Goal: Task Accomplishment & Management: Complete application form

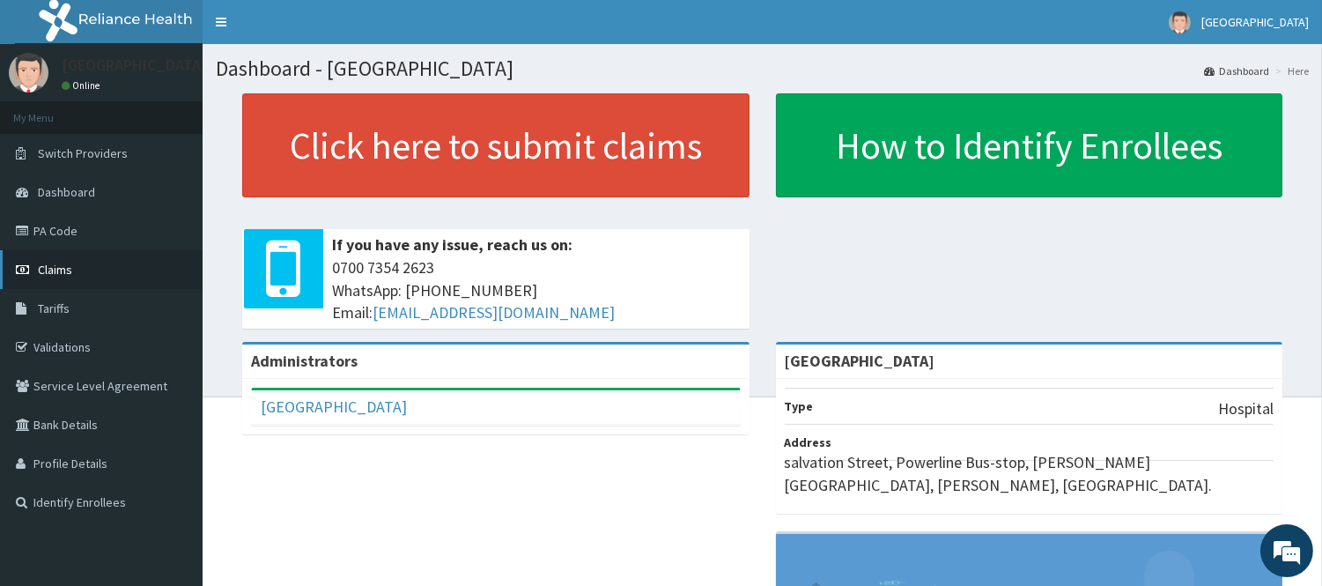
click at [94, 269] on link "Claims" at bounding box center [101, 269] width 203 height 39
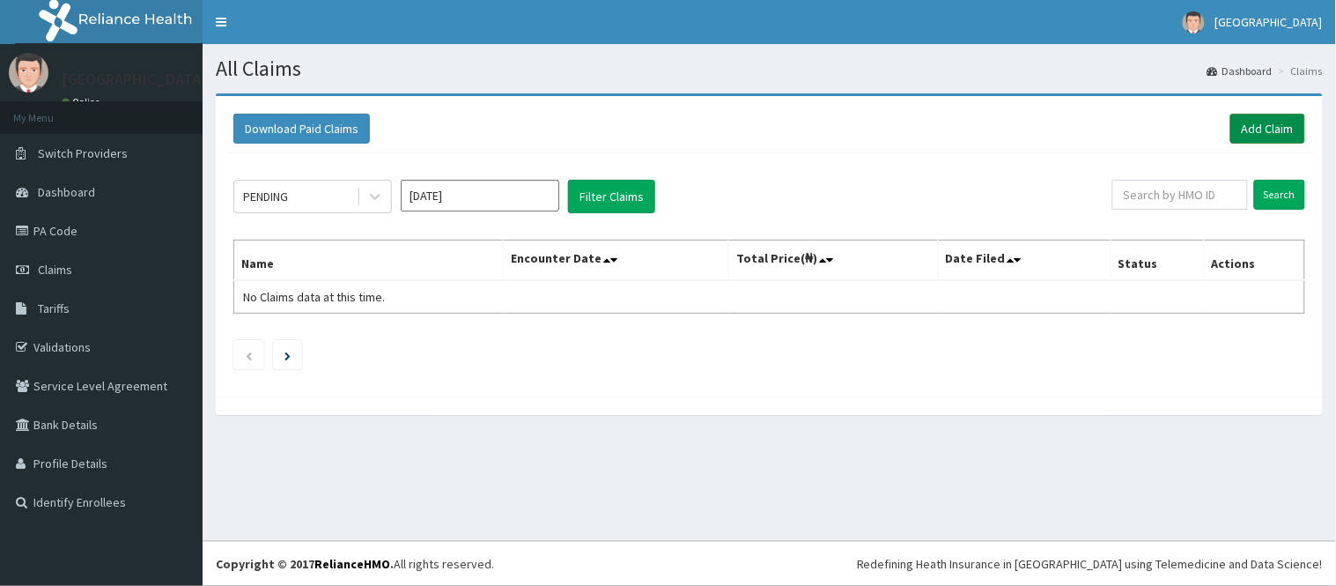
click at [1264, 132] on link "Add Claim" at bounding box center [1267, 129] width 75 height 30
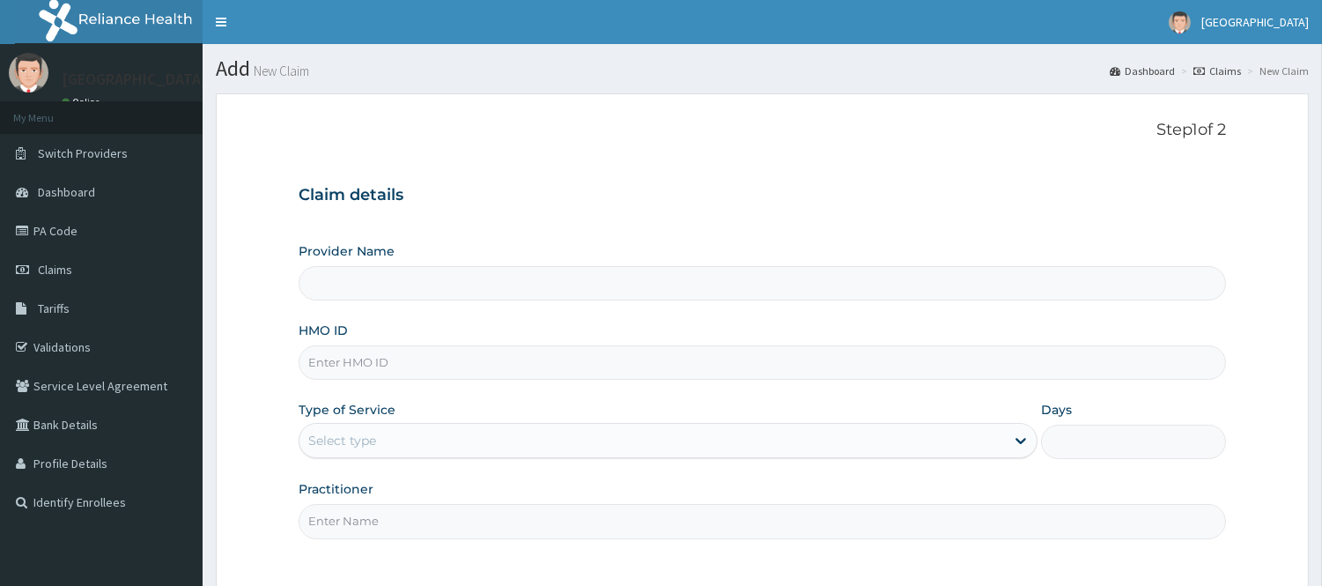
type input "[GEOGRAPHIC_DATA]"
click at [450, 371] on input "HMO ID" at bounding box center [762, 362] width 927 height 34
type input "LBC/10026/A"
click at [411, 443] on div "Select type" at bounding box center [651, 440] width 705 height 28
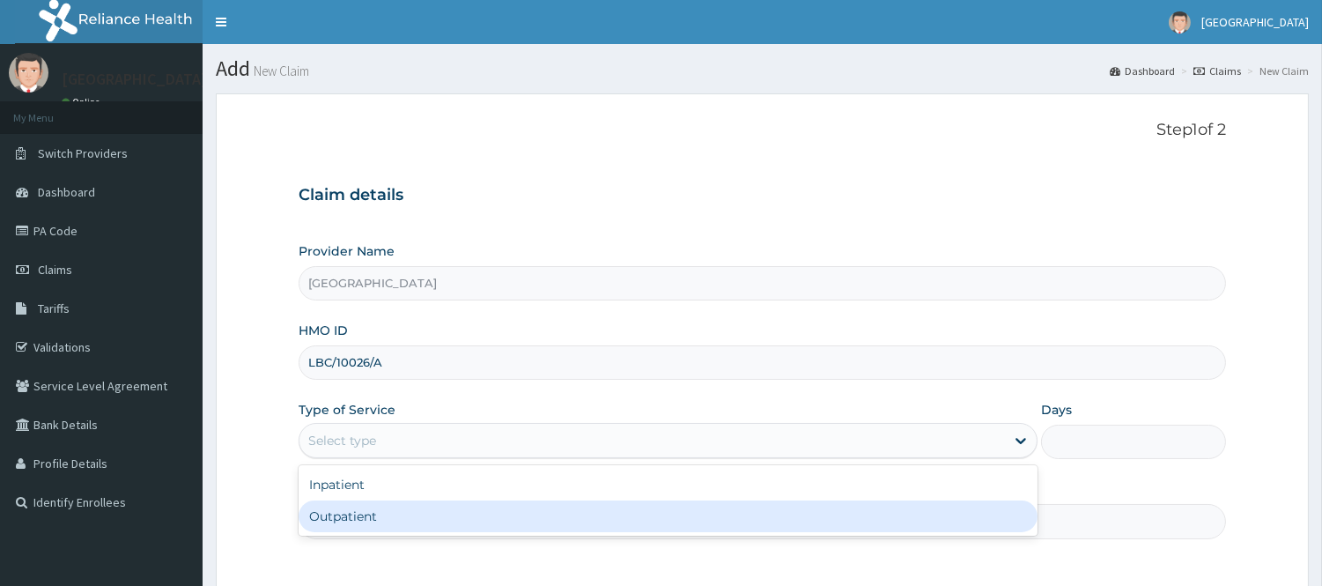
click at [354, 522] on div "Outpatient" at bounding box center [668, 516] width 739 height 32
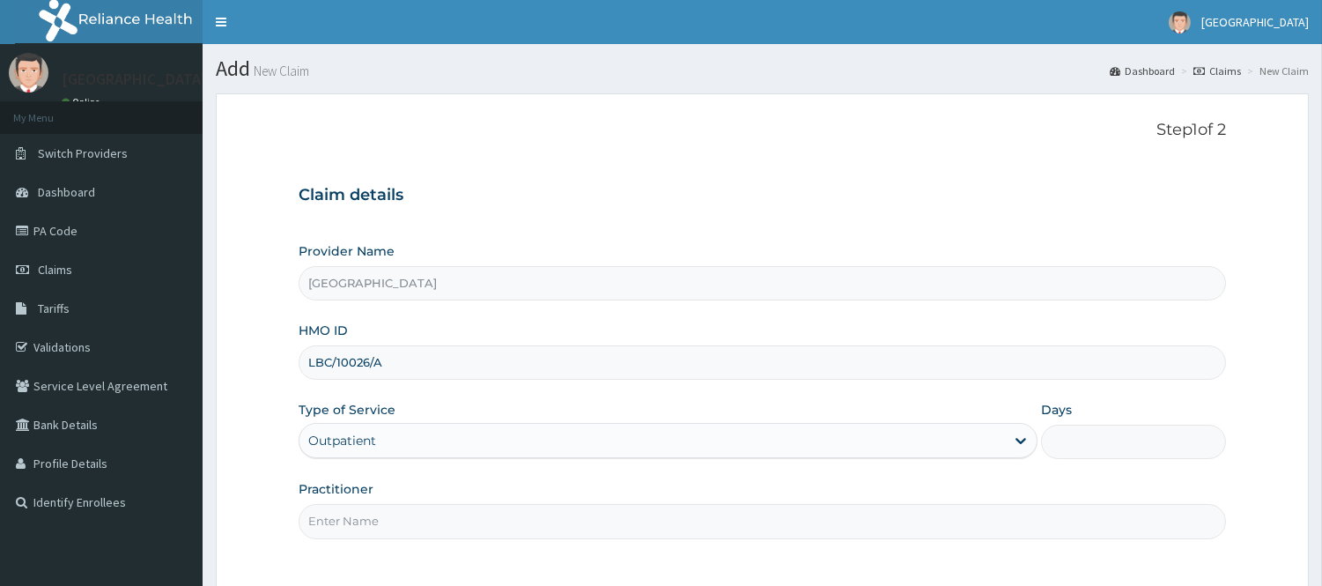
type input "1"
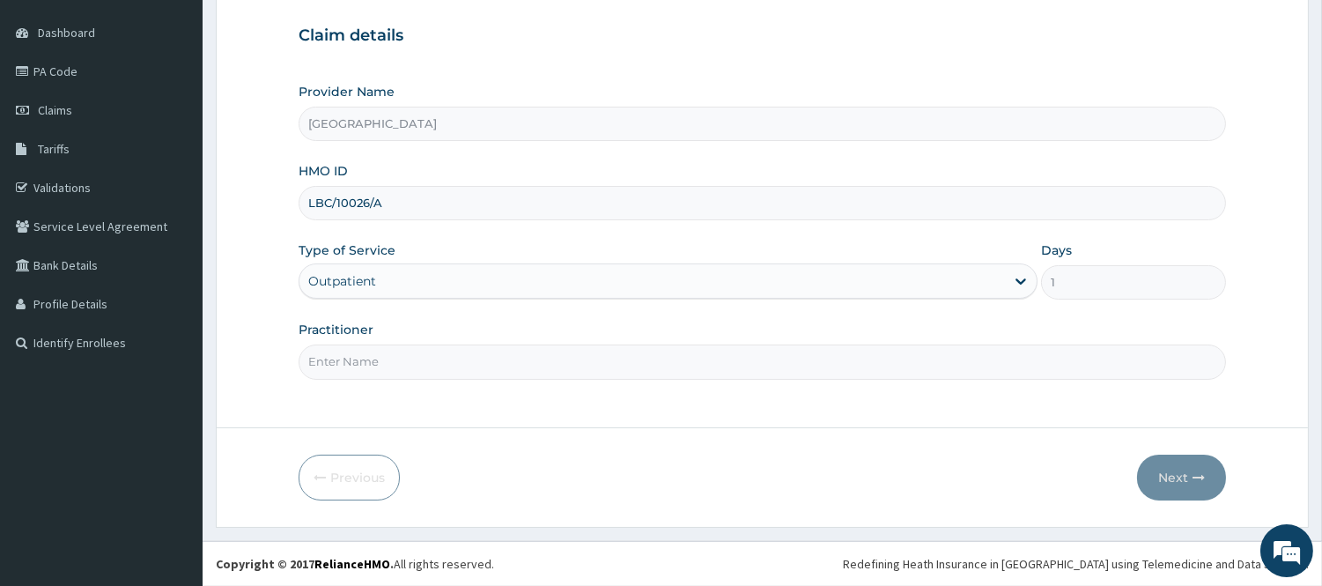
click at [470, 368] on input "Practitioner" at bounding box center [762, 361] width 927 height 34
type input "d"
type input "DR [PERSON_NAME]"
click at [1169, 468] on button "Next" at bounding box center [1181, 477] width 89 height 46
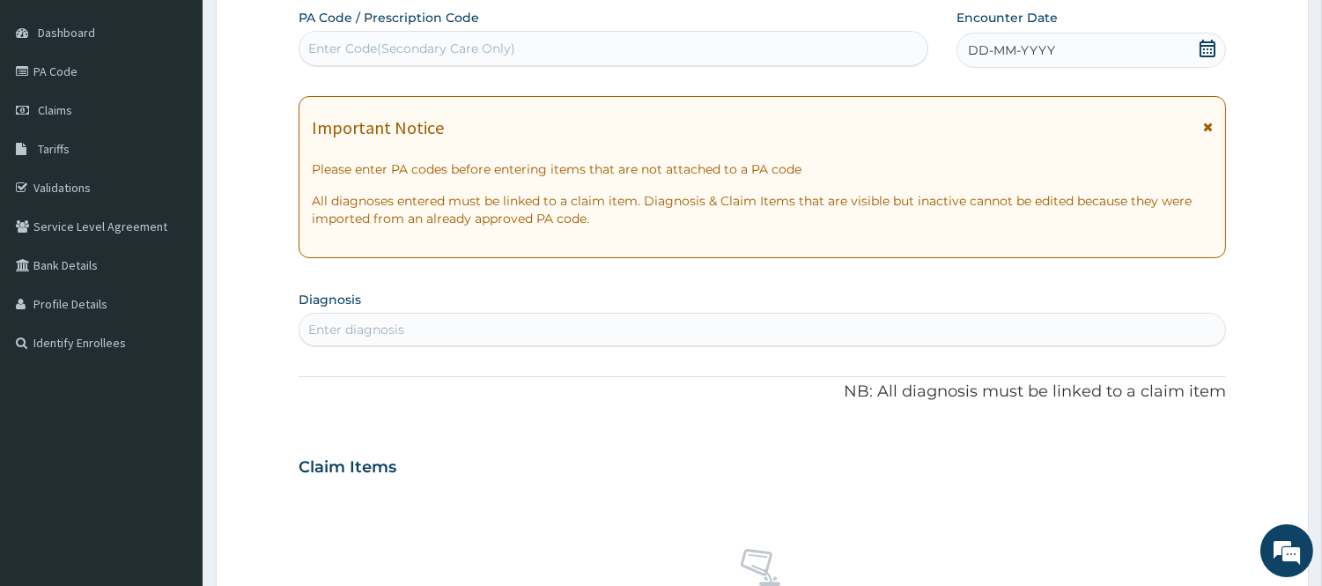
click at [550, 41] on div "Enter Code(Secondary Care Only)" at bounding box center [613, 48] width 628 height 28
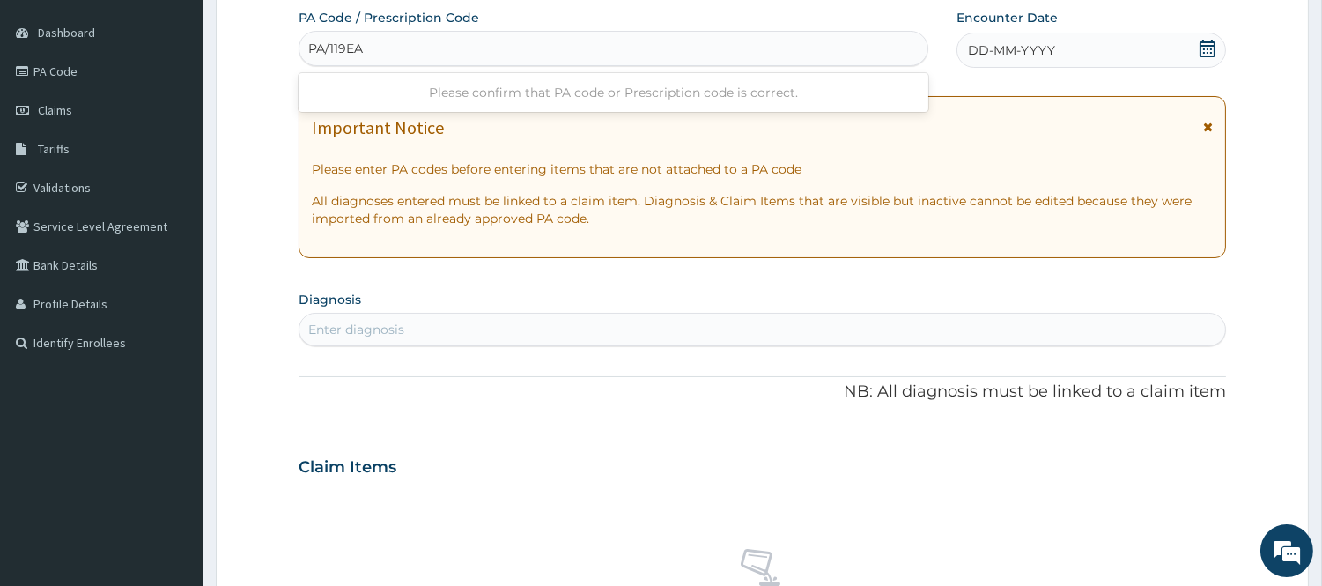
type input "PA/119EA8"
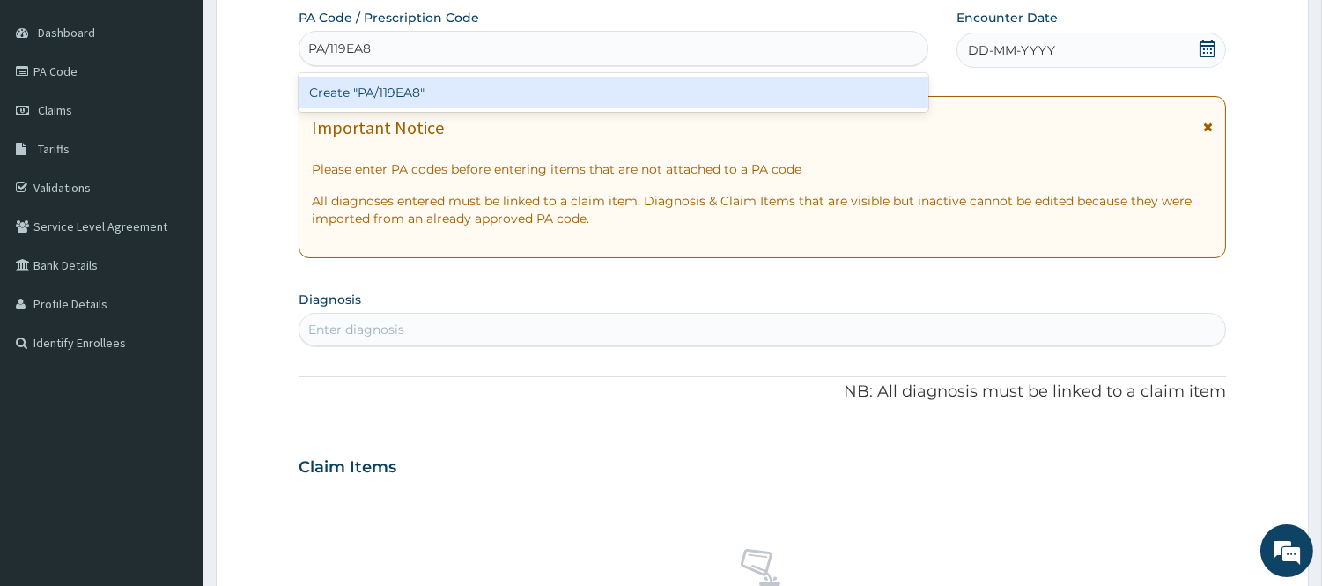
click at [529, 91] on div "Create "PA/119EA8"" at bounding box center [614, 93] width 630 height 32
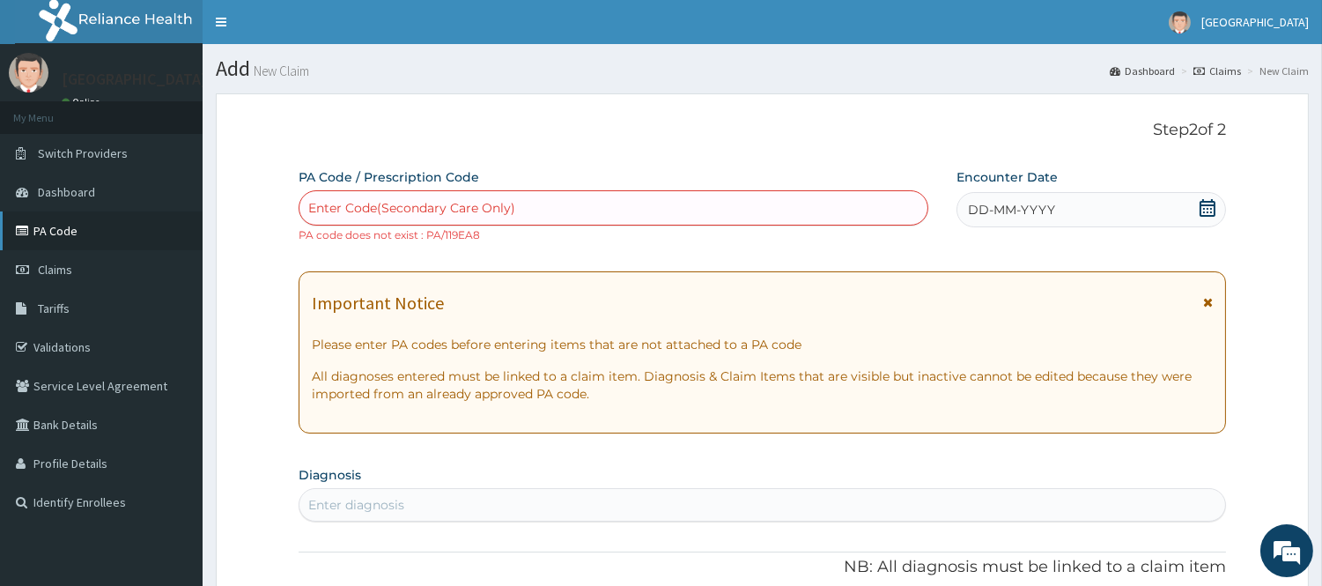
click at [44, 240] on link "PA Code" at bounding box center [101, 230] width 203 height 39
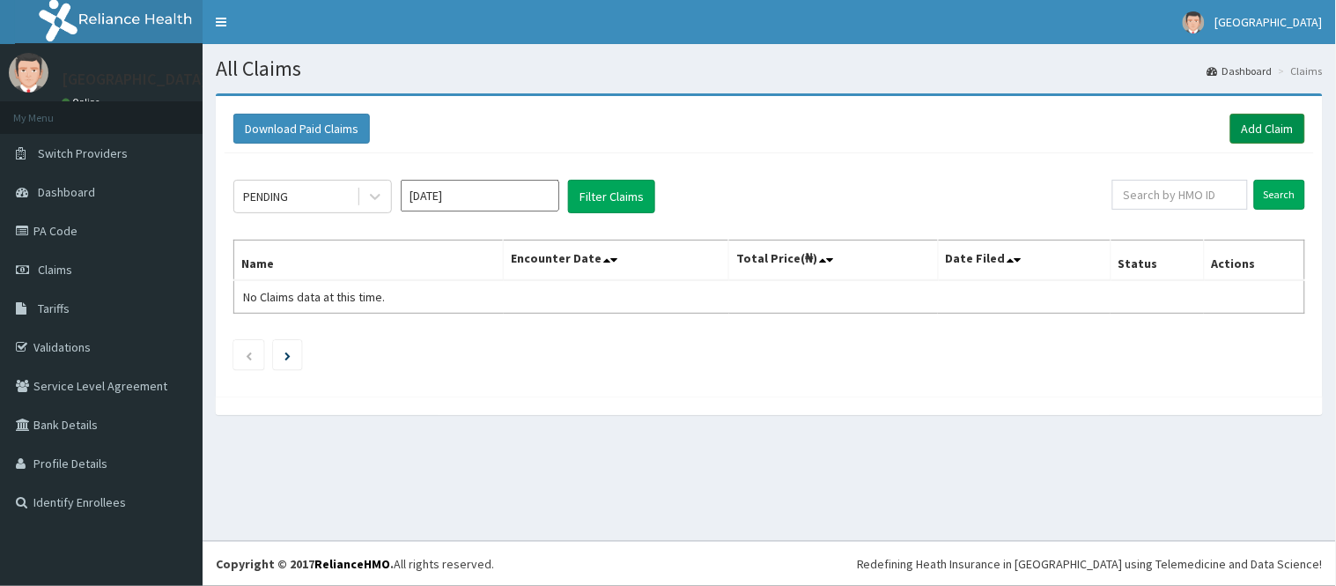
click at [1278, 125] on link "Add Claim" at bounding box center [1267, 129] width 75 height 30
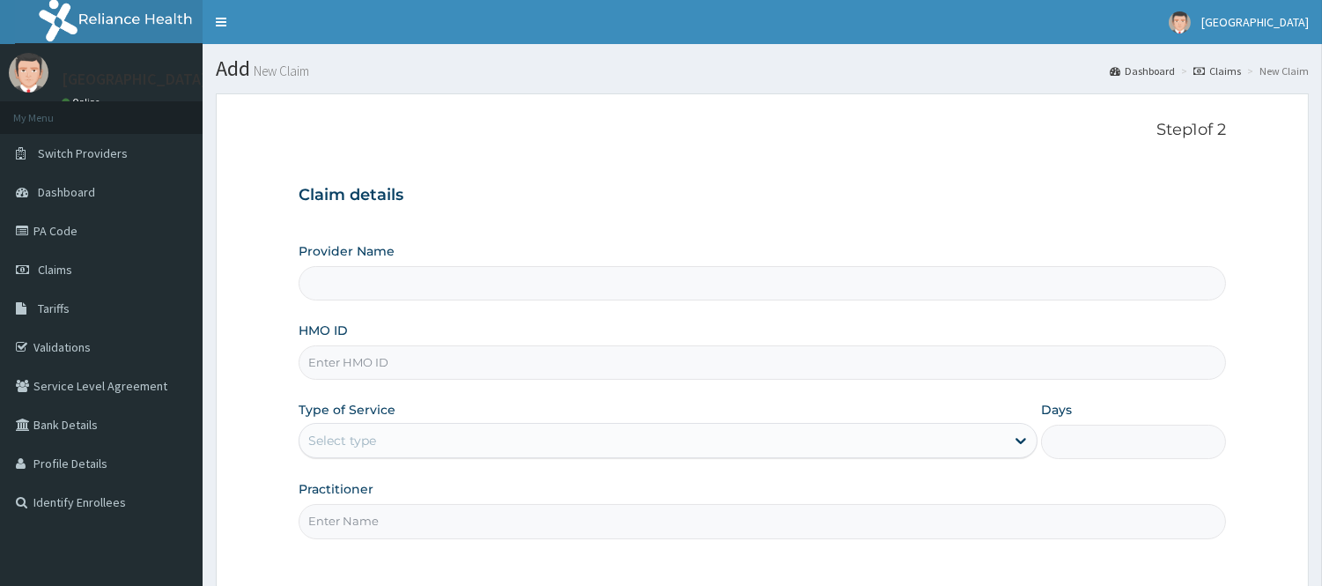
type input "[GEOGRAPHIC_DATA]"
click at [381, 362] on input "HMO ID" at bounding box center [762, 362] width 927 height 34
type input "LBC/10026/A"
click at [460, 441] on div "Select type" at bounding box center [651, 440] width 705 height 28
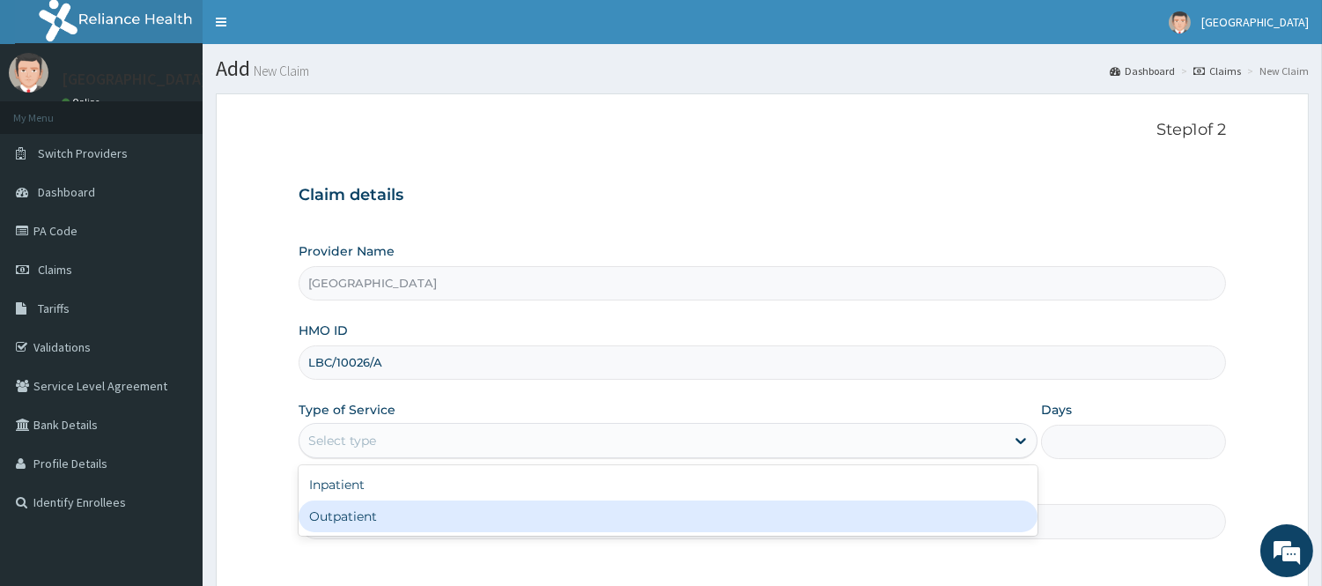
click at [409, 509] on div "Outpatient" at bounding box center [668, 516] width 739 height 32
type input "1"
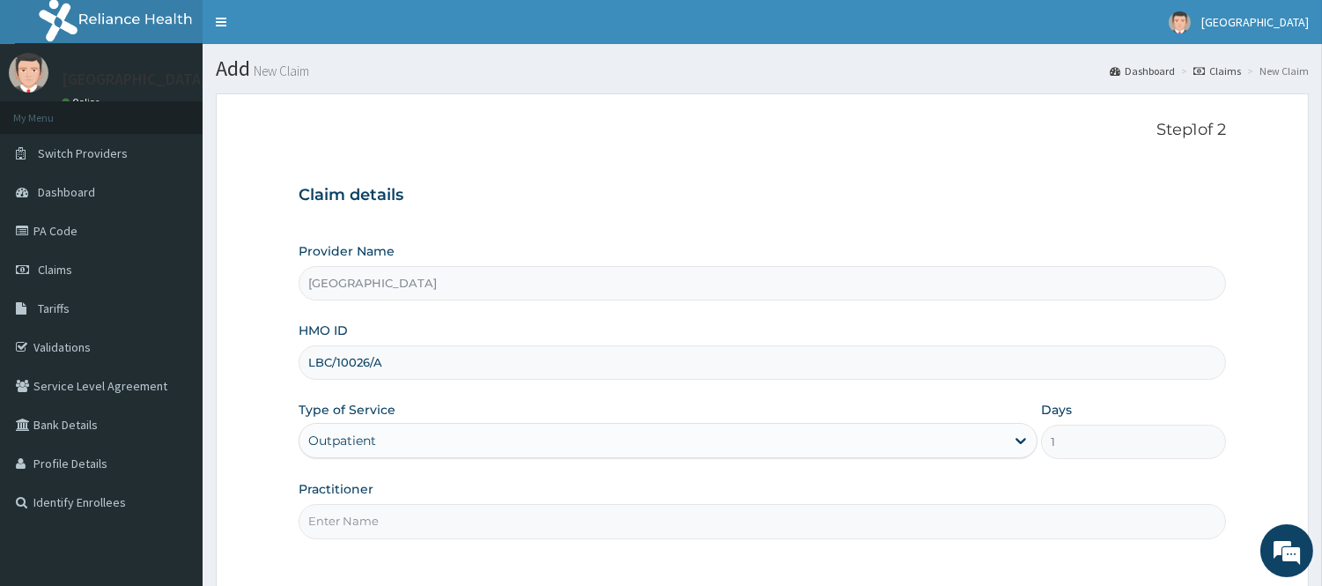
click at [401, 523] on input "Practitioner" at bounding box center [762, 521] width 927 height 34
type input "DR [PERSON_NAME]"
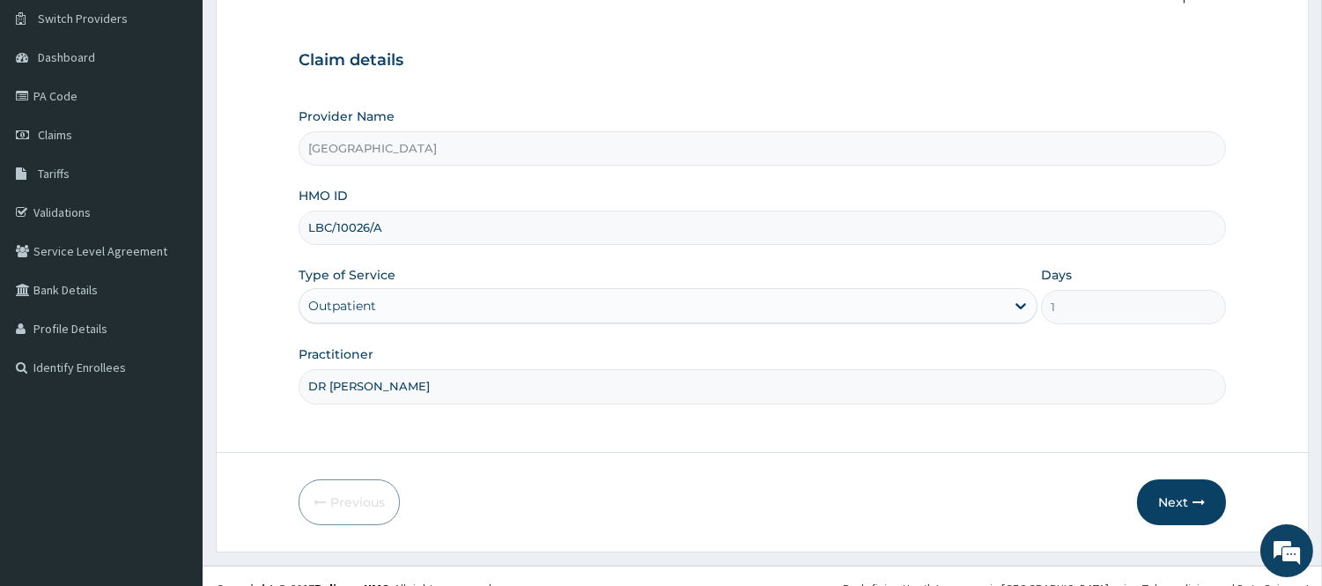
scroll to position [159, 0]
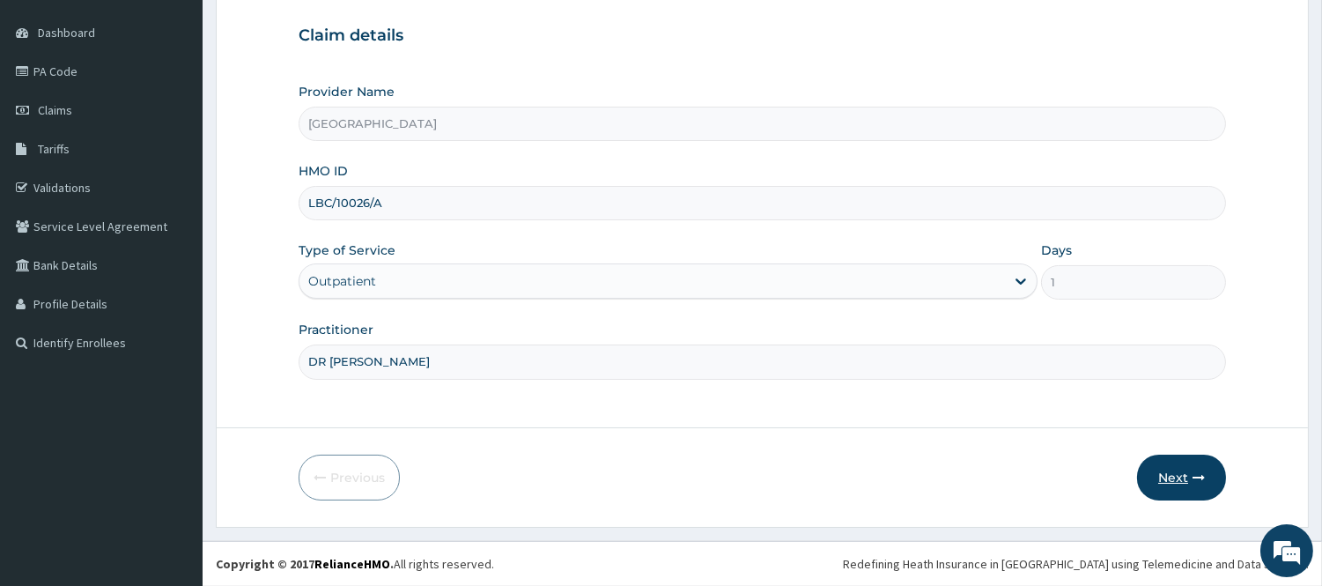
click at [1163, 464] on button "Next" at bounding box center [1181, 477] width 89 height 46
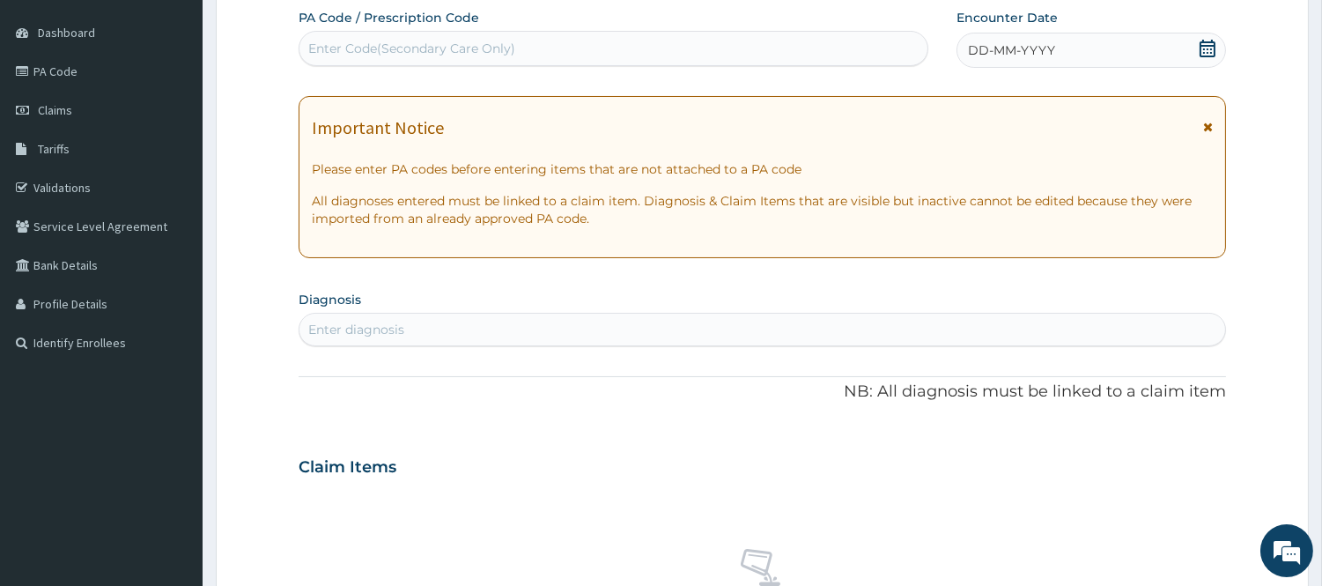
click at [465, 55] on div "Enter Code(Secondary Care Only)" at bounding box center [411, 49] width 207 height 18
paste input "PA/199EA8"
type input "PA/199EA8"
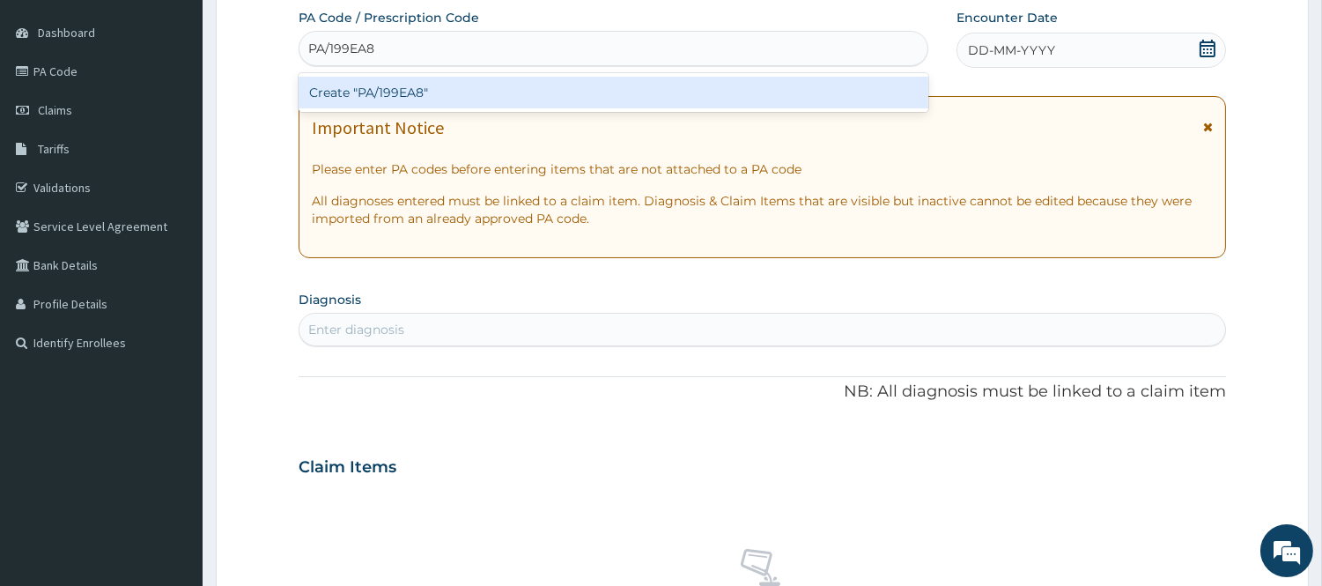
click at [462, 84] on div "Create "PA/199EA8"" at bounding box center [614, 93] width 630 height 32
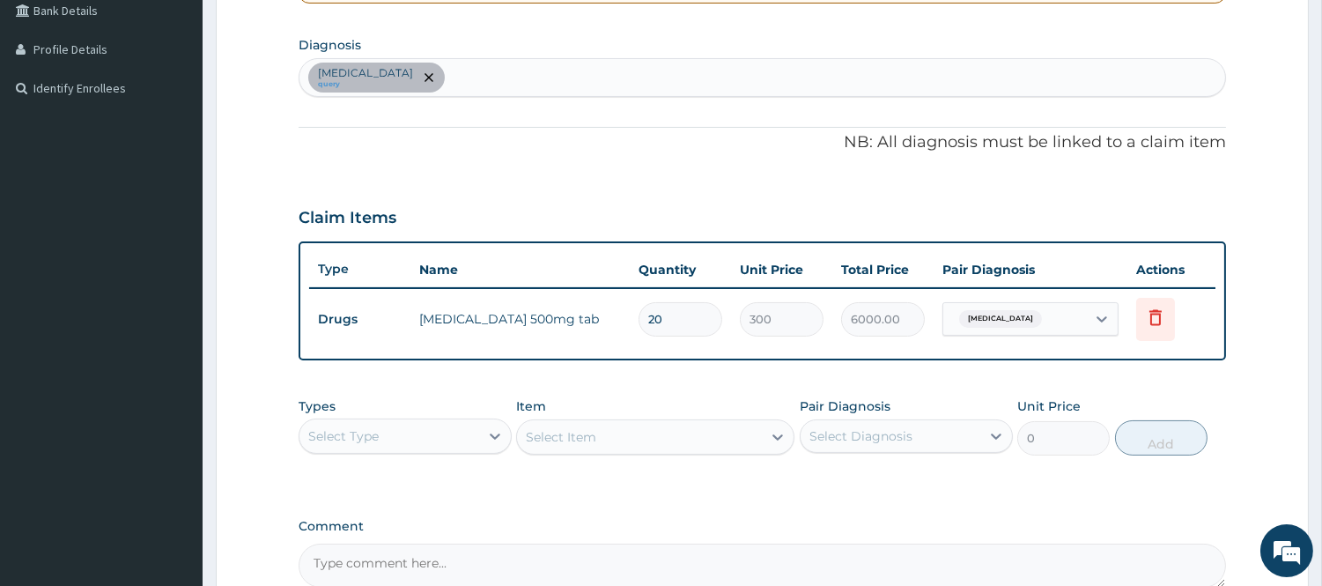
scroll to position [440, 0]
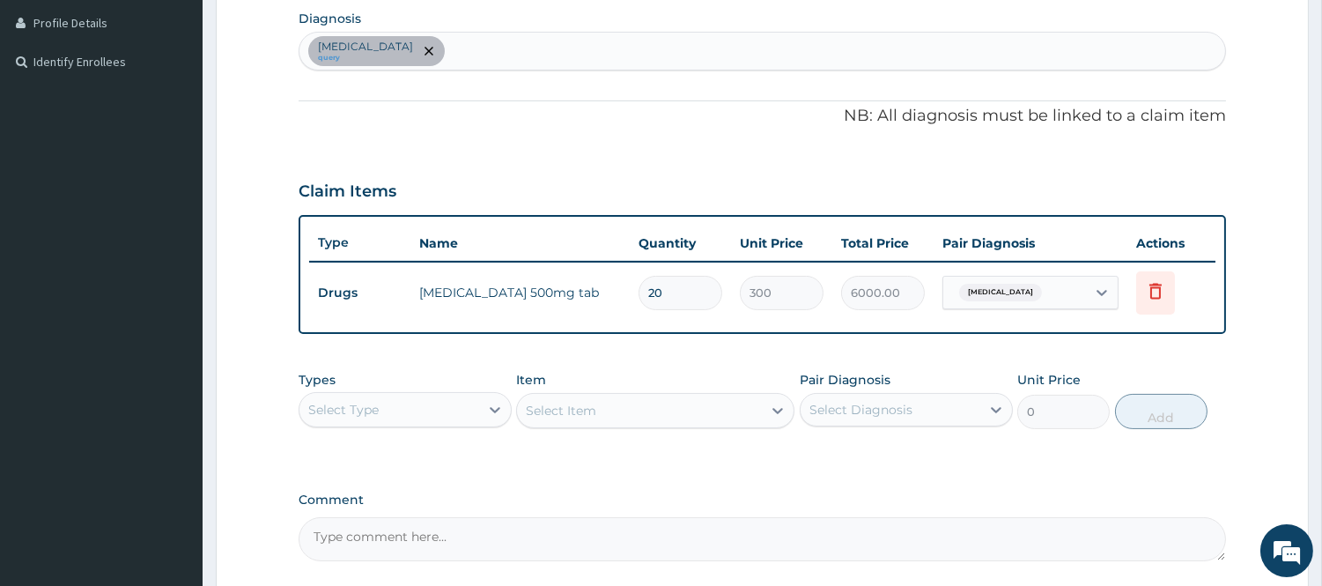
click at [439, 398] on div "Select Type" at bounding box center [389, 409] width 180 height 28
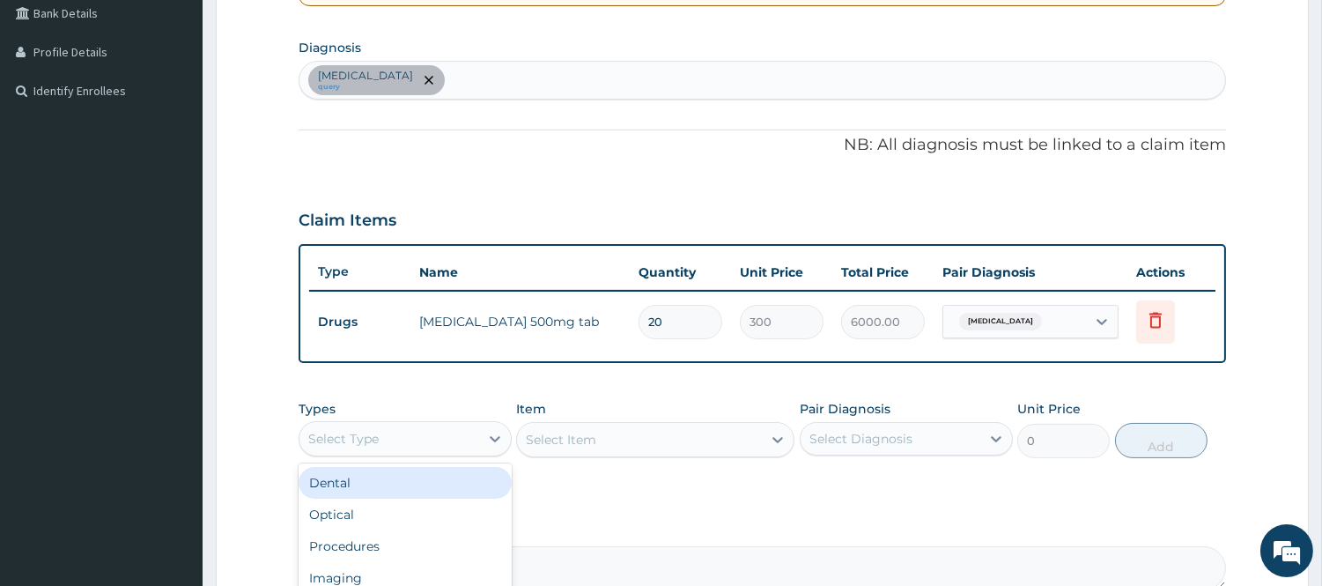
scroll to position [375, 0]
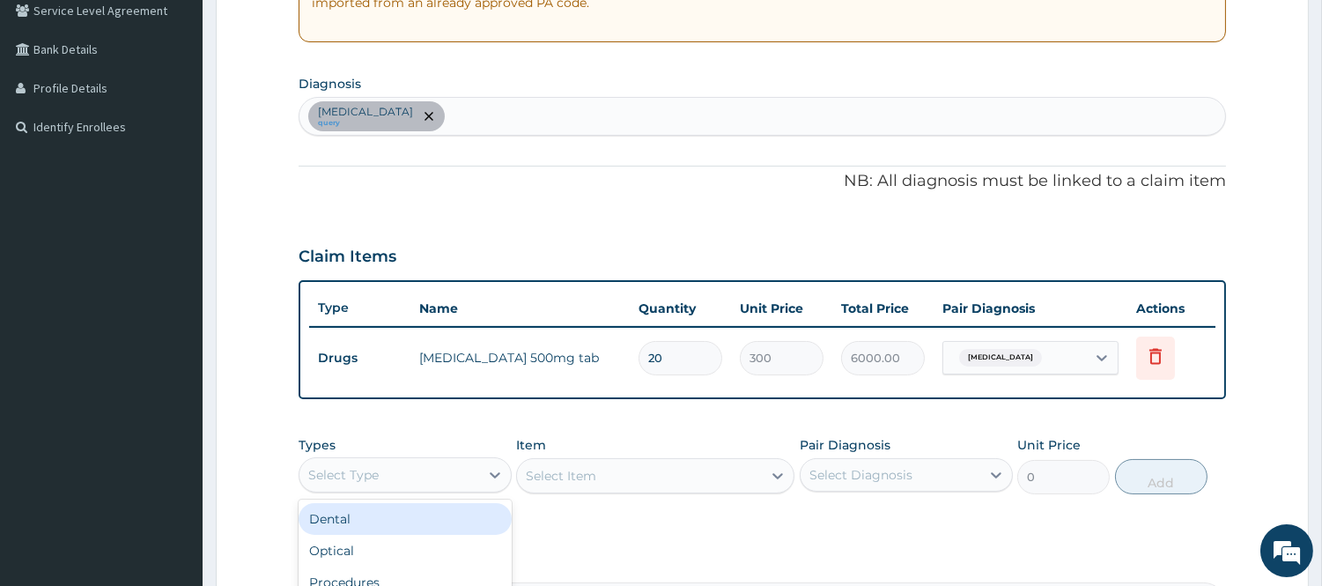
click at [575, 115] on div "Extrinsic allergic alveolitis query" at bounding box center [761, 116] width 925 height 37
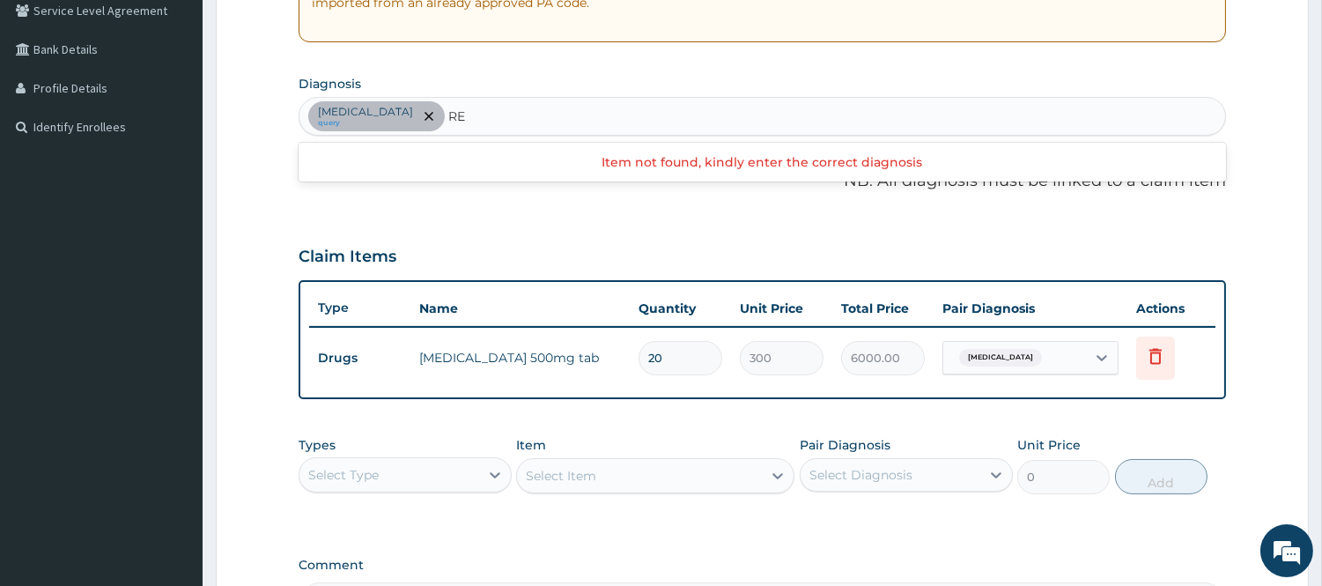
type input "R"
type input "U"
type input "CORY"
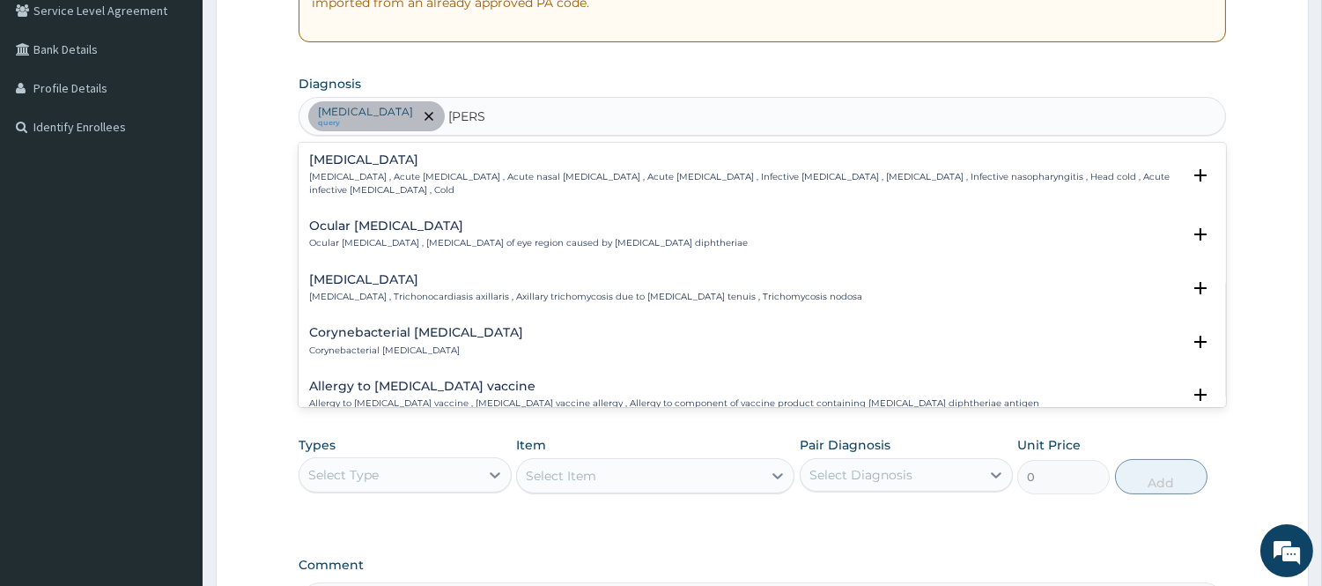
click at [586, 171] on p "Common cold , Acute coryza , Acute nasal catarrh , Acute rhinitis , Infective r…" at bounding box center [745, 184] width 872 height 26
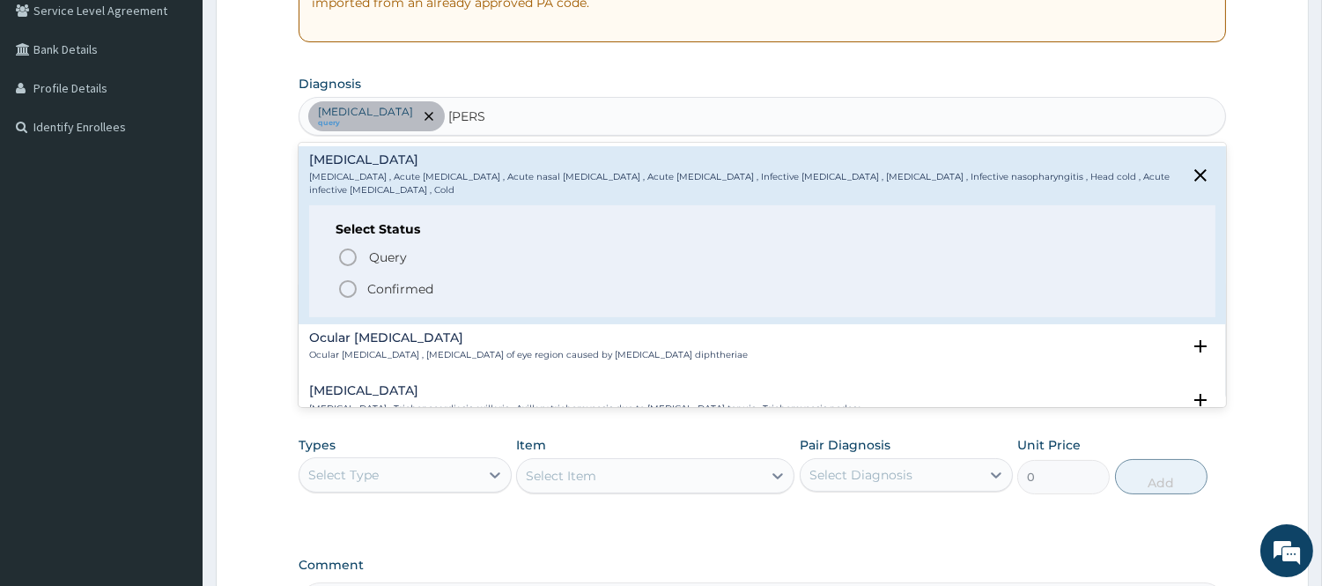
click at [375, 280] on p "Confirmed" at bounding box center [400, 289] width 66 height 18
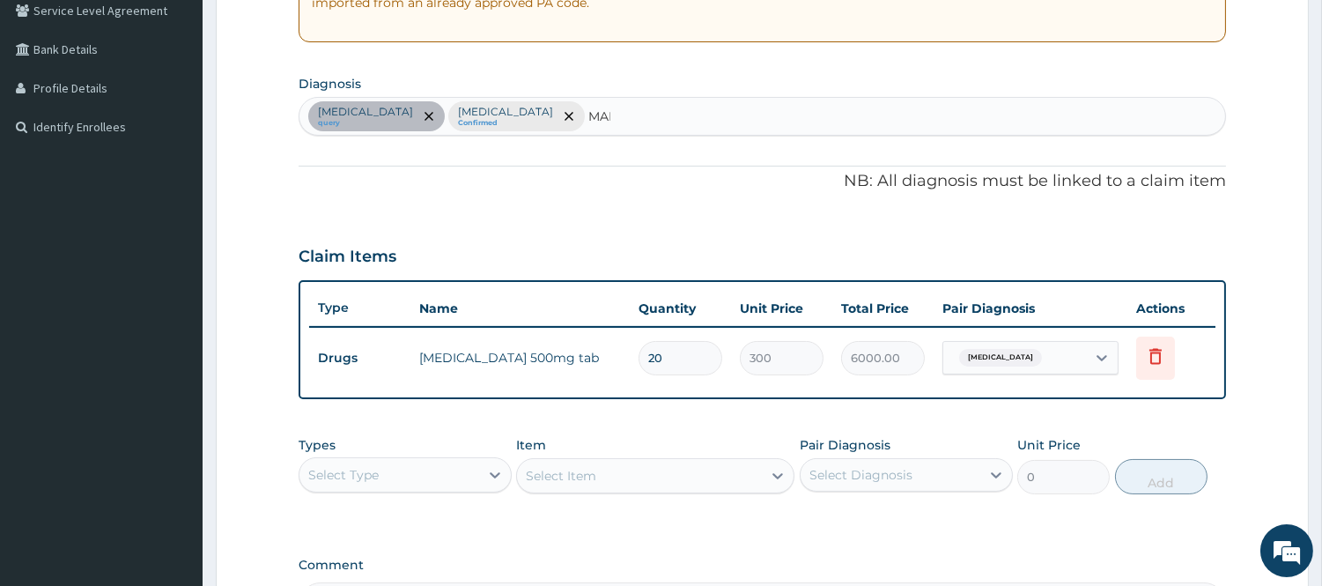
type input "MALA"
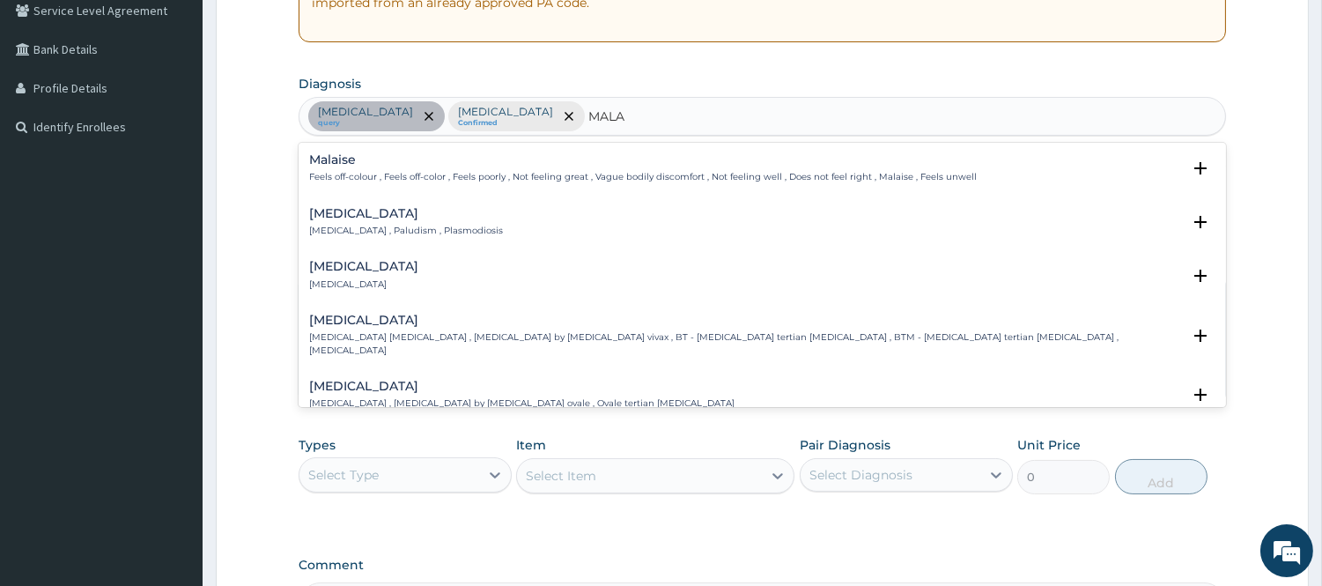
click at [394, 215] on h4 "Malaria" at bounding box center [406, 213] width 194 height 13
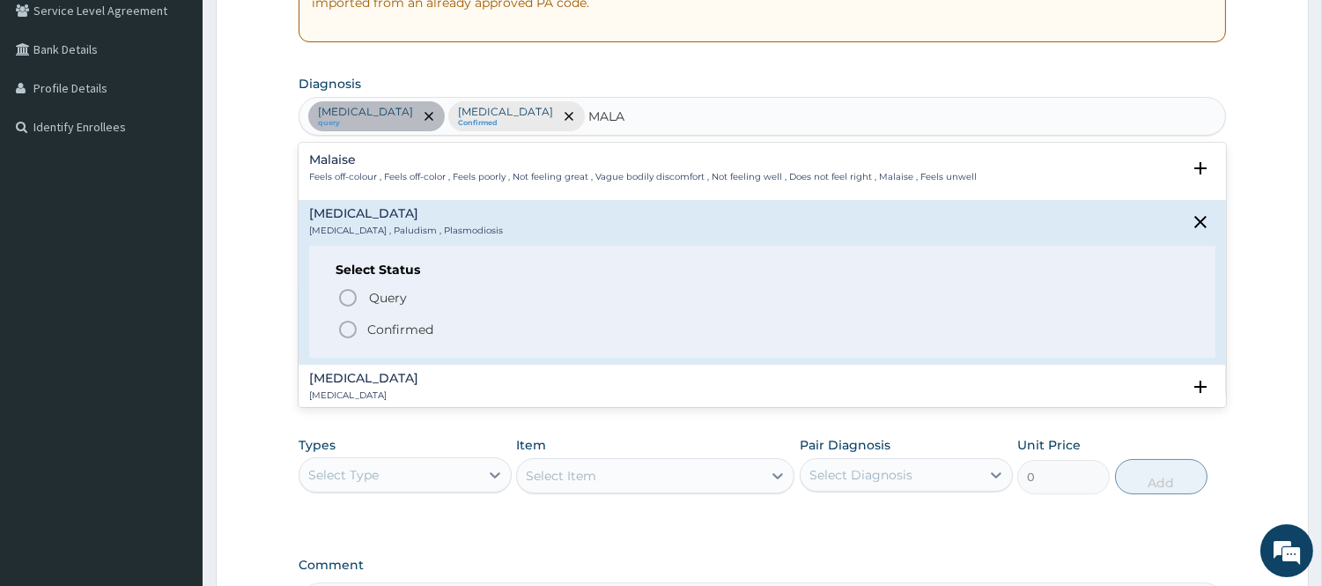
click at [356, 324] on icon "status option filled" at bounding box center [347, 329] width 21 height 21
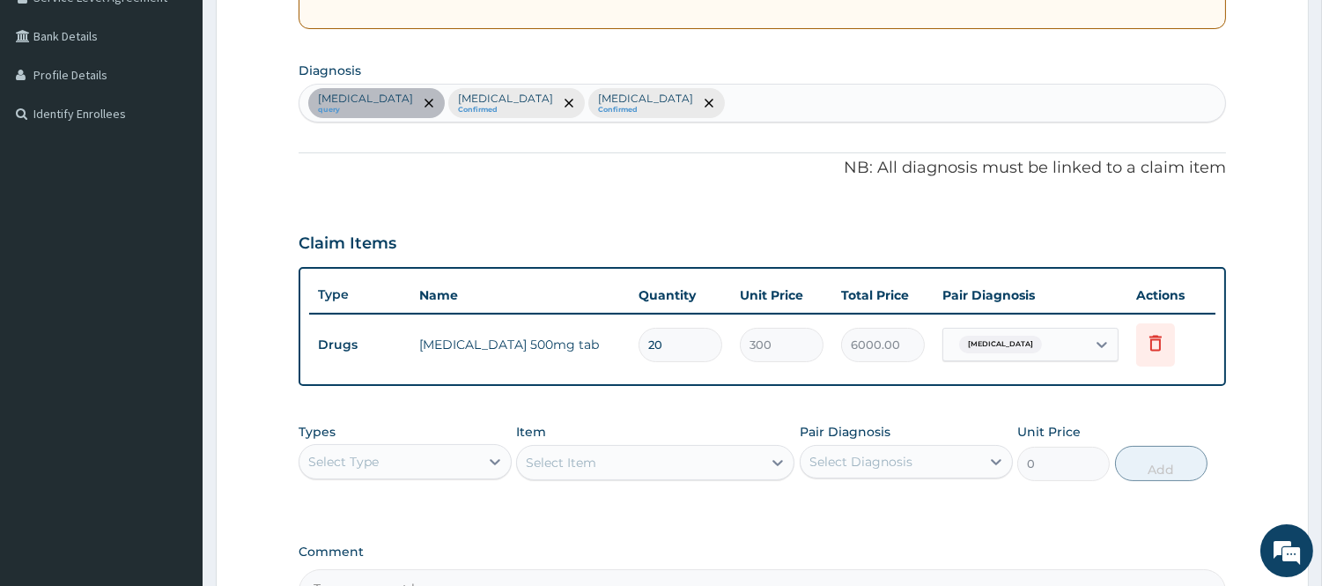
scroll to position [391, 0]
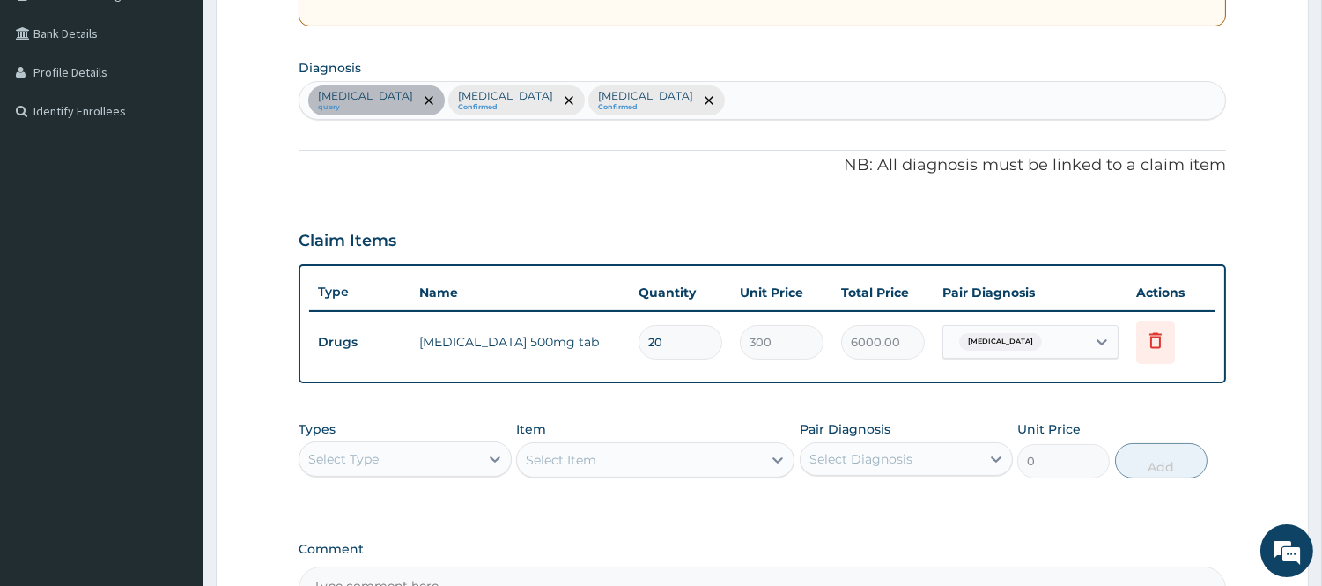
click at [436, 455] on div "Select Type" at bounding box center [389, 459] width 180 height 28
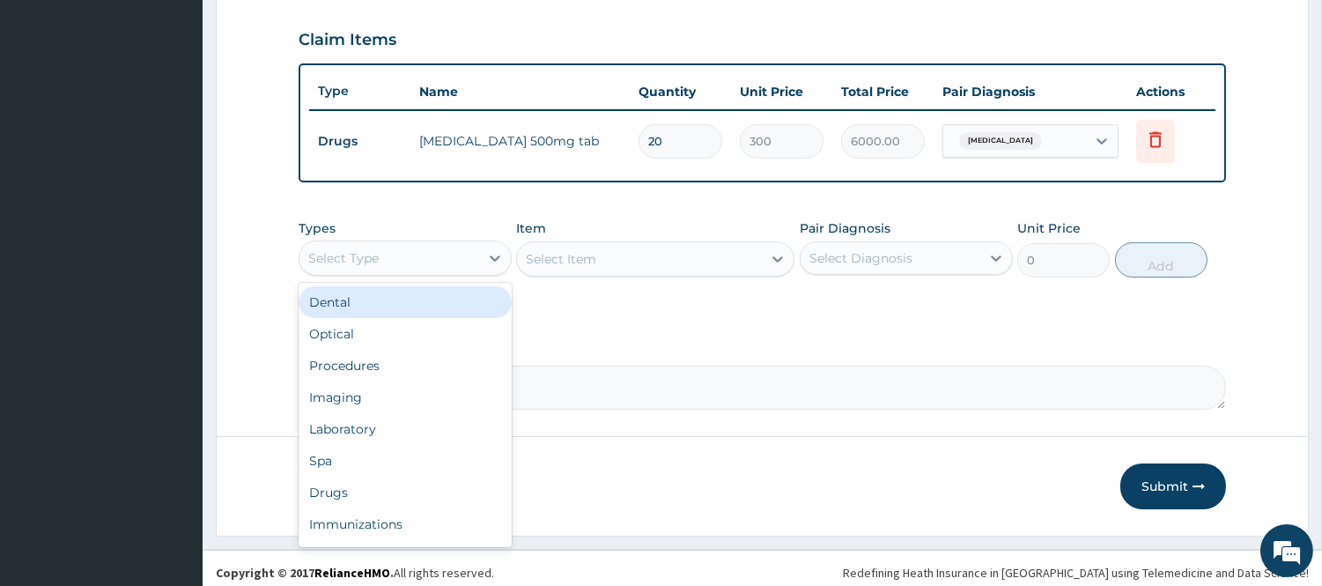
scroll to position [599, 0]
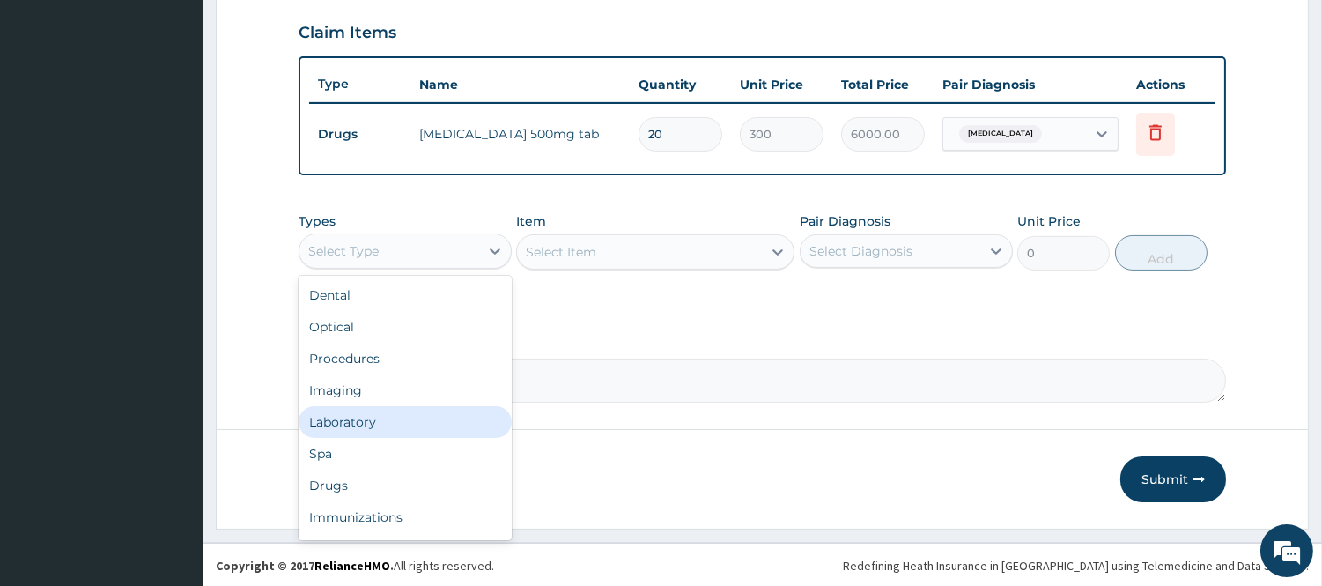
click at [402, 415] on div "Laboratory" at bounding box center [405, 422] width 213 height 32
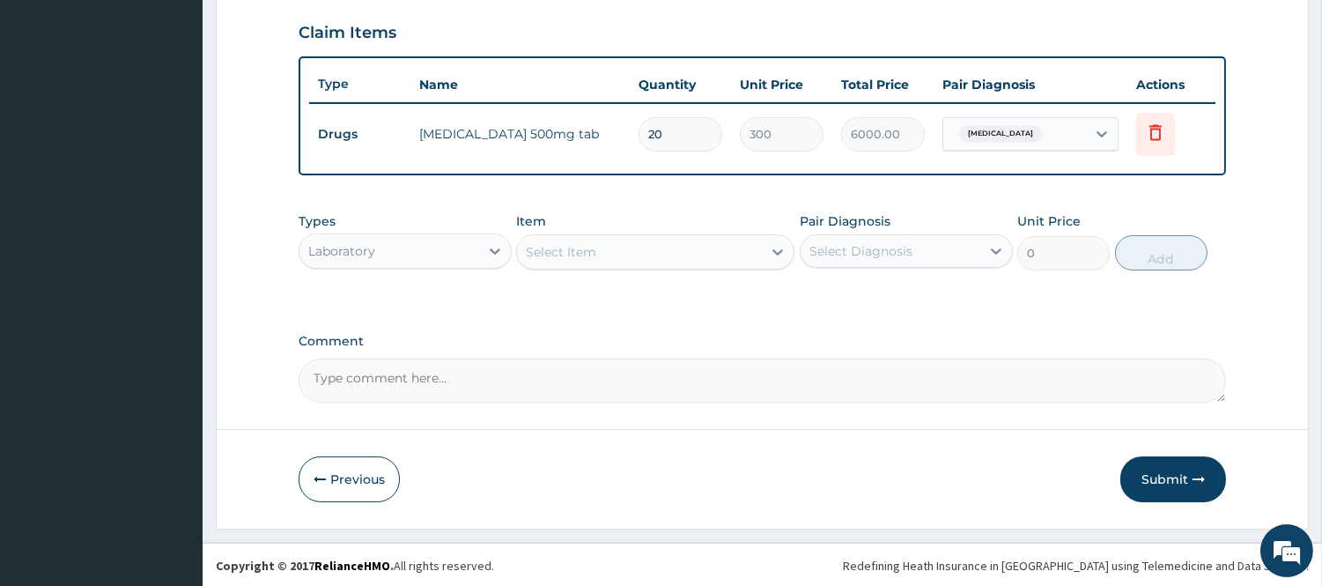
click at [700, 249] on div "Select Item" at bounding box center [639, 252] width 245 height 28
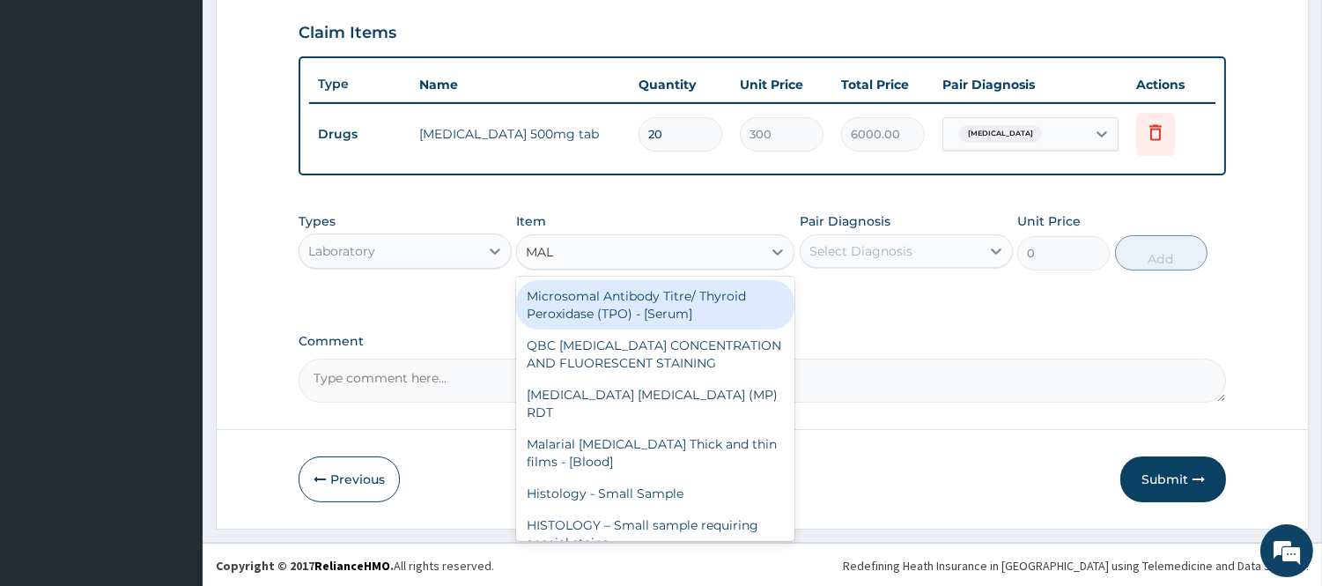
type input "MALA"
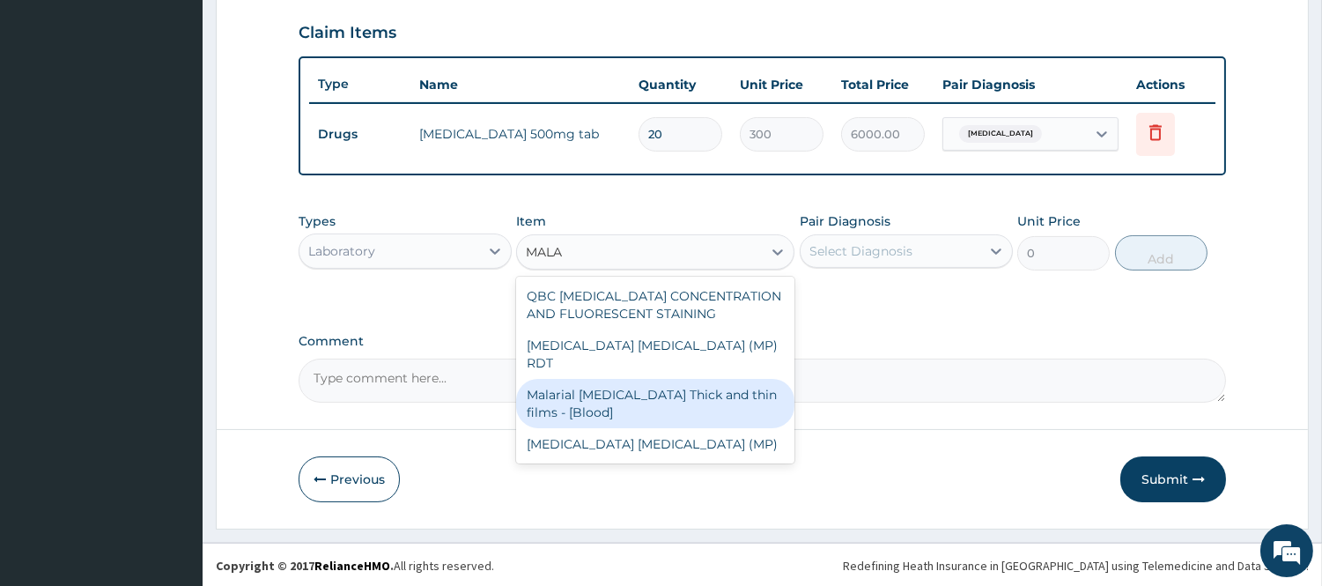
click at [618, 379] on div "Malarial Parasite Thick and thin films - [Blood]" at bounding box center [655, 403] width 278 height 49
type input "1500"
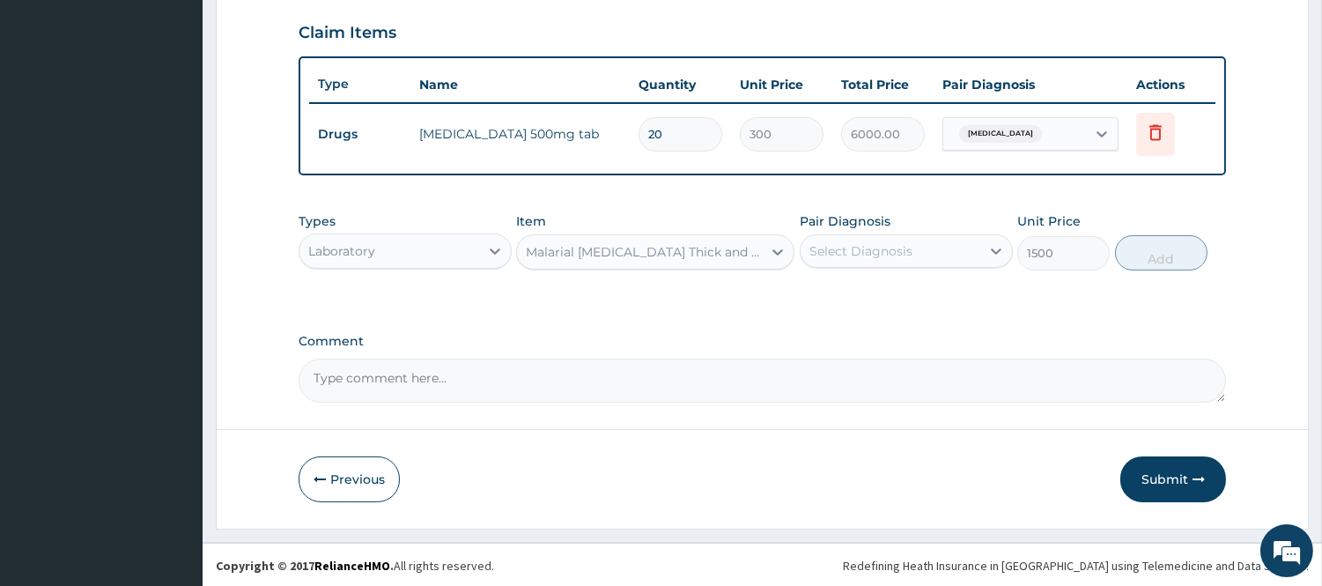
click at [958, 253] on div "Select Diagnosis" at bounding box center [890, 251] width 180 height 28
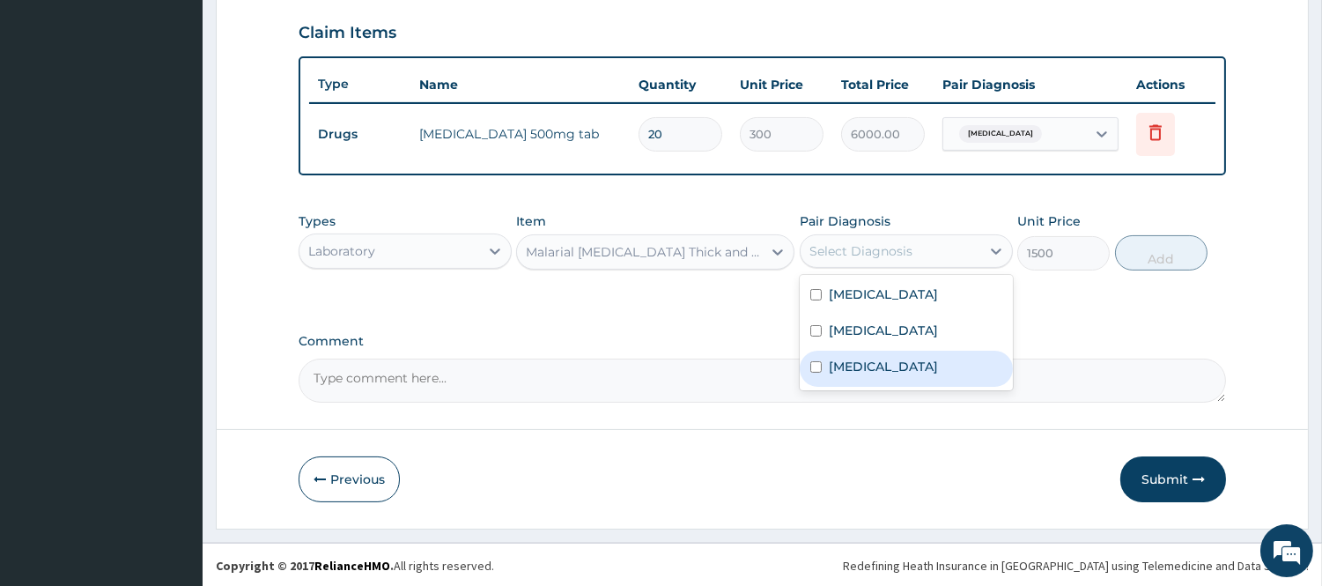
click at [816, 366] on input "checkbox" at bounding box center [815, 366] width 11 height 11
checkbox input "true"
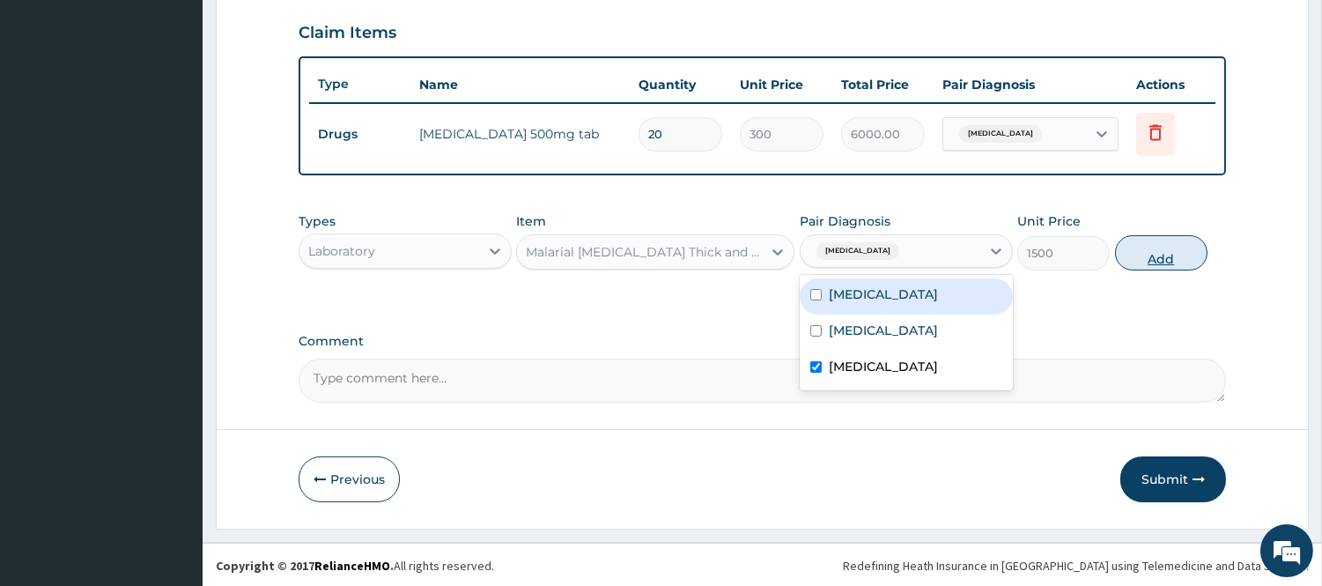
click at [1161, 247] on button "Add" at bounding box center [1161, 252] width 92 height 35
type input "0"
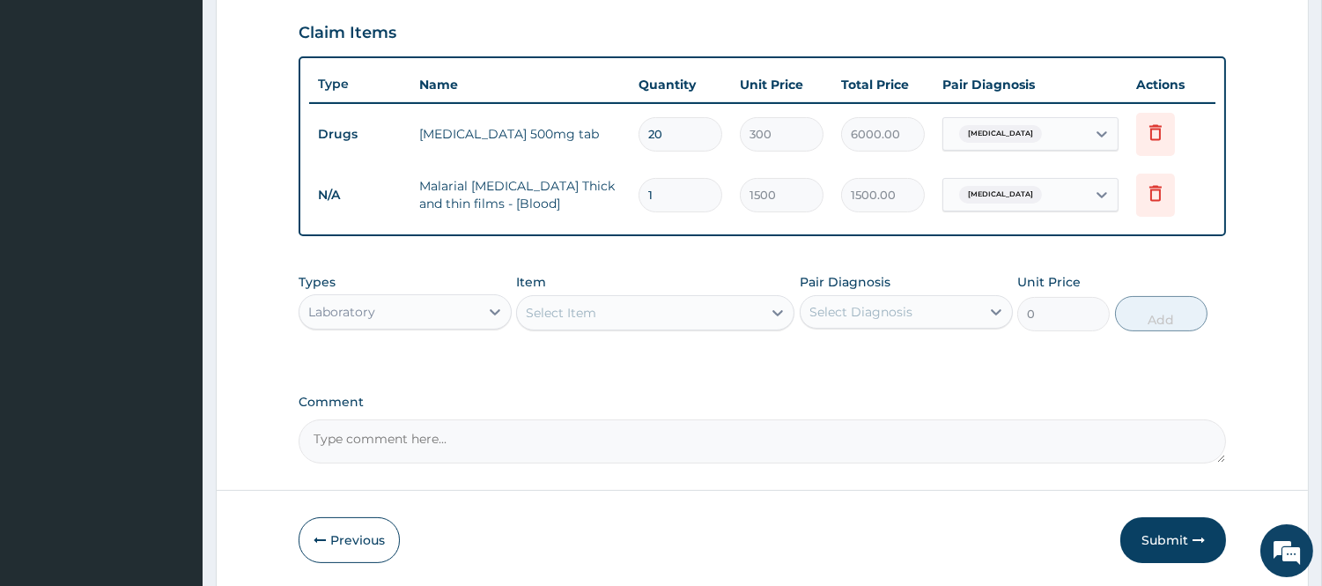
click at [616, 324] on div "Select Item" at bounding box center [639, 313] width 245 height 28
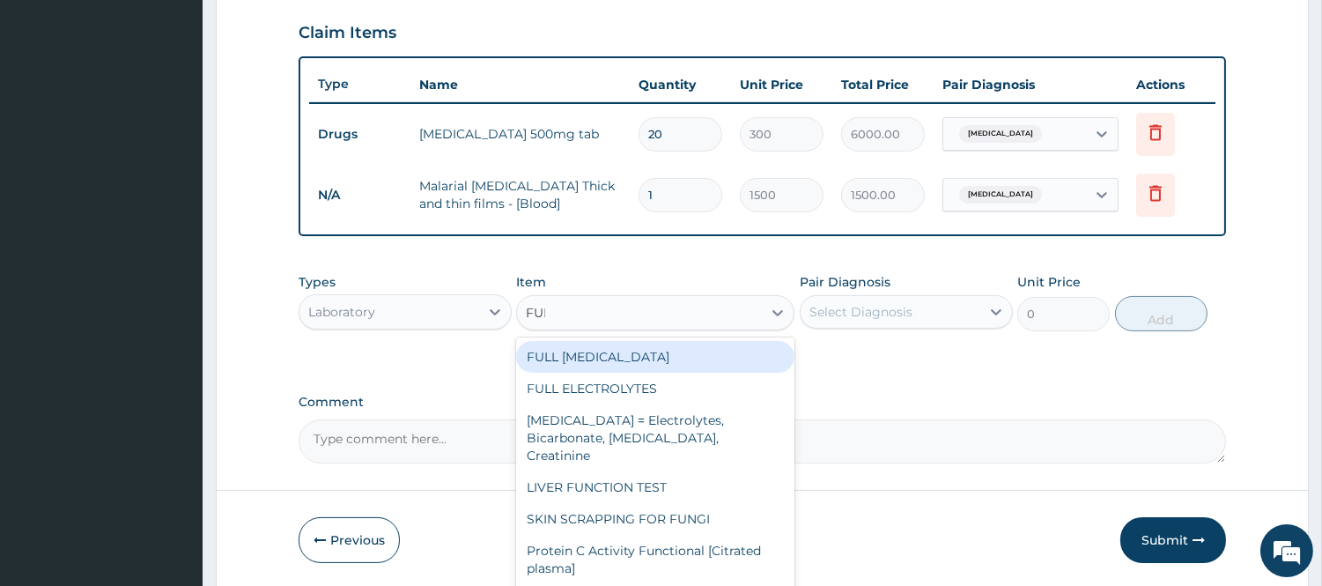
type input "FULL"
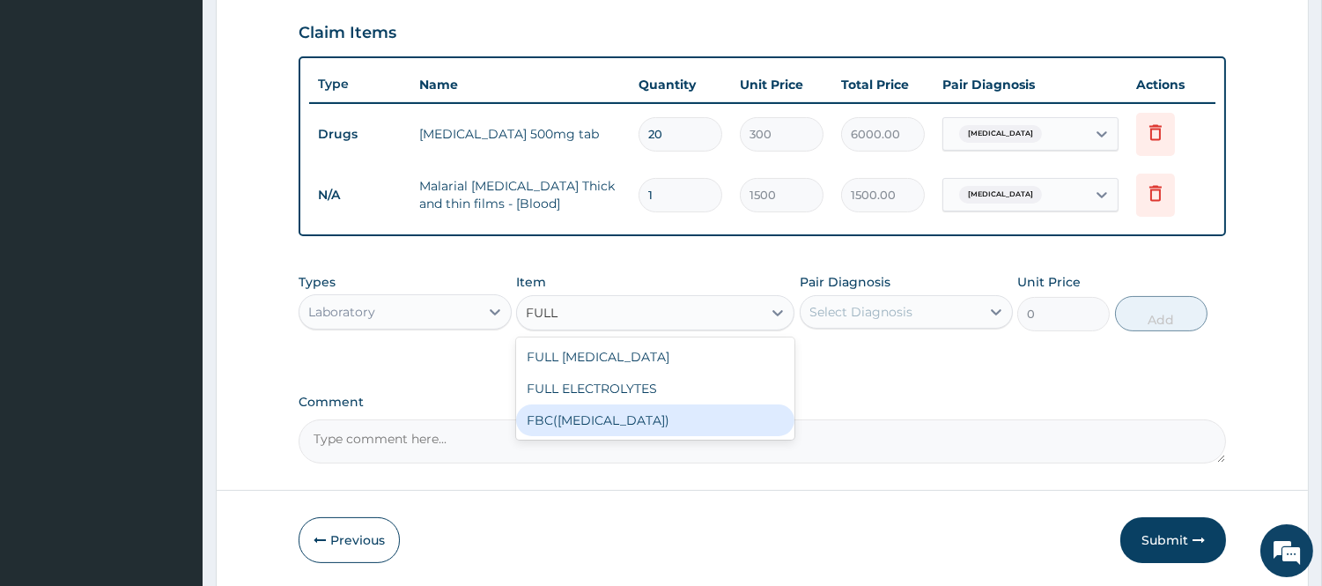
click at [628, 414] on div "FBC(FULL BLOOD COUNT)" at bounding box center [655, 420] width 278 height 32
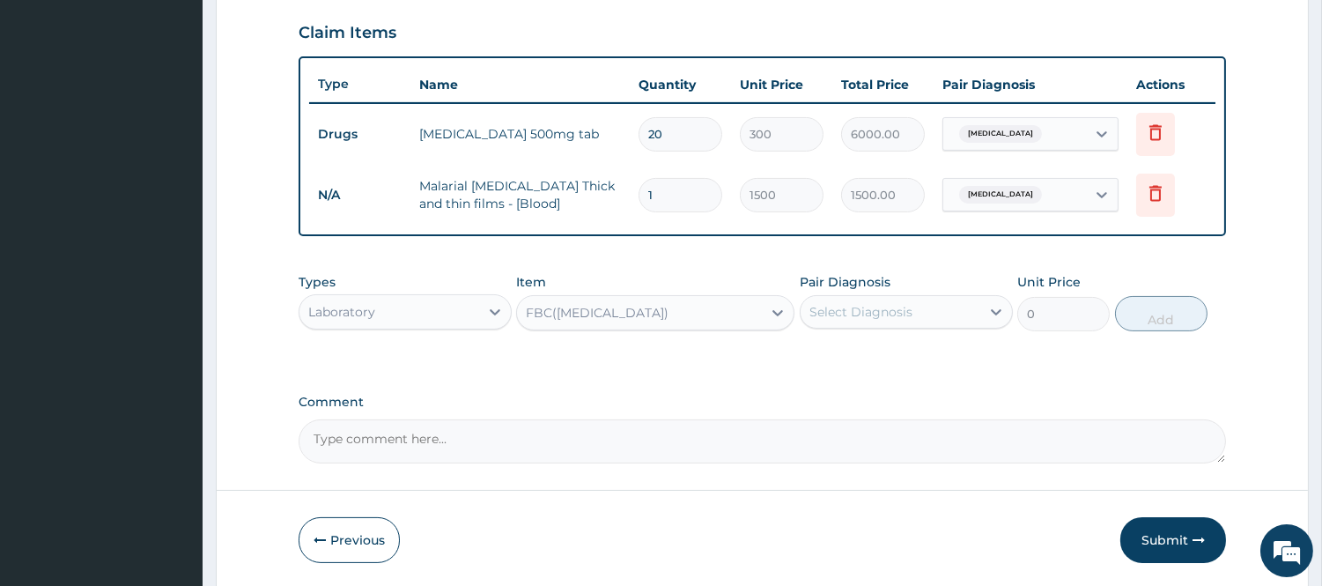
type input "3500"
click at [854, 306] on div "Select Diagnosis" at bounding box center [860, 312] width 103 height 18
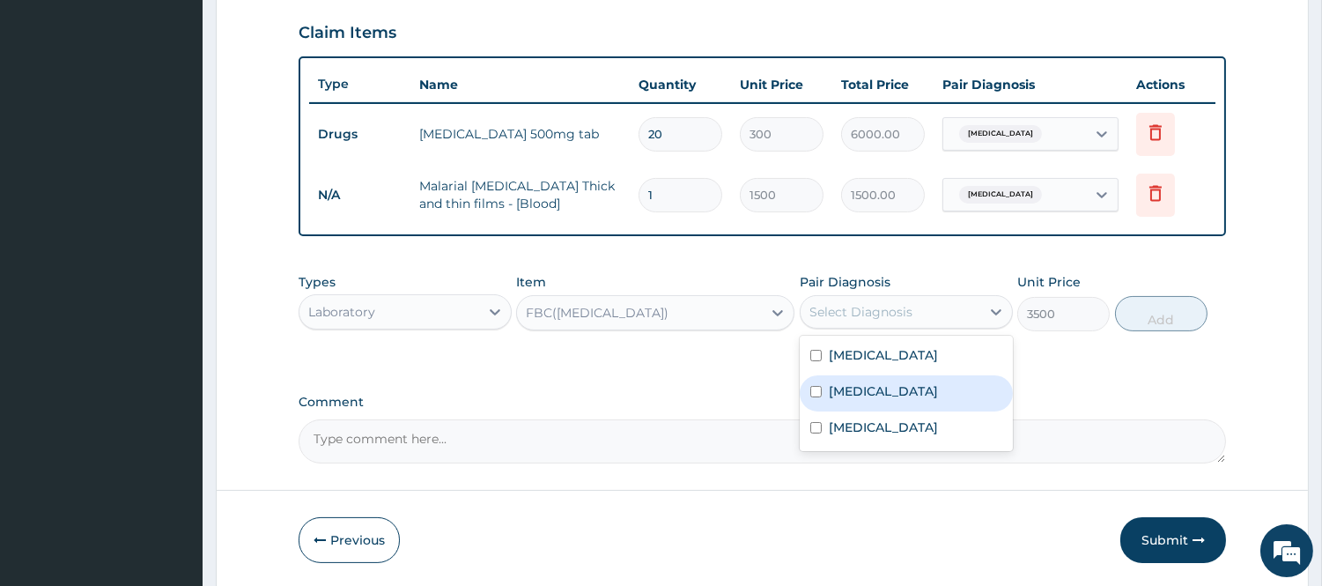
click at [817, 386] on input "checkbox" at bounding box center [815, 391] width 11 height 11
checkbox input "true"
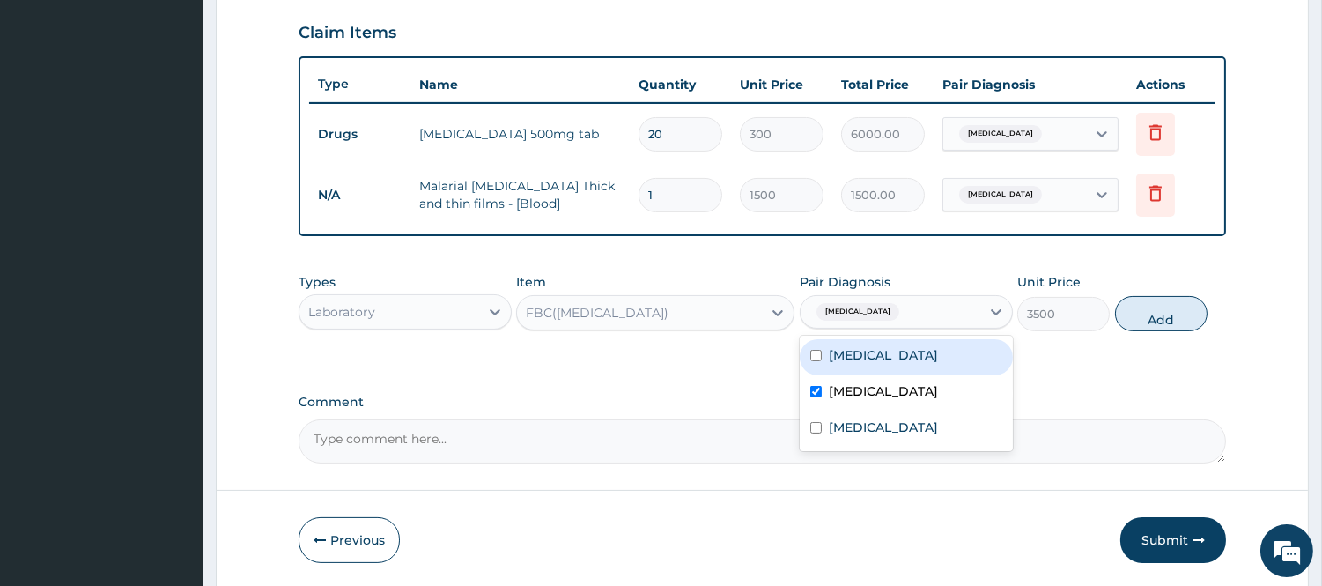
click at [817, 356] on input "checkbox" at bounding box center [815, 355] width 11 height 11
checkbox input "true"
click at [1168, 314] on button "Add" at bounding box center [1161, 313] width 92 height 35
type input "0"
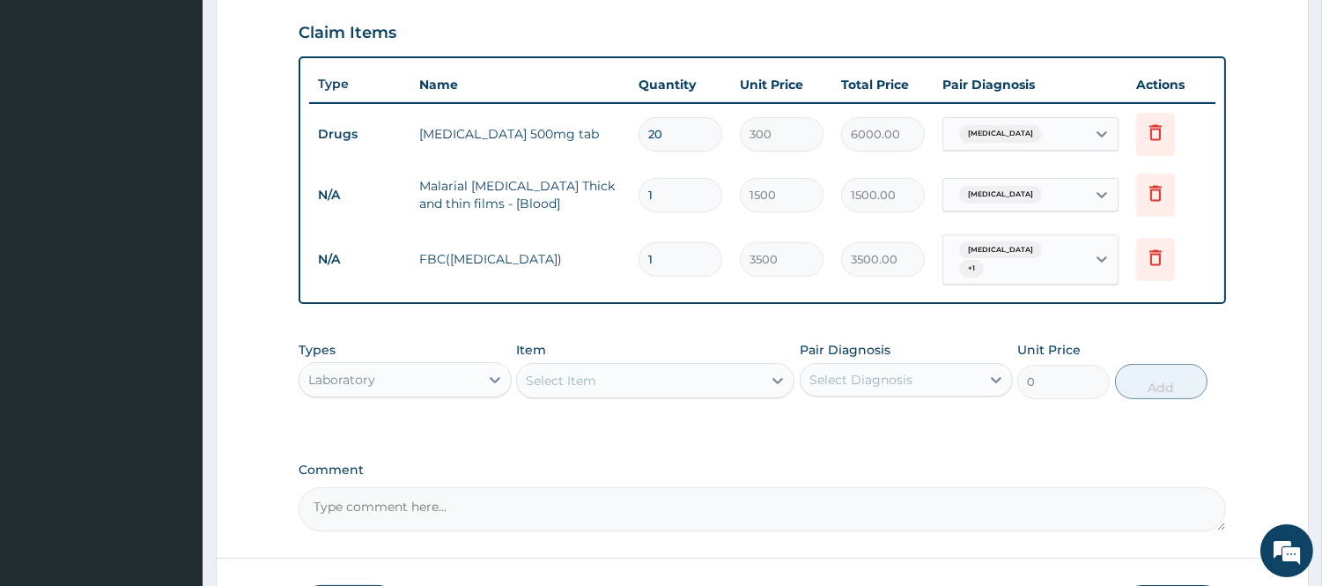
click at [461, 365] on div "Laboratory" at bounding box center [389, 379] width 180 height 28
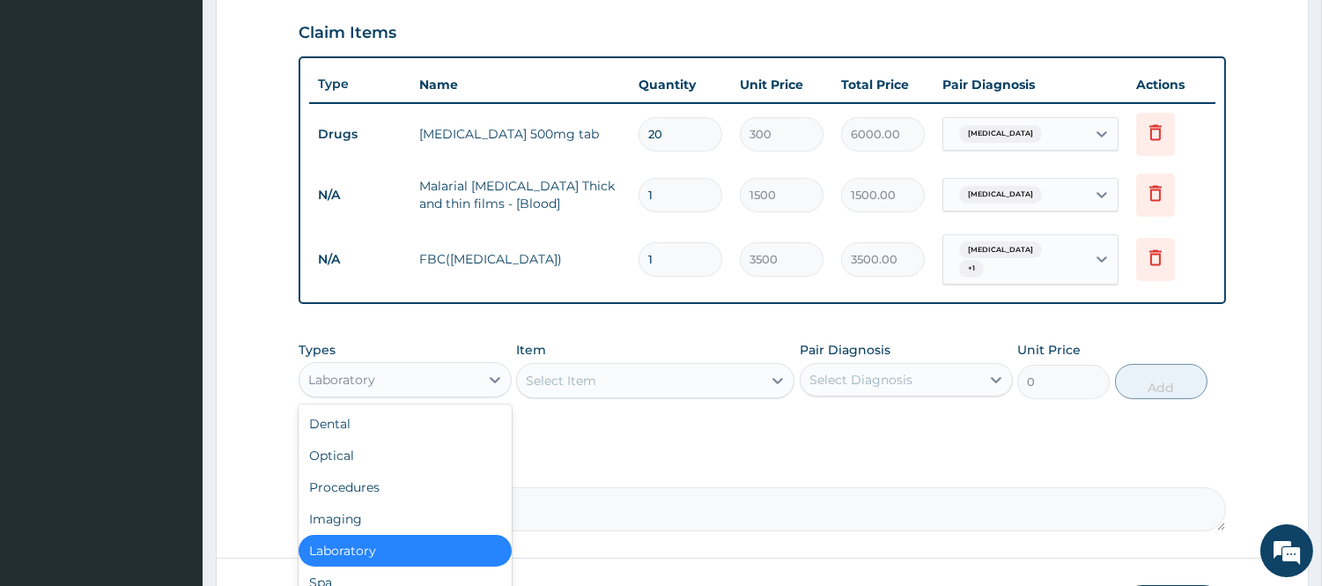
click at [562, 372] on div "Select Item" at bounding box center [561, 381] width 70 height 18
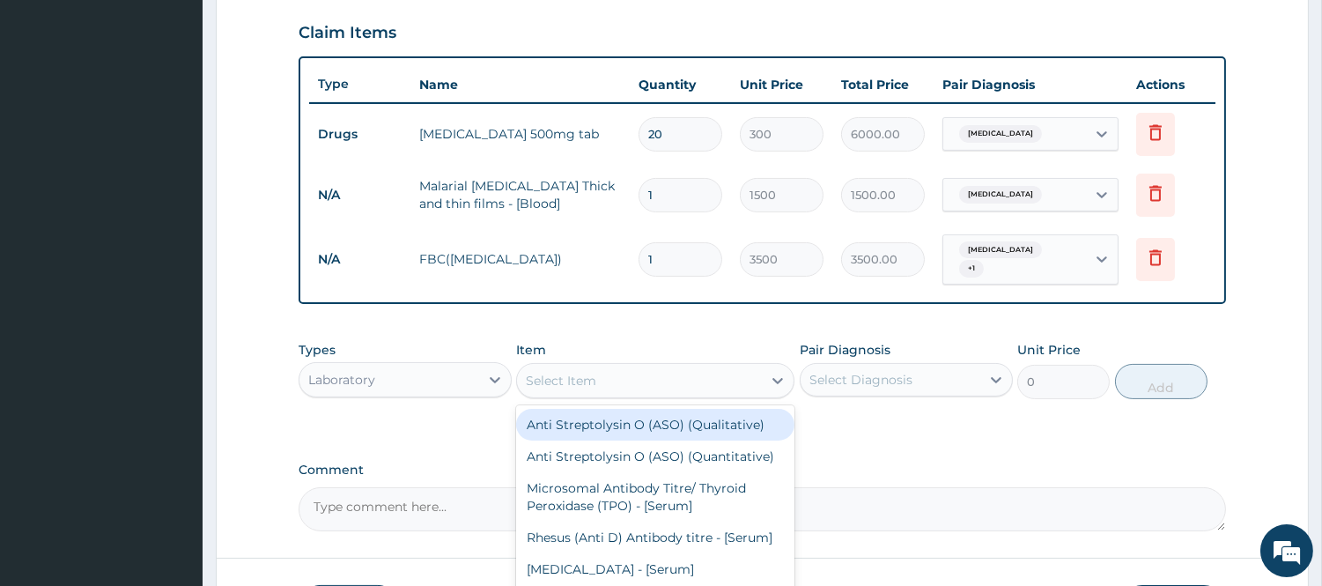
click at [396, 375] on div "Laboratory" at bounding box center [389, 379] width 180 height 28
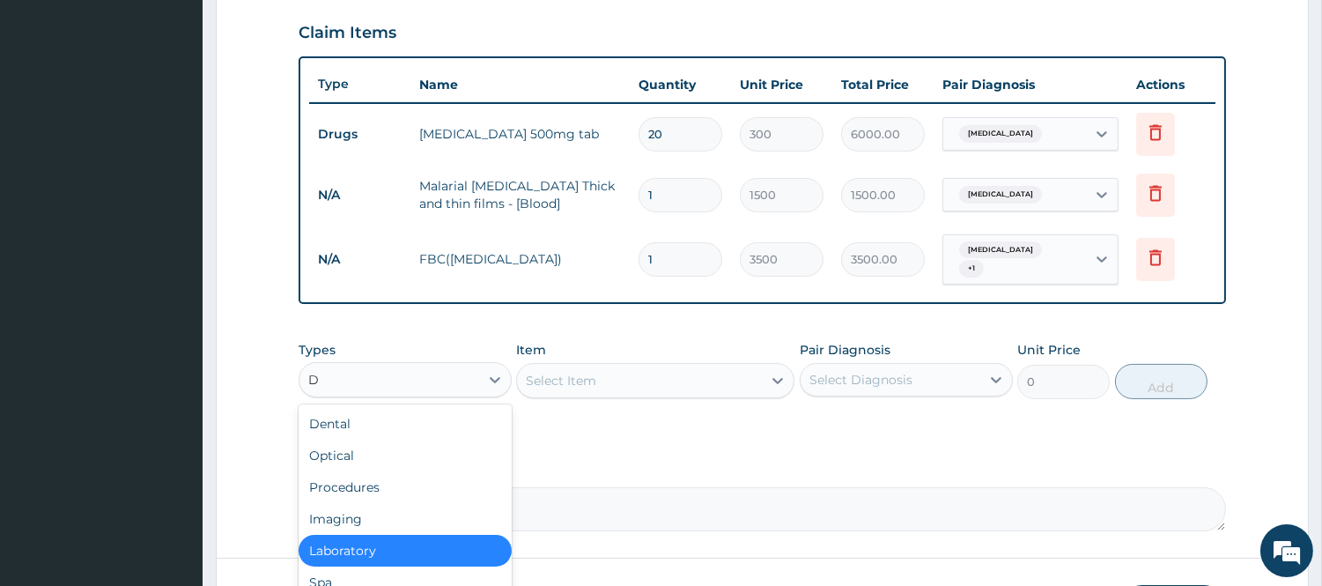
type input "DR"
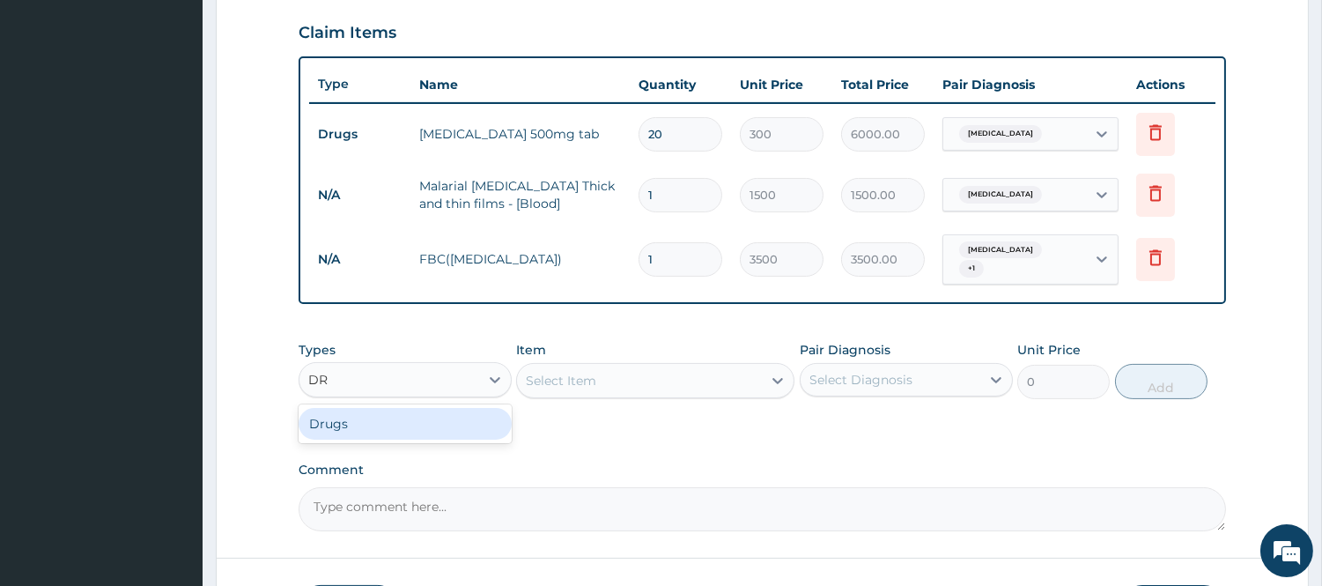
click at [375, 419] on div "Drugs" at bounding box center [405, 424] width 213 height 32
click at [690, 373] on div "Select Item" at bounding box center [639, 380] width 245 height 28
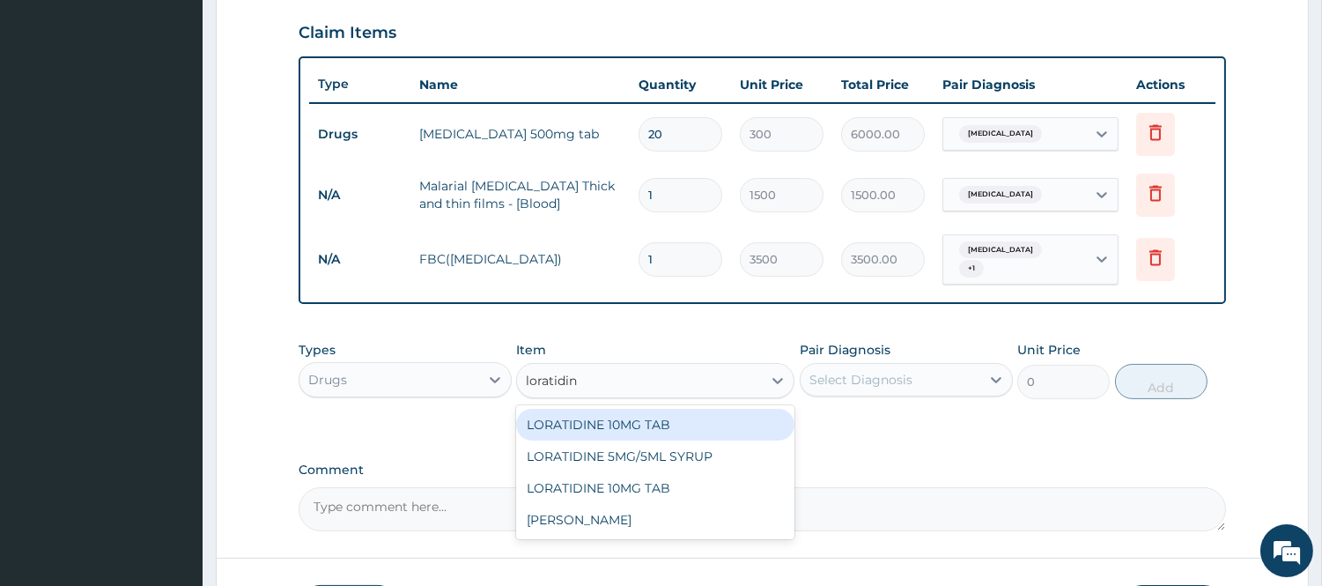
type input "loratidine"
click at [674, 430] on div "LORATIDINE 10MG TAB" at bounding box center [655, 425] width 278 height 32
type input "52.5"
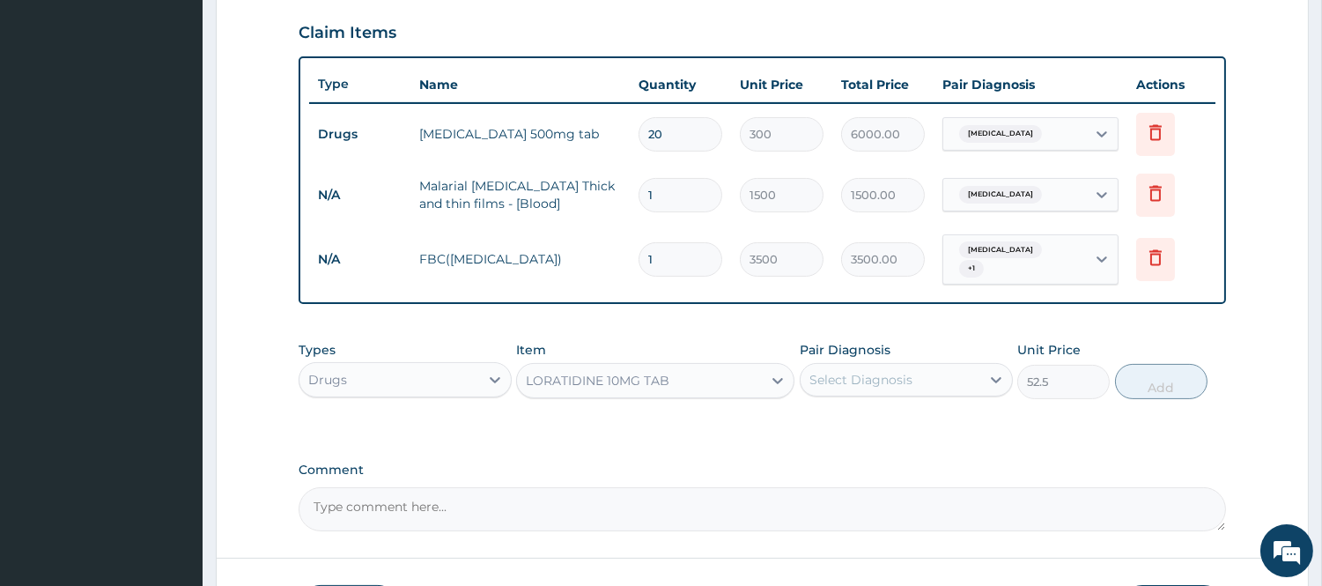
click at [947, 376] on div "Select Diagnosis" at bounding box center [890, 379] width 180 height 28
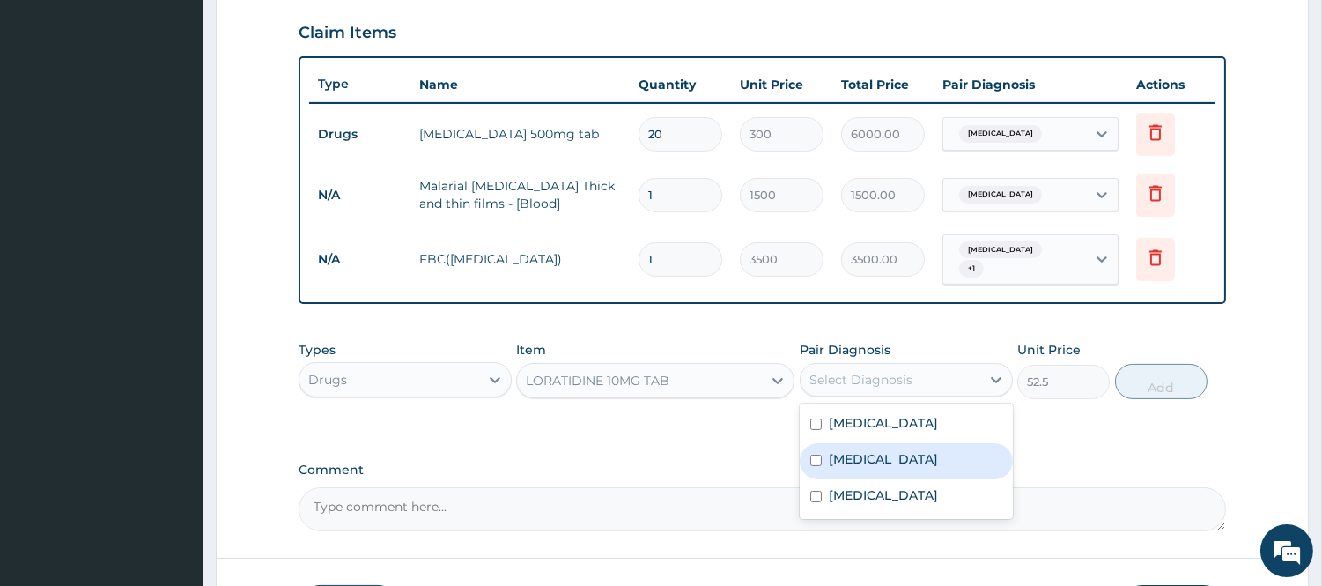
click at [812, 454] on input "checkbox" at bounding box center [815, 459] width 11 height 11
checkbox input "true"
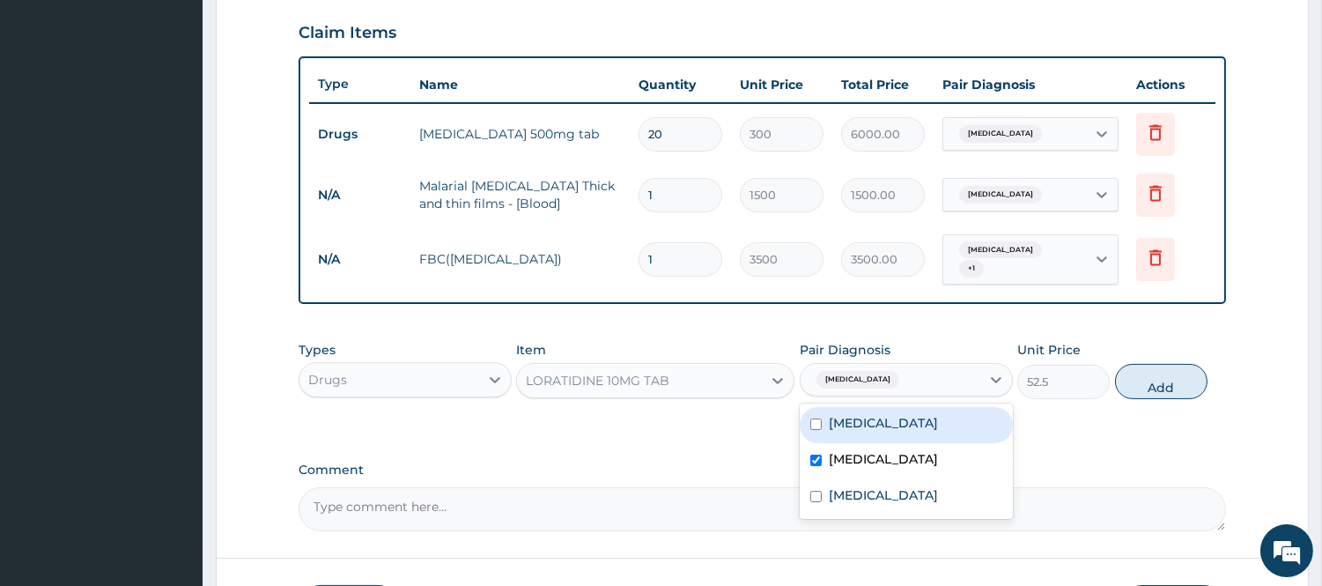
drag, startPoint x: 814, startPoint y: 484, endPoint x: 819, endPoint y: 417, distance: 67.1
click at [819, 417] on div "Extrinsic allergic alveolitis Common cold Malaria" at bounding box center [906, 460] width 213 height 115
click at [819, 418] on input "checkbox" at bounding box center [815, 423] width 11 height 11
checkbox input "true"
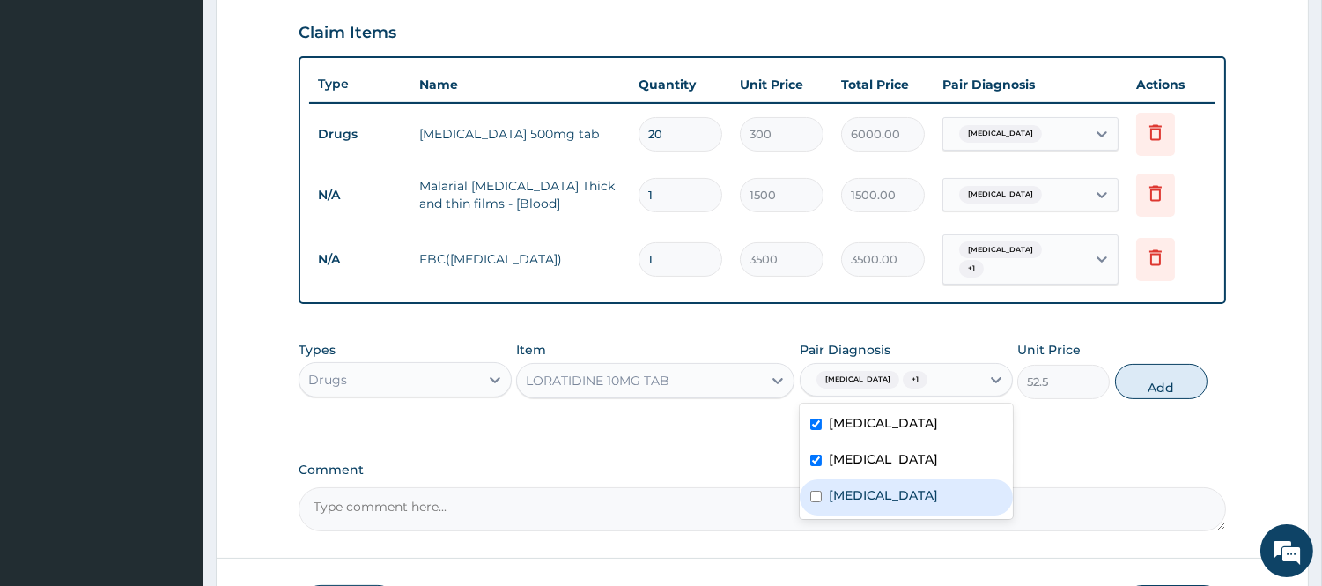
click at [815, 490] on input "checkbox" at bounding box center [815, 495] width 11 height 11
checkbox input "true"
click at [1009, 315] on div "PA Code / Prescription Code PA/199EA8 Encounter Date 12-09-2025 Important Notic…" at bounding box center [762, 50] width 927 height 962
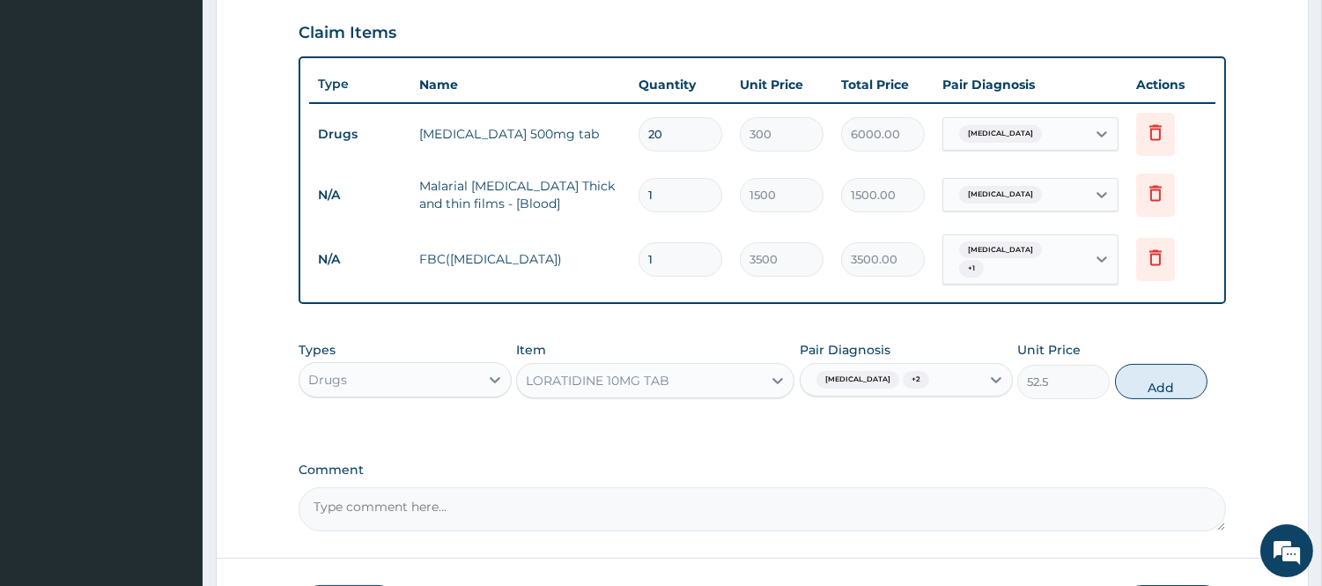
click at [937, 401] on div "Types Drugs Item LORATIDINE 10MG TAB Pair Diagnosis Common cold + 2 Unit Price …" at bounding box center [762, 383] width 927 height 102
click at [1158, 384] on button "Add" at bounding box center [1161, 381] width 92 height 35
type input "0"
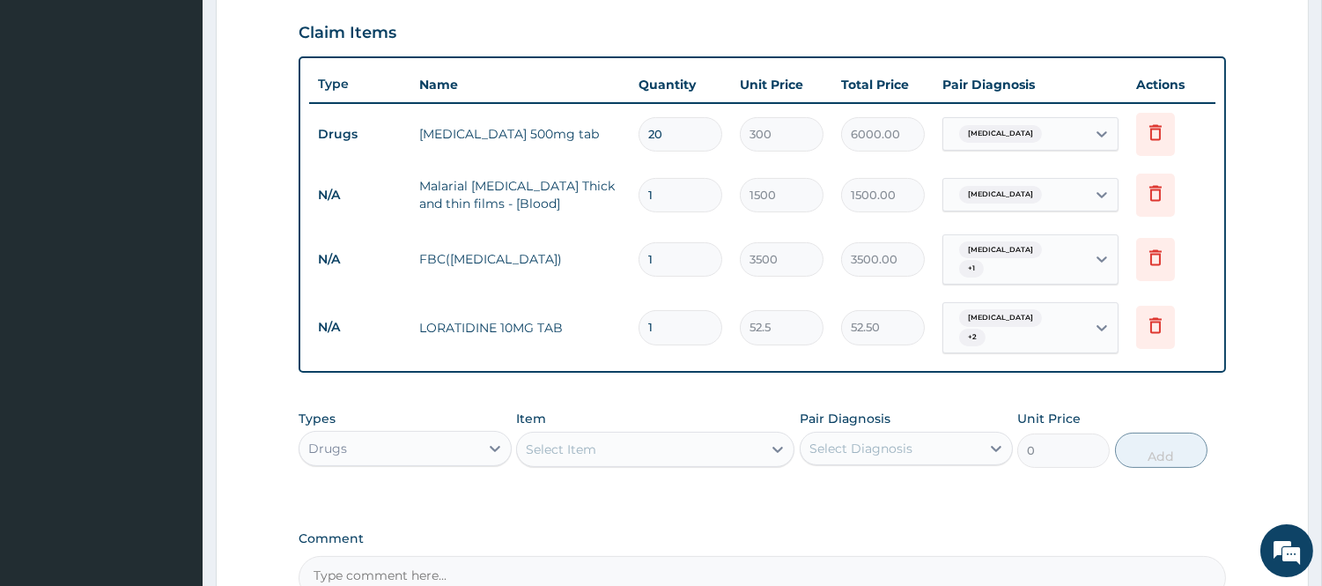
type input "10"
type input "525.00"
type input "10"
click at [550, 440] on div "Select Item" at bounding box center [561, 449] width 70 height 18
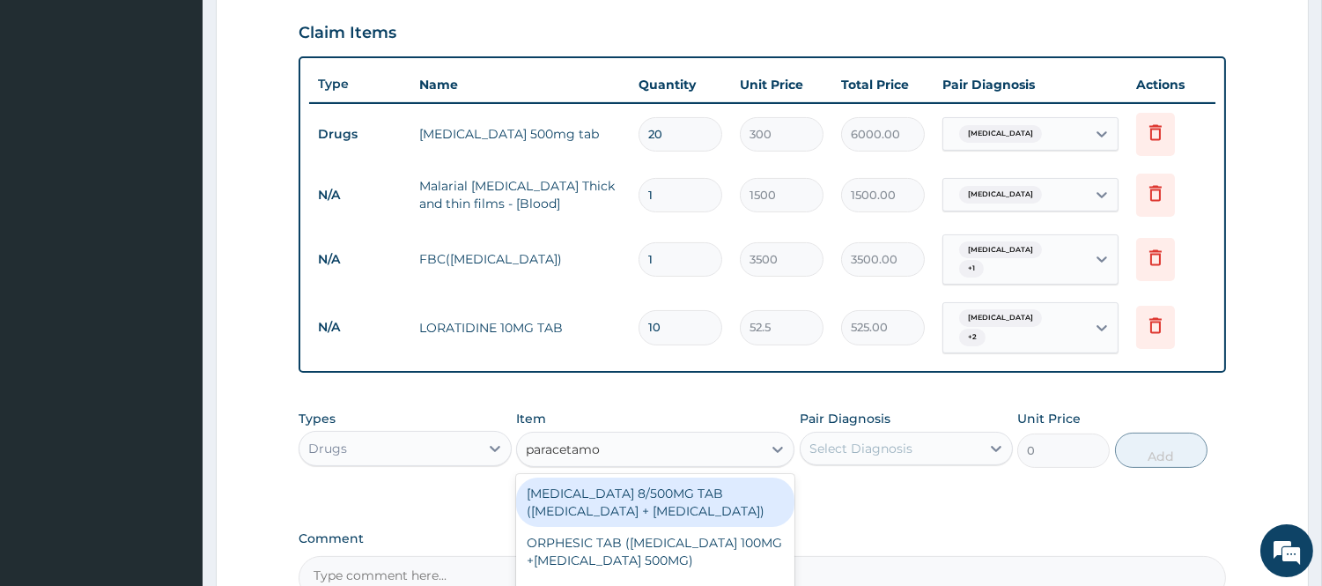
type input "paracetamol"
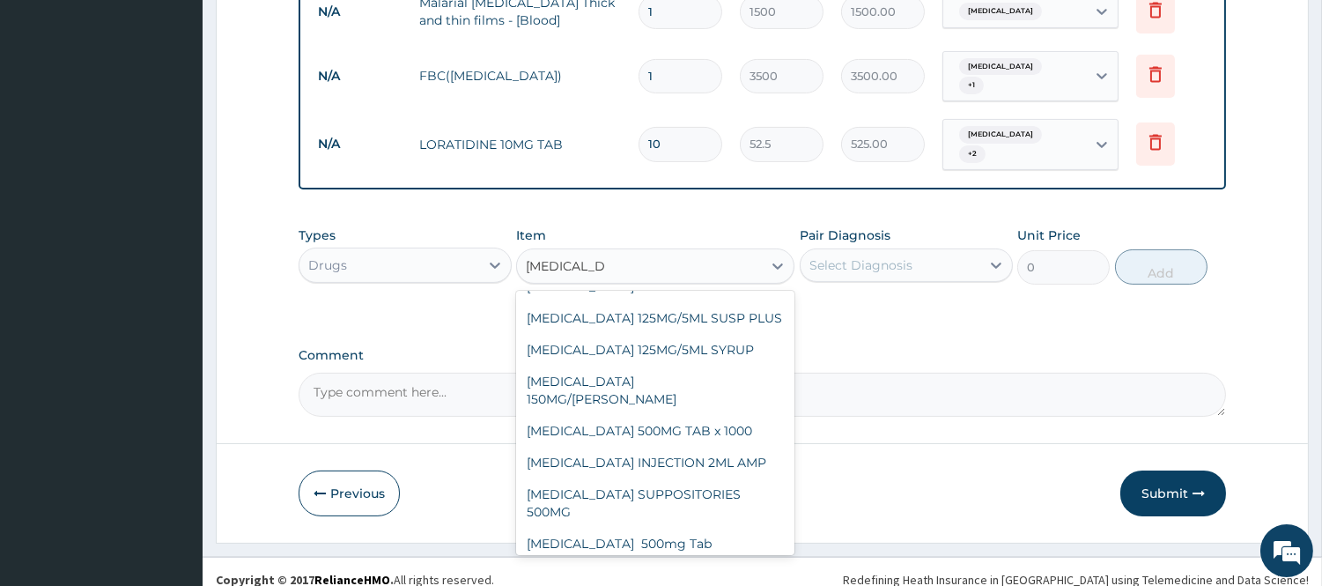
scroll to position [210, 0]
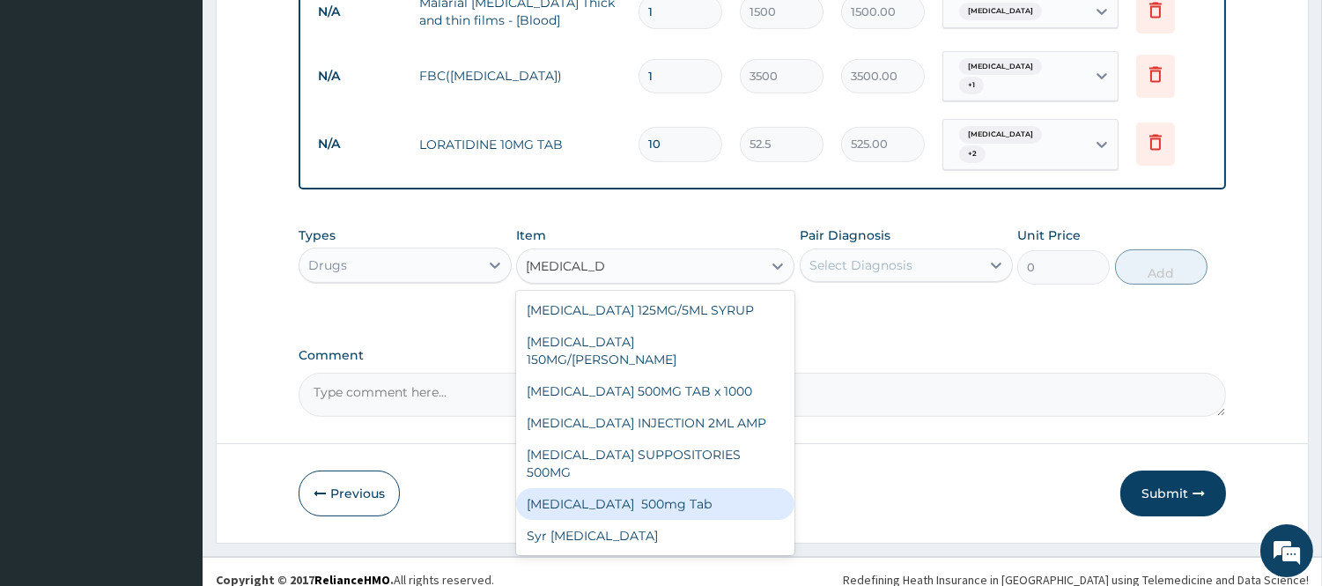
click at [618, 488] on div "Paracetamol 500mg Tab" at bounding box center [655, 504] width 278 height 32
type input "25"
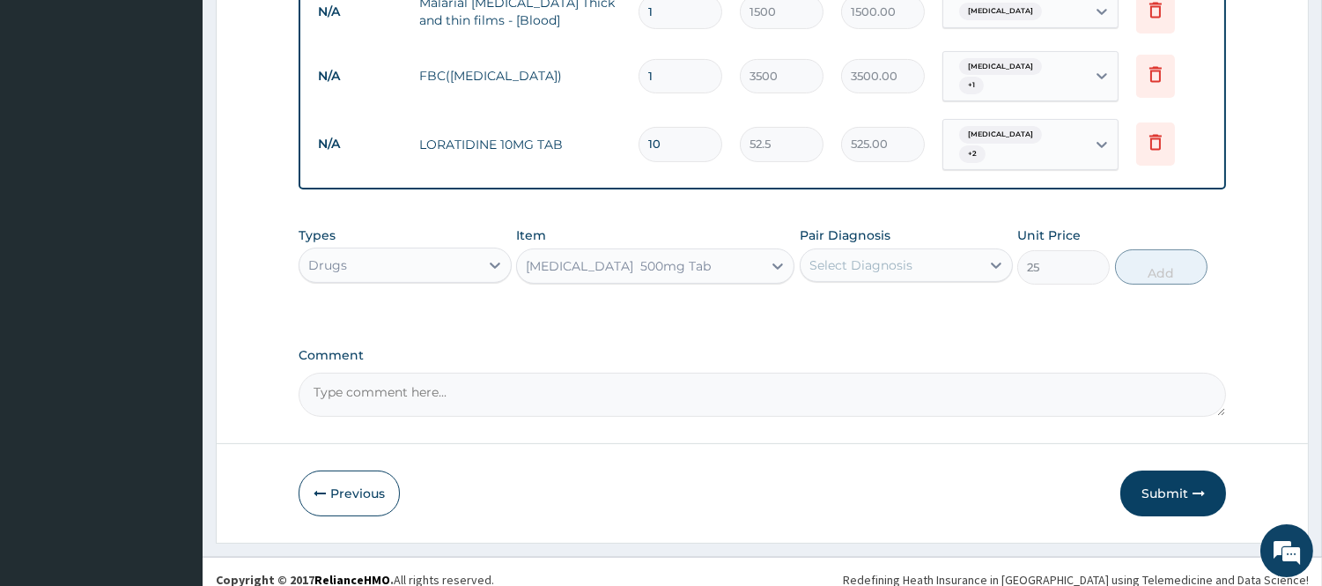
click at [913, 251] on div "Select Diagnosis" at bounding box center [890, 265] width 180 height 28
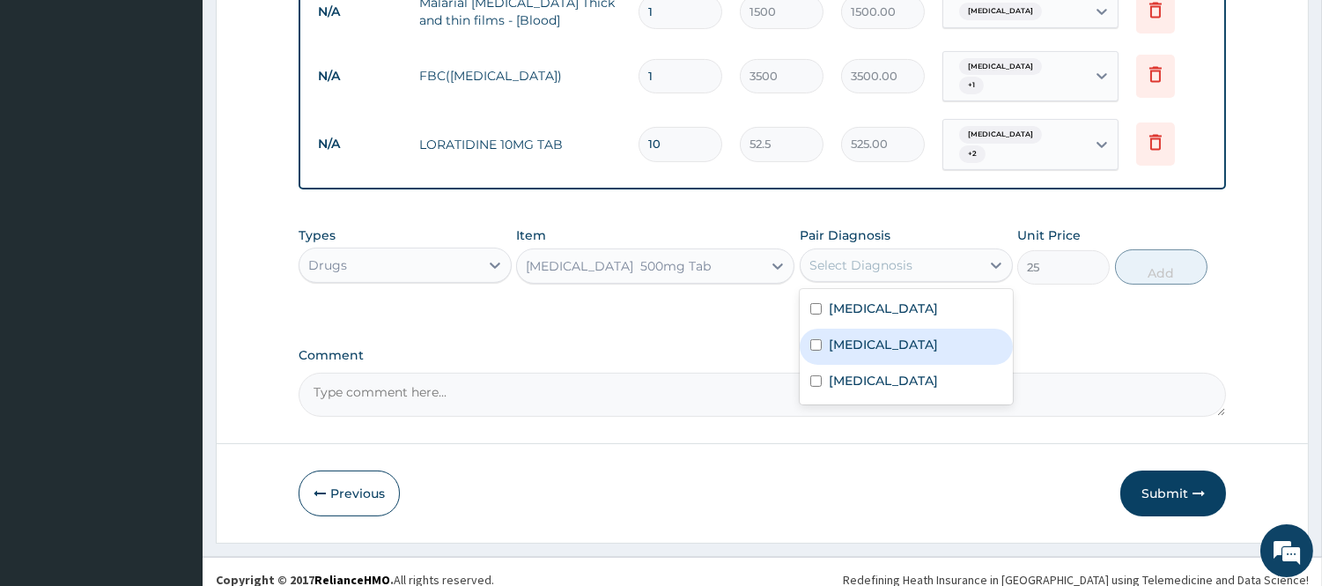
click at [816, 339] on input "checkbox" at bounding box center [815, 344] width 11 height 11
checkbox input "true"
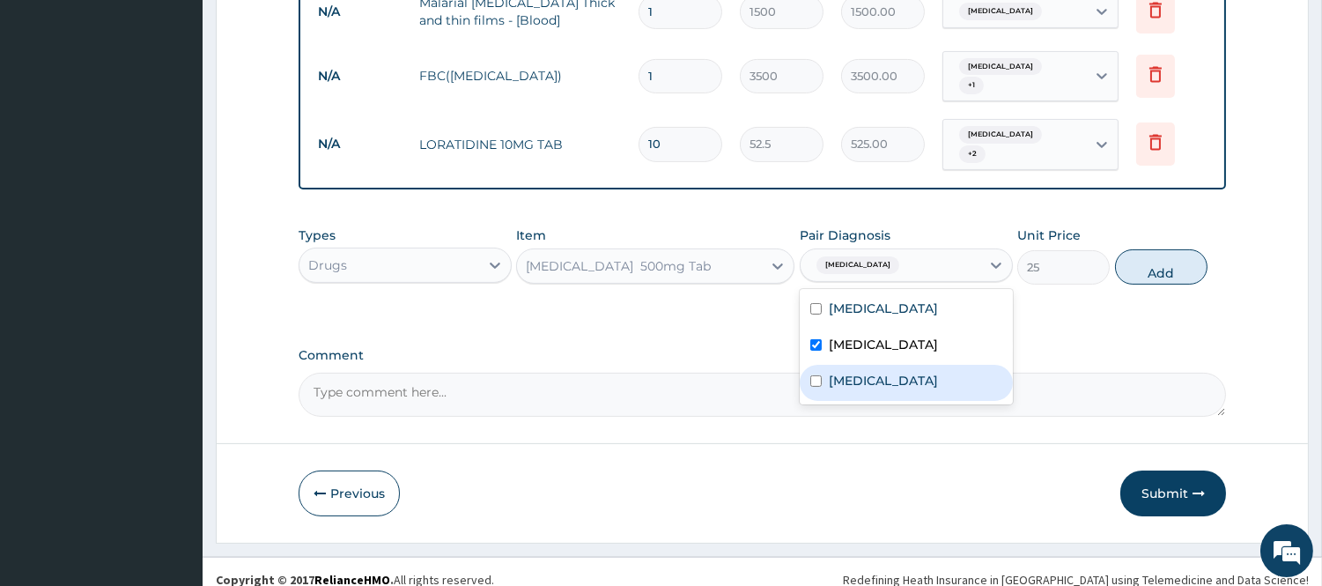
click at [812, 375] on input "checkbox" at bounding box center [815, 380] width 11 height 11
checkbox input "true"
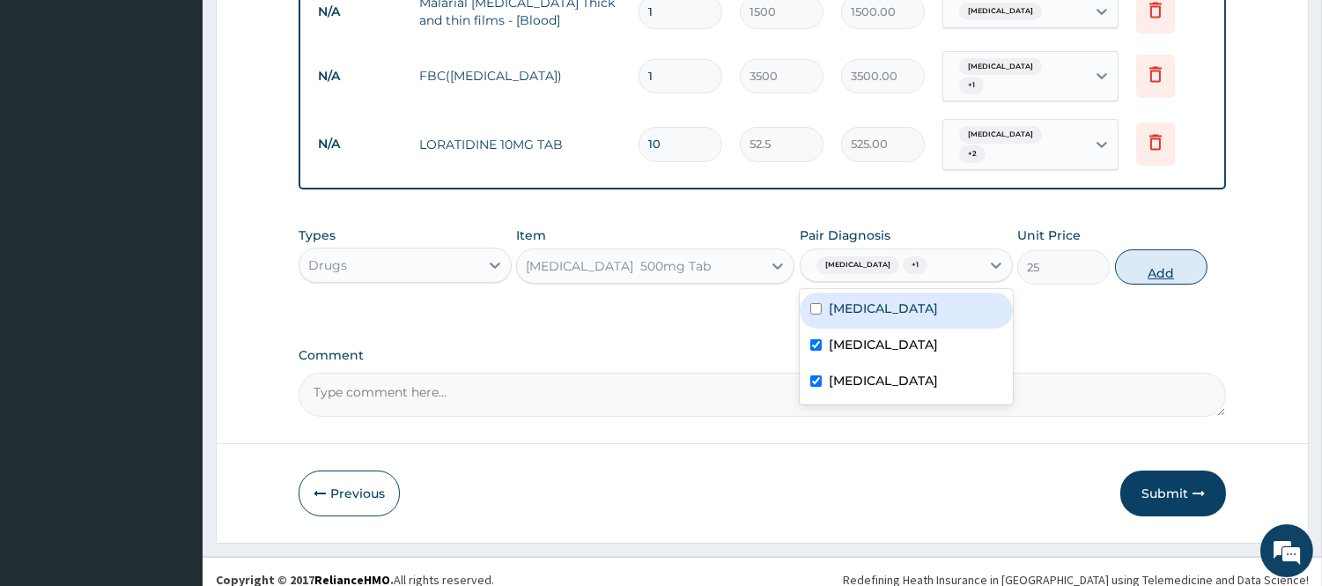
click at [1158, 251] on button "Add" at bounding box center [1161, 266] width 92 height 35
type input "0"
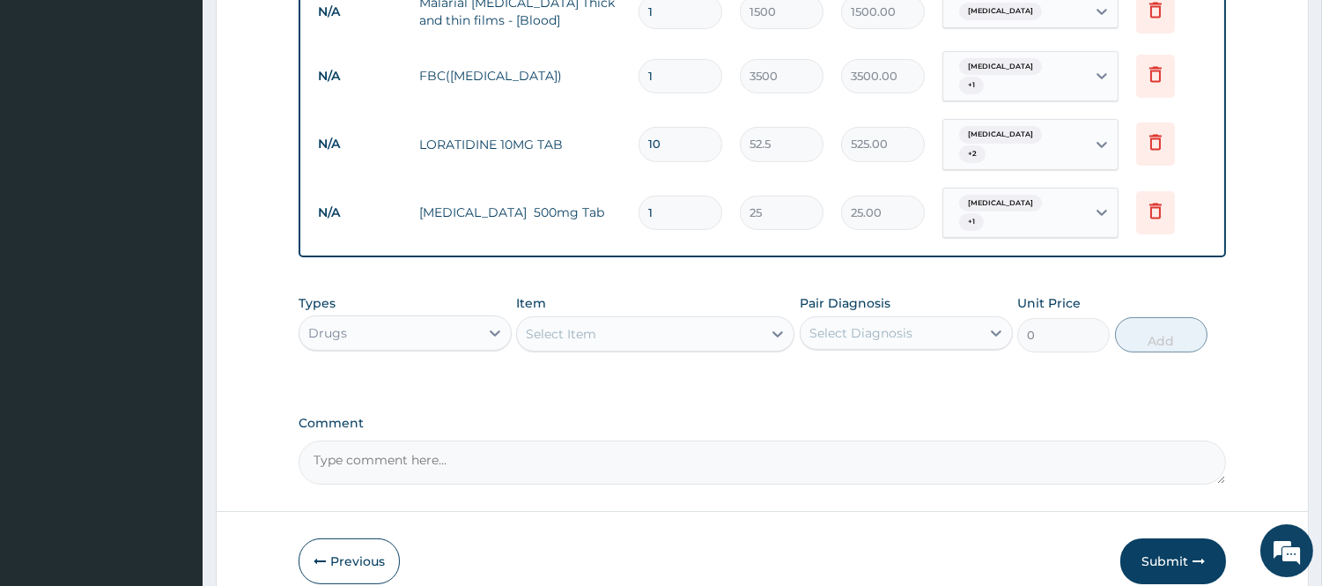
type input "18"
type input "450.00"
type input "18"
click at [608, 320] on div "Select Item" at bounding box center [639, 334] width 245 height 28
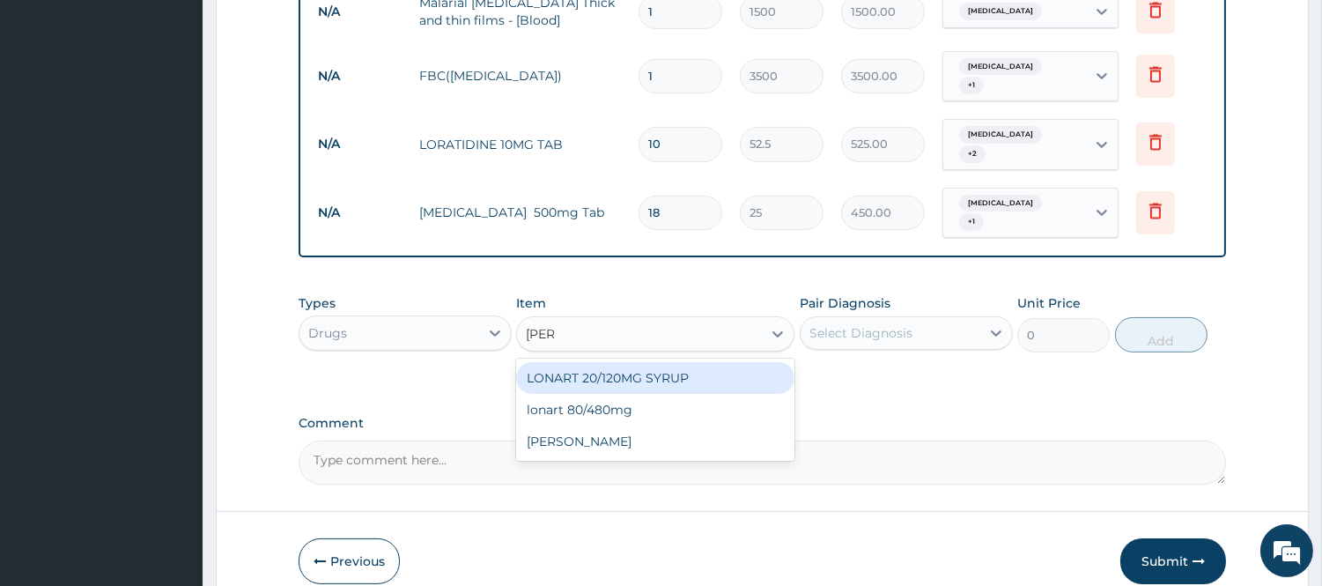
type input "lonar"
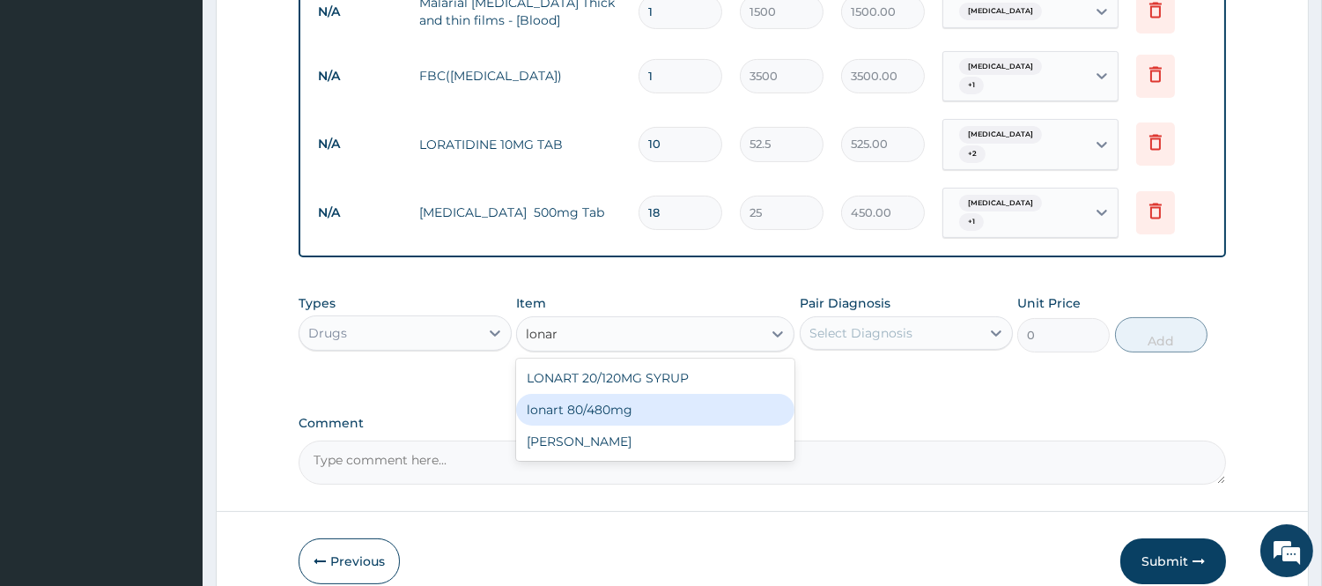
click at [646, 394] on div "lonart 80/480mg" at bounding box center [655, 410] width 278 height 32
type input "340.91748"
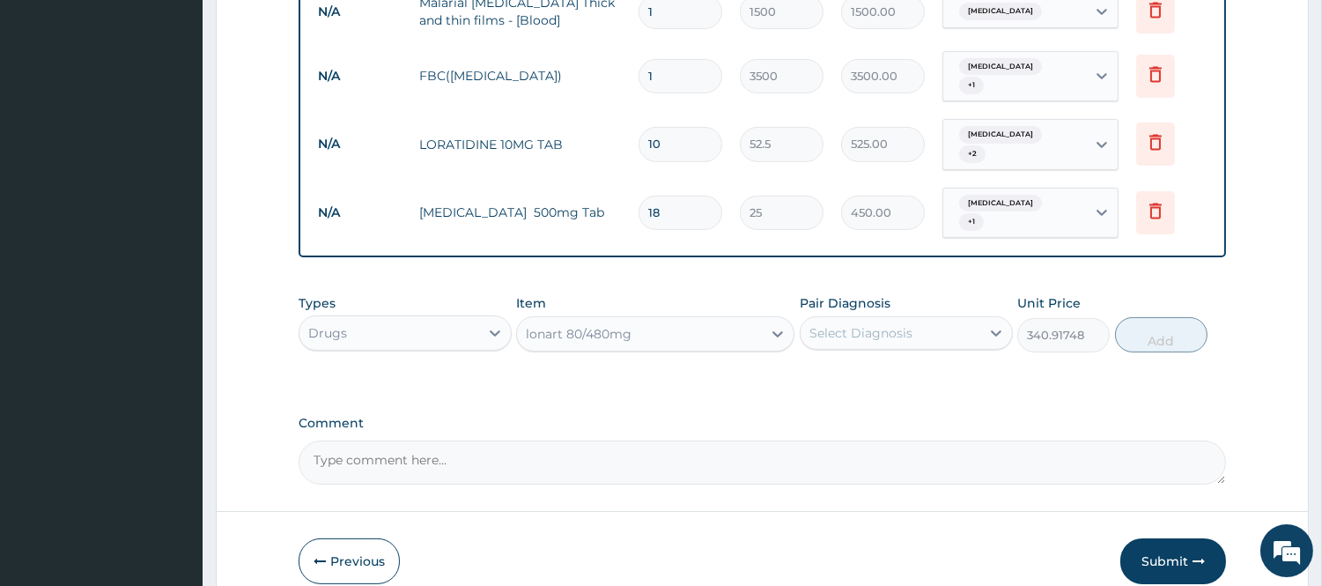
click at [885, 324] on div "Select Diagnosis" at bounding box center [860, 333] width 103 height 18
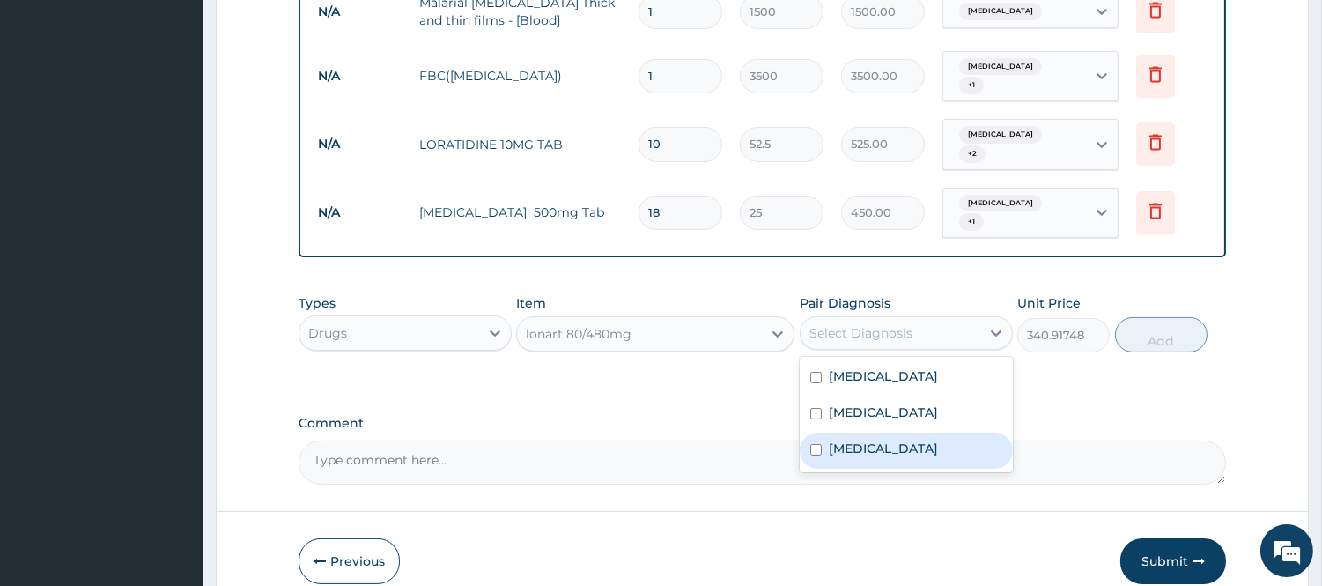
click at [817, 444] on input "checkbox" at bounding box center [815, 449] width 11 height 11
checkbox input "true"
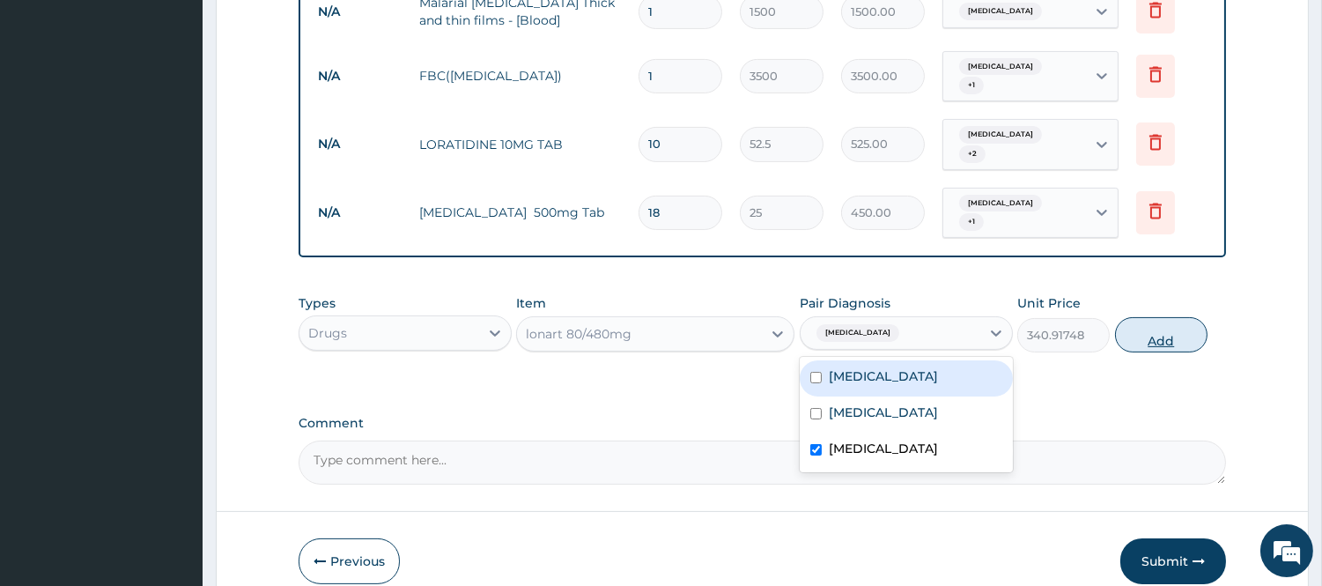
click at [1145, 317] on button "Add" at bounding box center [1161, 334] width 92 height 35
type input "0"
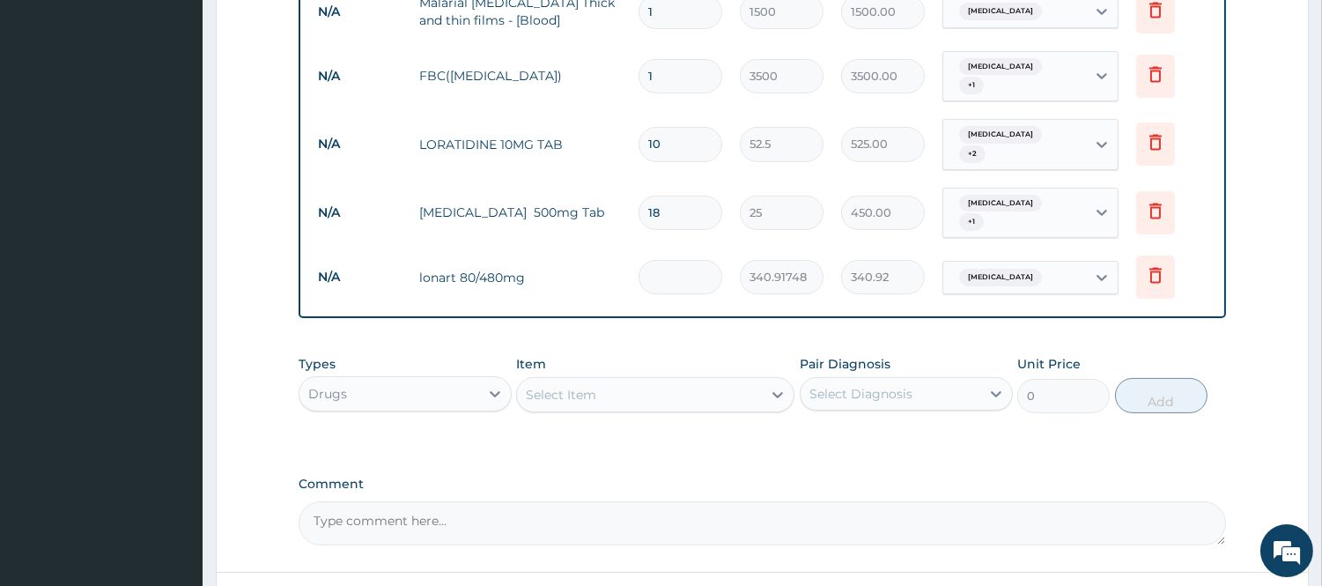
type input "0.00"
type input "6"
type input "2045.50"
type input "6"
click at [593, 386] on div "Select Item" at bounding box center [561, 395] width 70 height 18
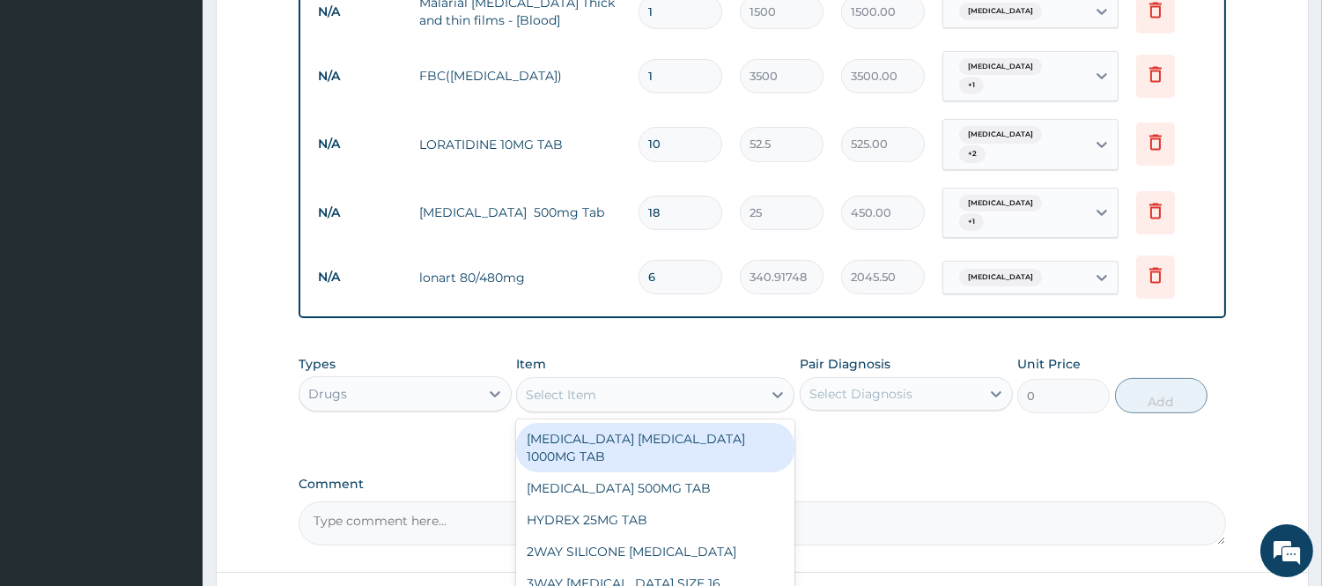
click at [464, 380] on div "Drugs" at bounding box center [389, 394] width 180 height 28
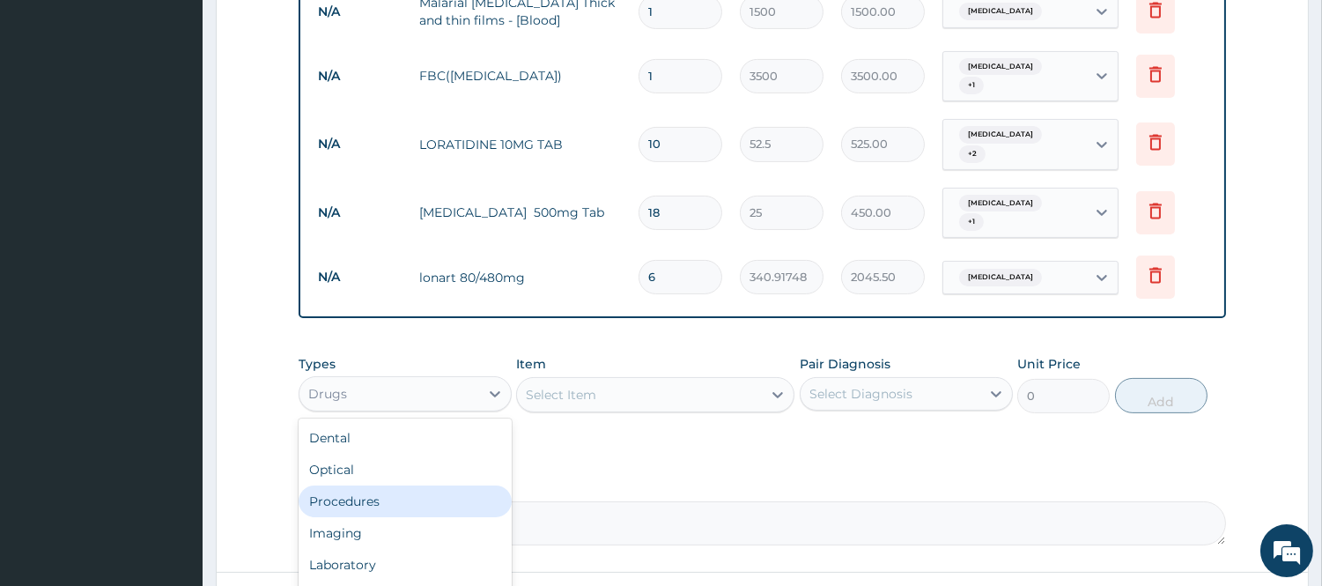
click at [410, 485] on div "Procedures" at bounding box center [405, 501] width 213 height 32
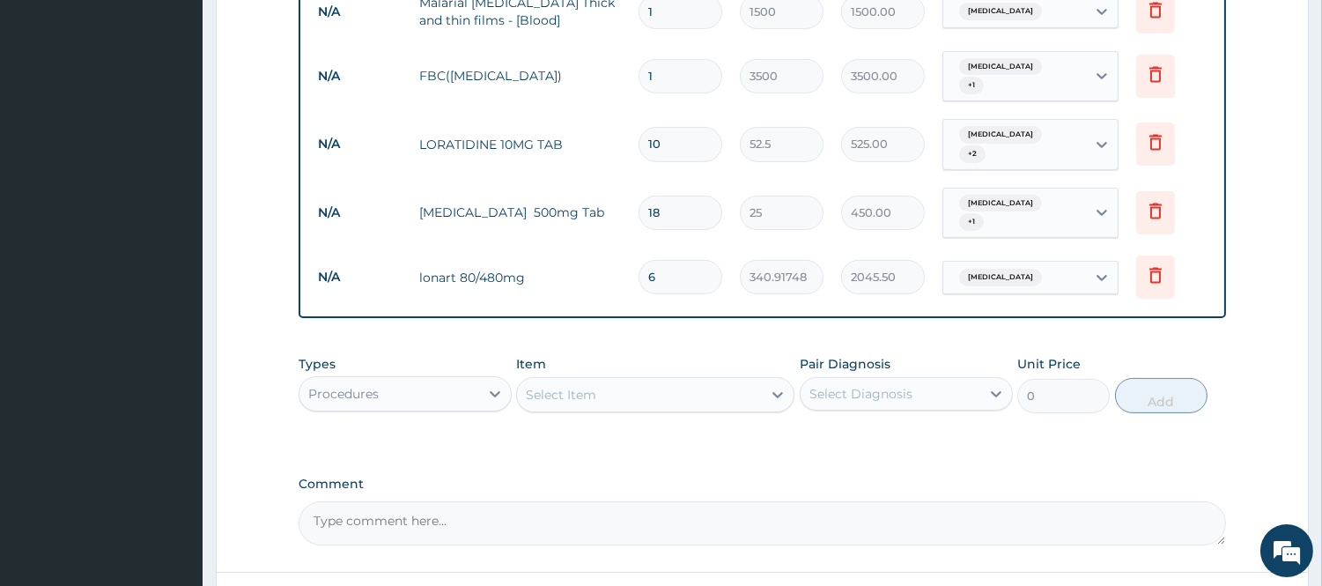
click at [680, 380] on div "Select Item" at bounding box center [639, 394] width 245 height 28
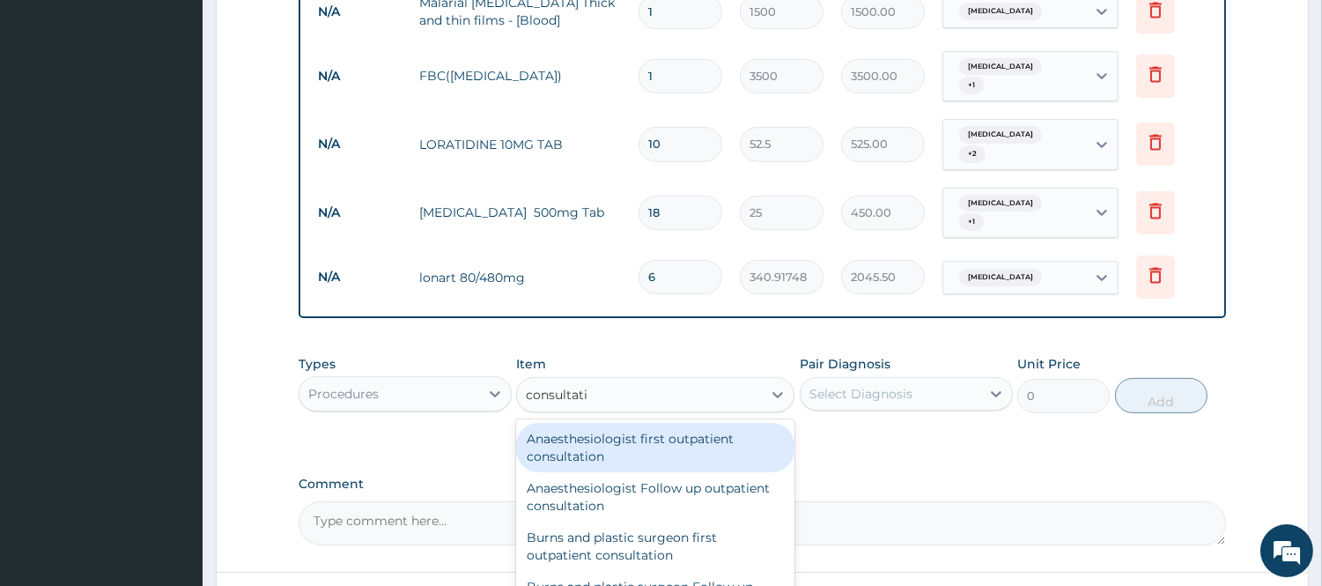
type input "consultatio"
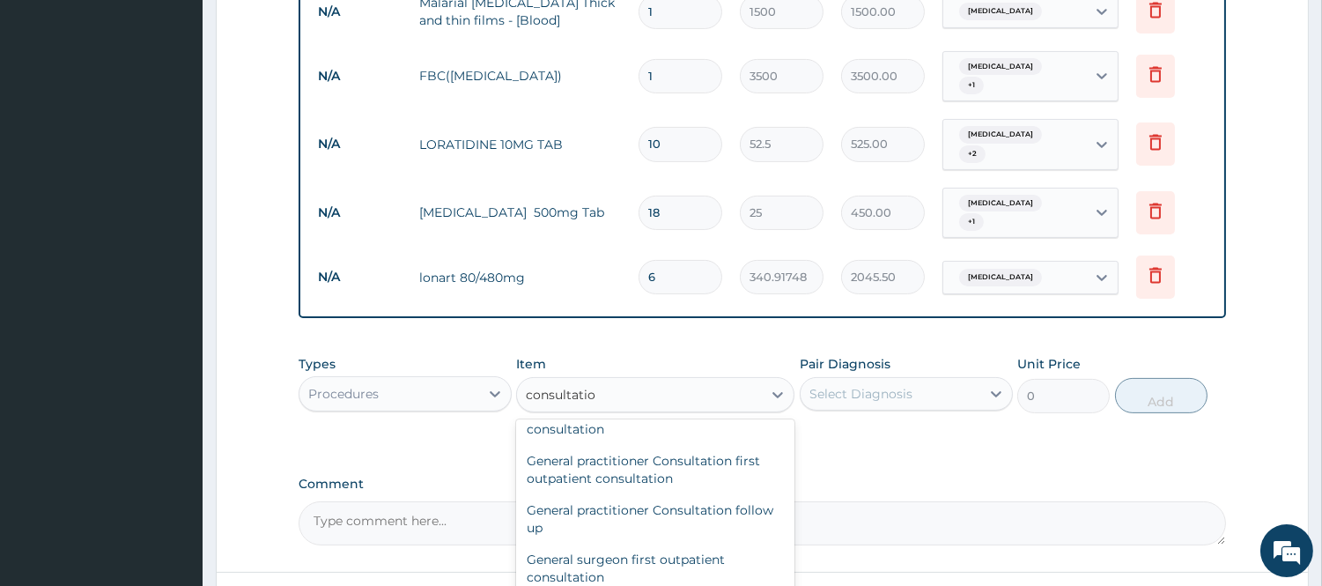
scroll to position [912, 0]
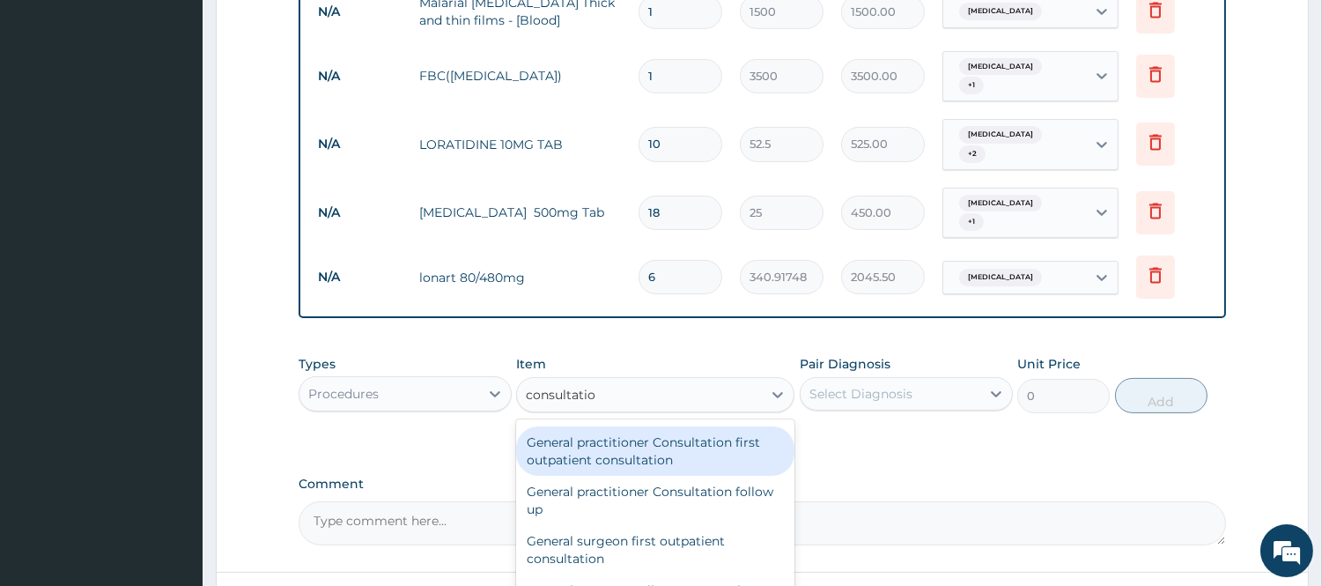
click at [623, 446] on div "General practitioner Consultation first outpatient consultation" at bounding box center [655, 450] width 278 height 49
type input "3000"
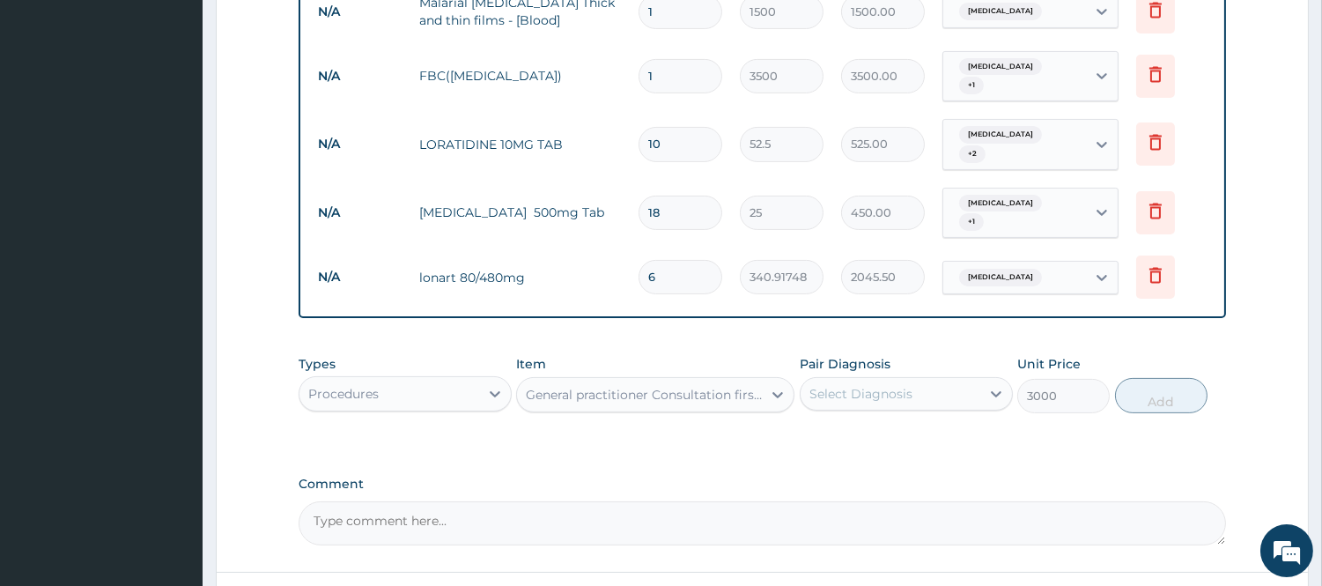
click at [926, 380] on div "Select Diagnosis" at bounding box center [890, 394] width 180 height 28
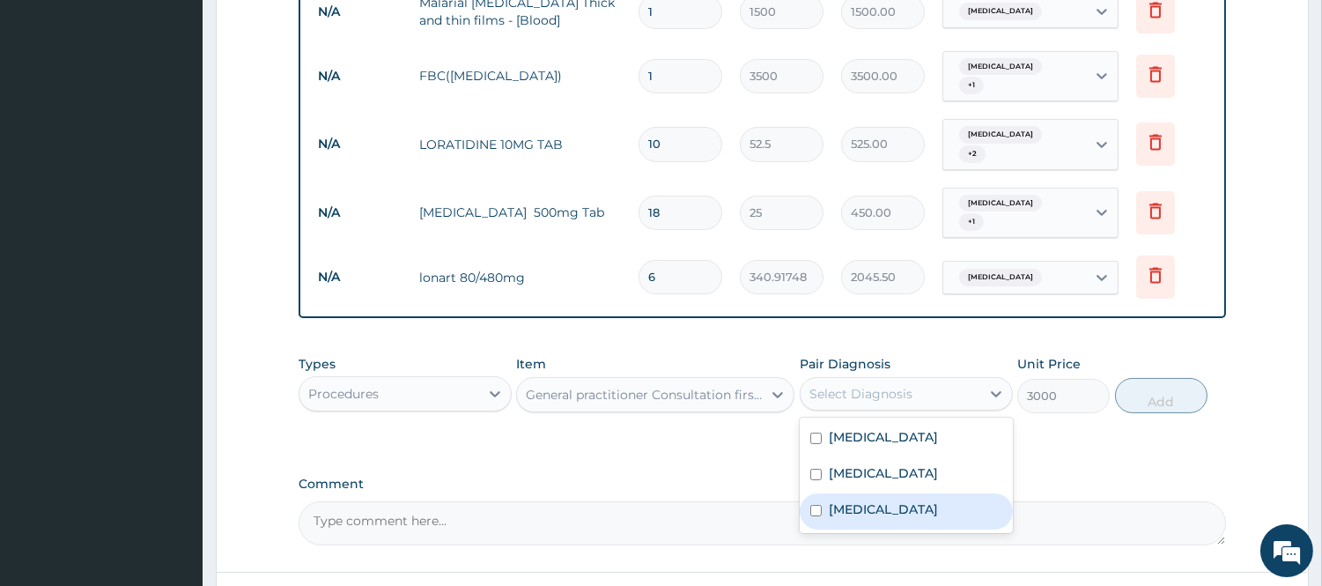
click at [815, 505] on input "checkbox" at bounding box center [815, 510] width 11 height 11
checkbox input "true"
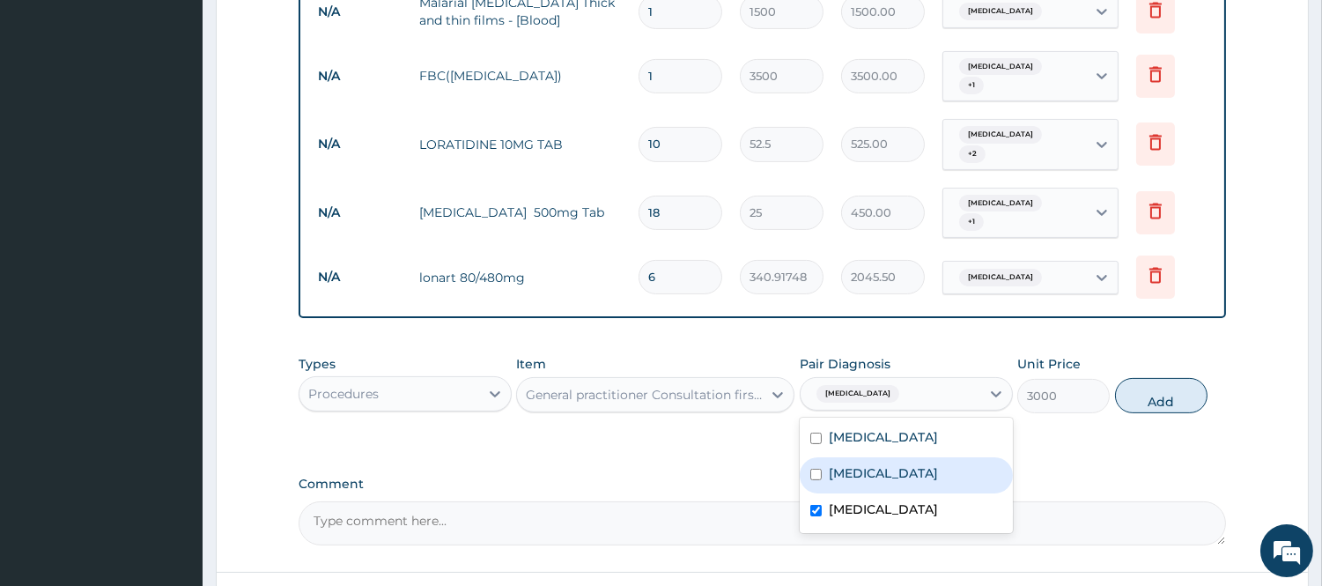
click at [815, 459] on div "Common cold" at bounding box center [906, 475] width 213 height 36
checkbox input "true"
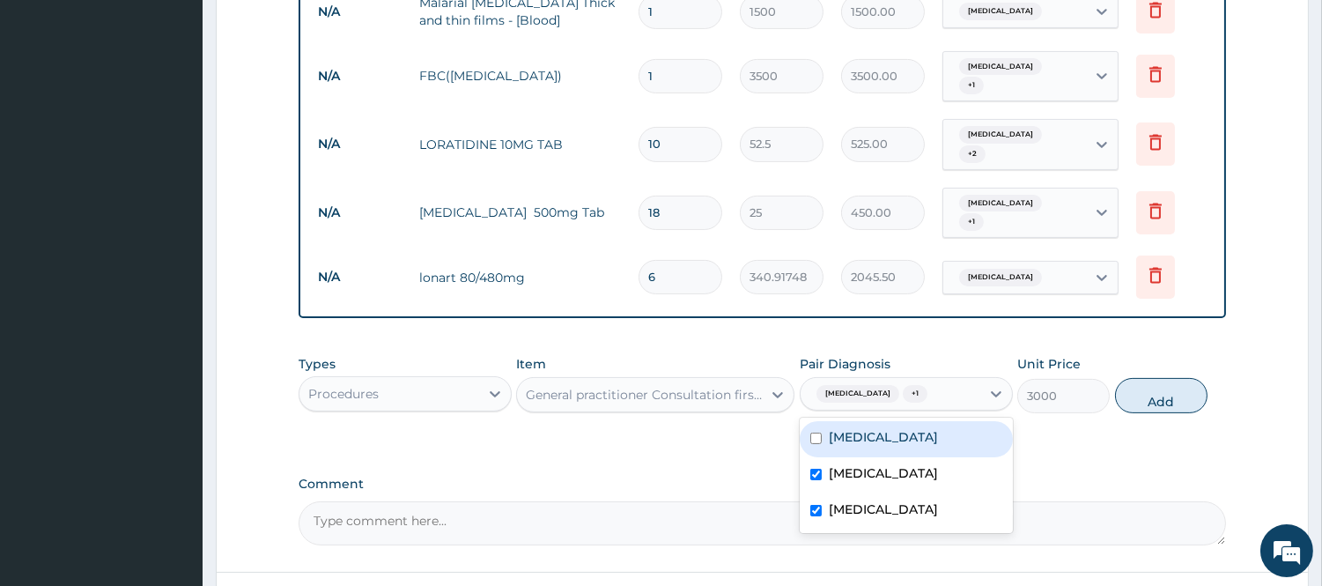
click at [815, 432] on input "checkbox" at bounding box center [815, 437] width 11 height 11
checkbox input "true"
click at [1177, 379] on button "Add" at bounding box center [1161, 395] width 92 height 35
type input "0"
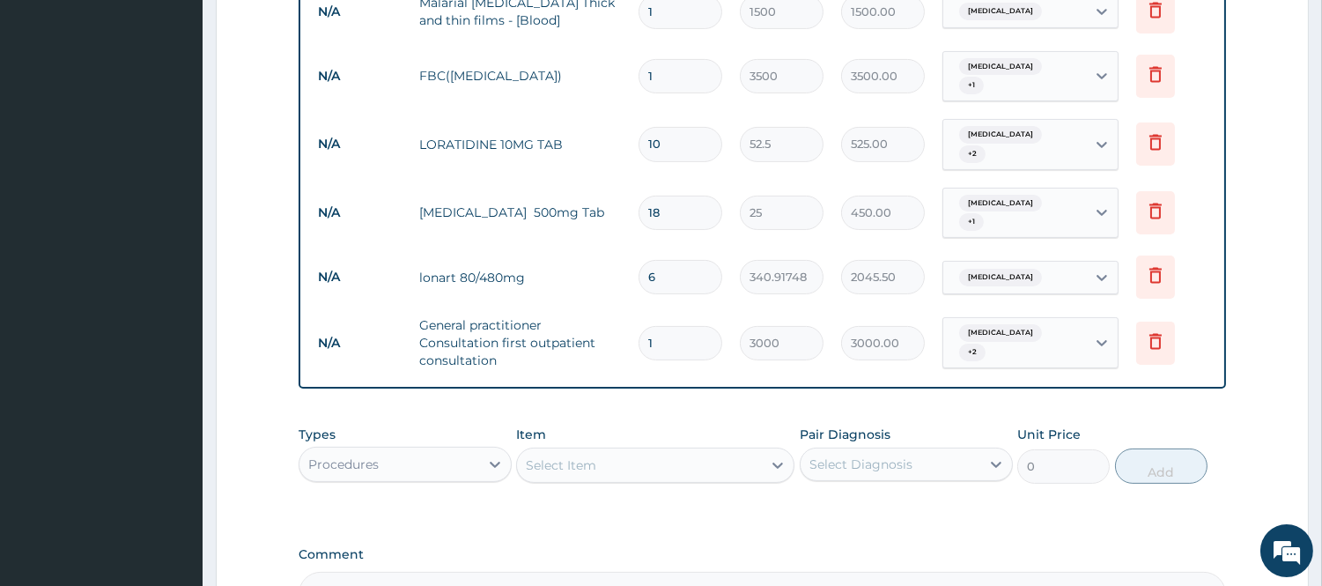
click at [837, 425] on label "Pair Diagnosis" at bounding box center [845, 434] width 91 height 18
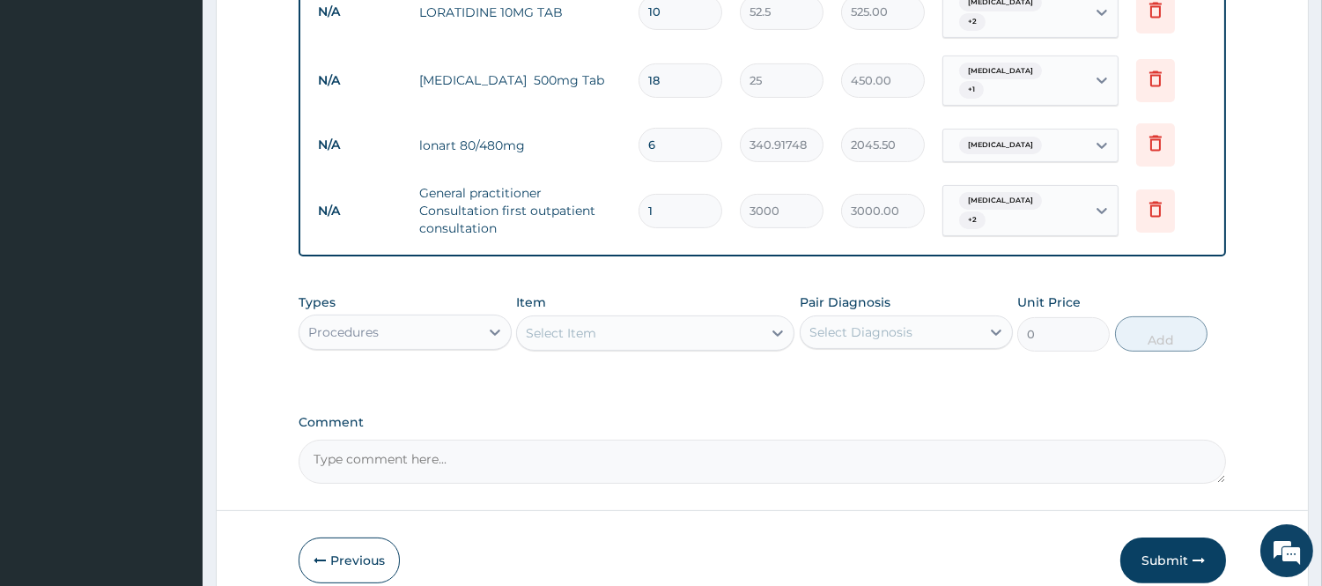
scroll to position [975, 0]
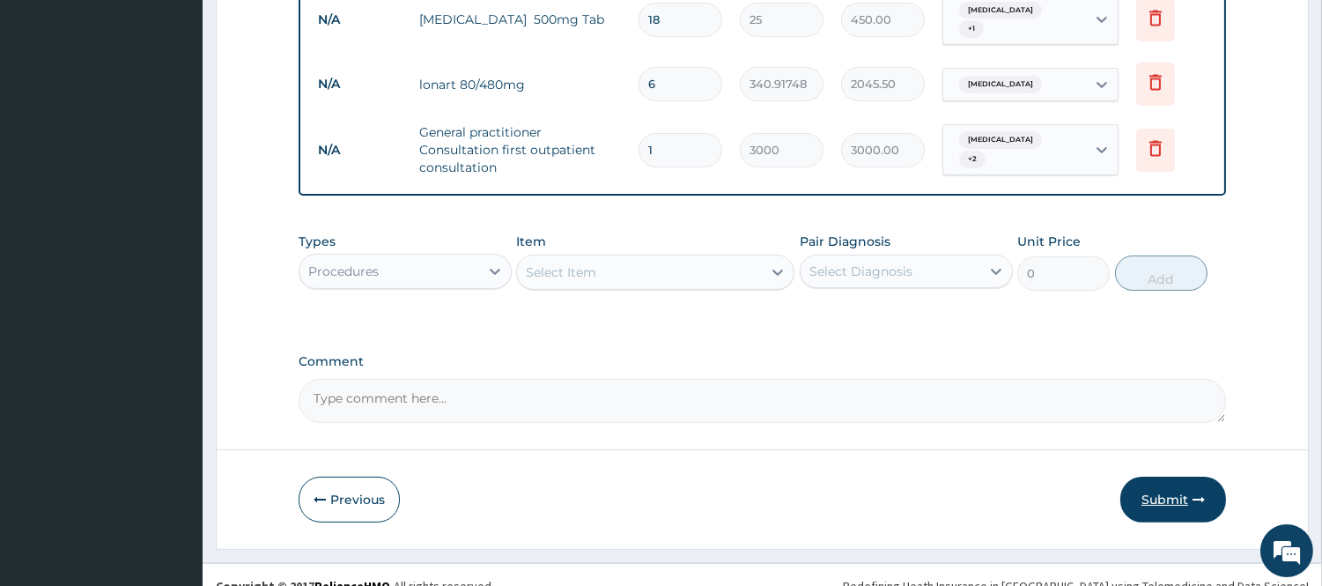
click at [1183, 476] on button "Submit" at bounding box center [1173, 499] width 106 height 46
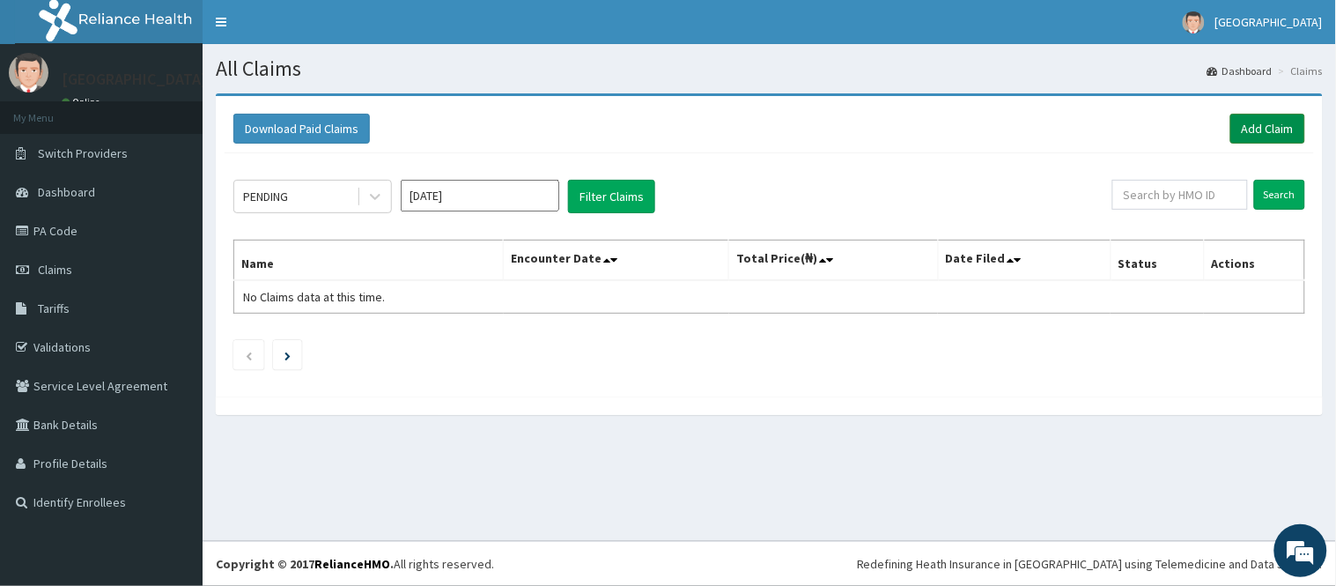
click at [1254, 130] on link "Add Claim" at bounding box center [1267, 129] width 75 height 30
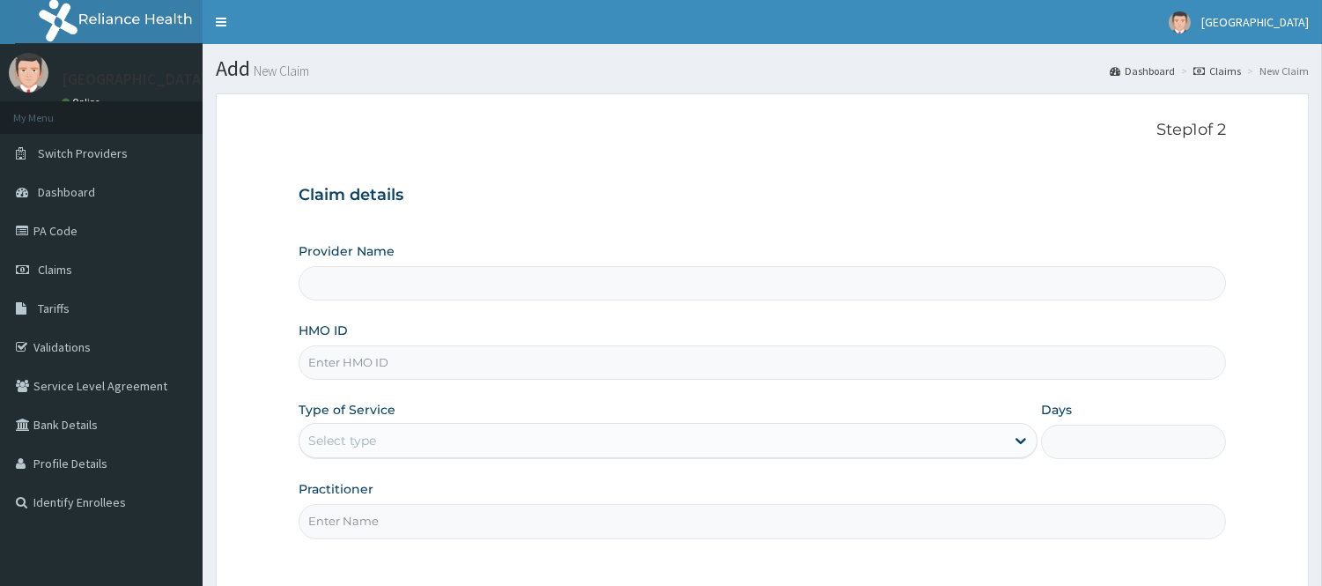
click at [550, 365] on input "HMO ID" at bounding box center [762, 362] width 927 height 34
type input "[GEOGRAPHIC_DATA]"
type input "enp/10350/b"
click at [638, 451] on div "Select type" at bounding box center [651, 440] width 705 height 28
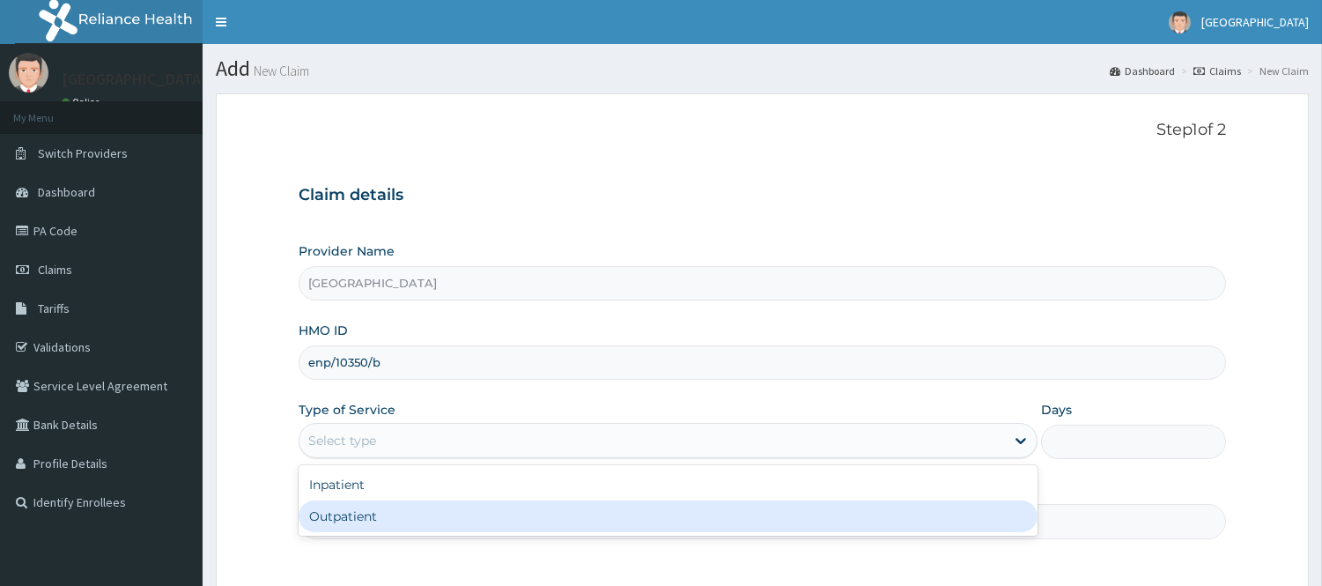
click at [531, 514] on div "Outpatient" at bounding box center [668, 516] width 739 height 32
type input "1"
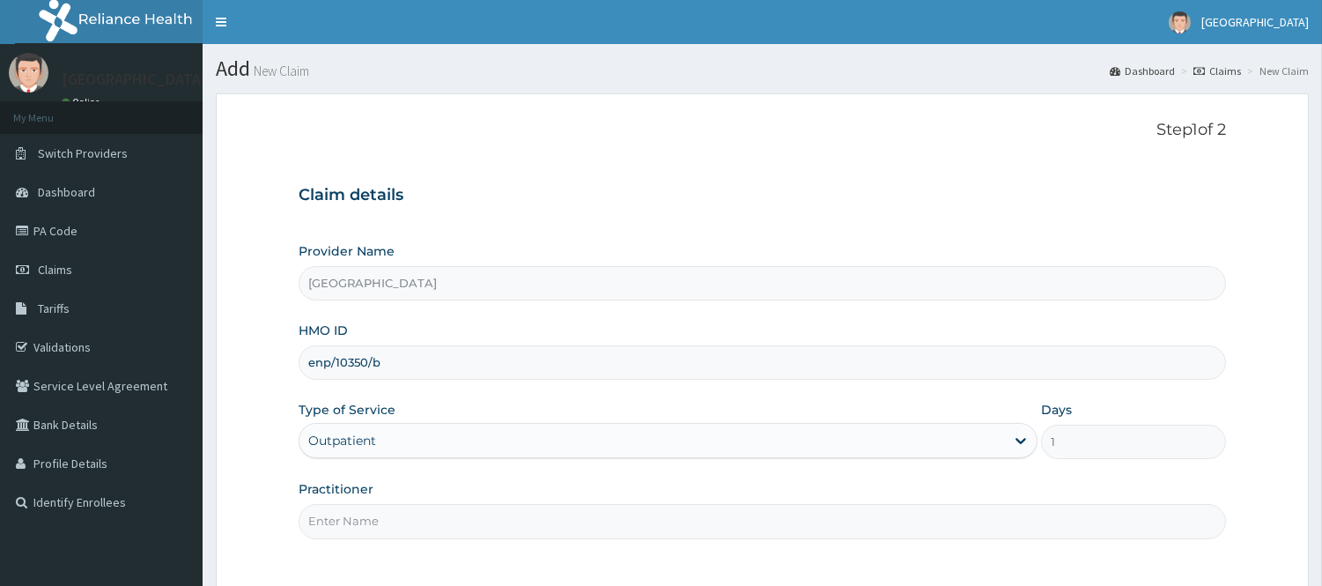
scroll to position [159, 0]
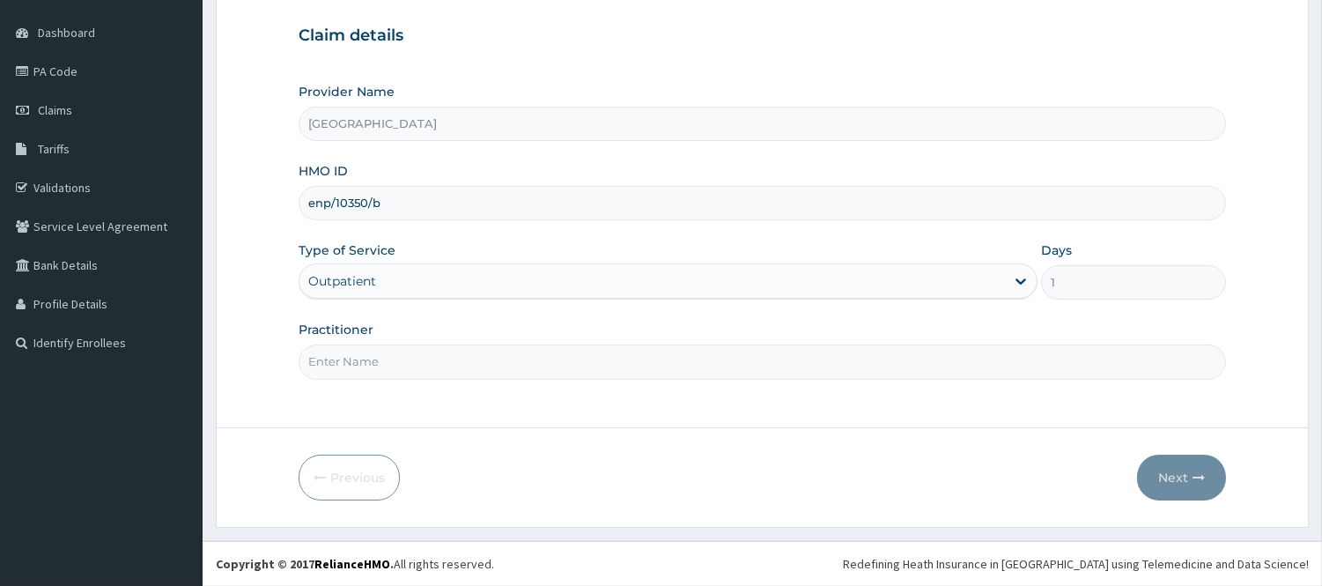
click at [531, 370] on input "Practitioner" at bounding box center [762, 361] width 927 height 34
type input "DR [PERSON_NAME]"
click at [1183, 473] on button "Next" at bounding box center [1181, 477] width 89 height 46
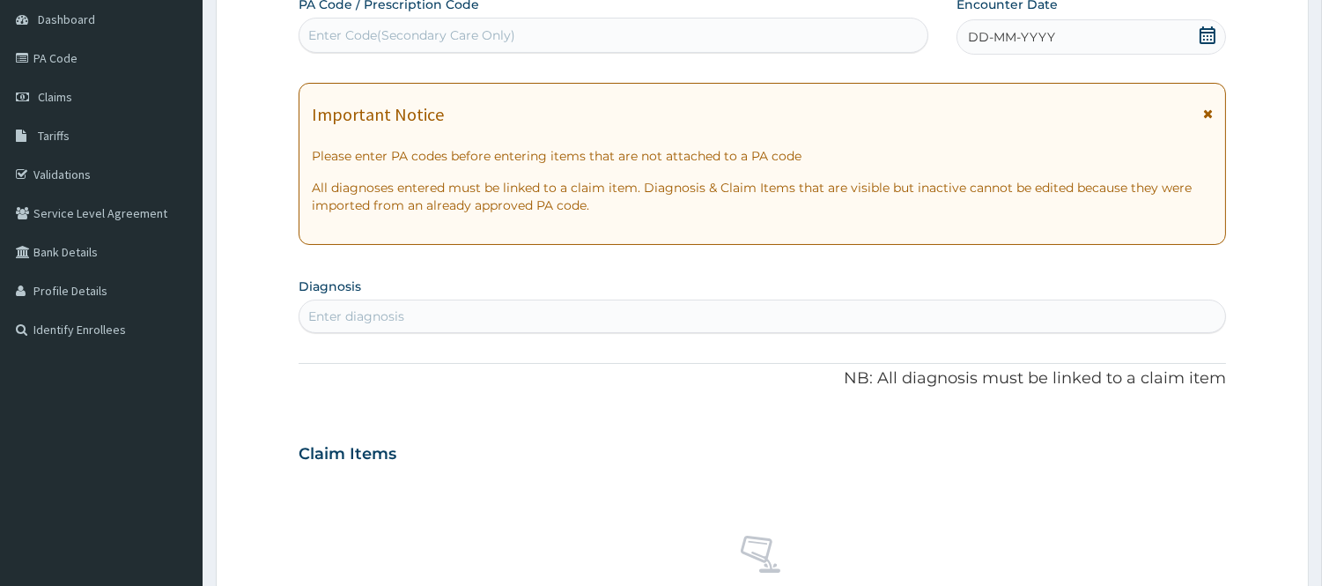
scroll to position [176, 0]
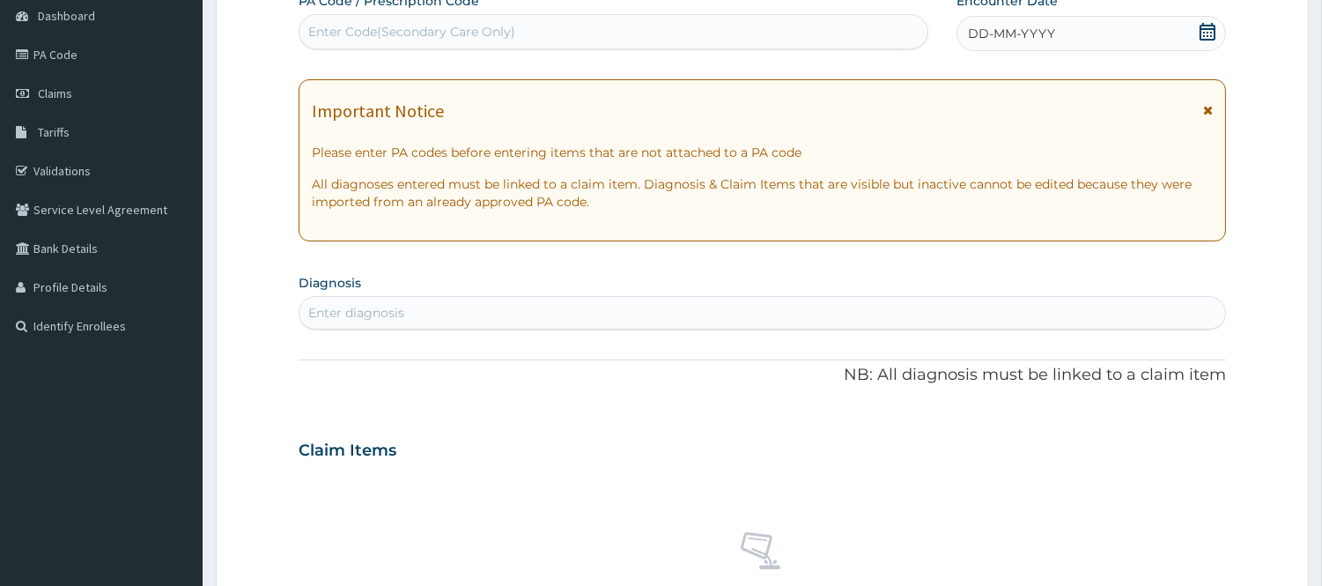
click at [588, 33] on div "Enter Code(Secondary Care Only)" at bounding box center [613, 32] width 628 height 28
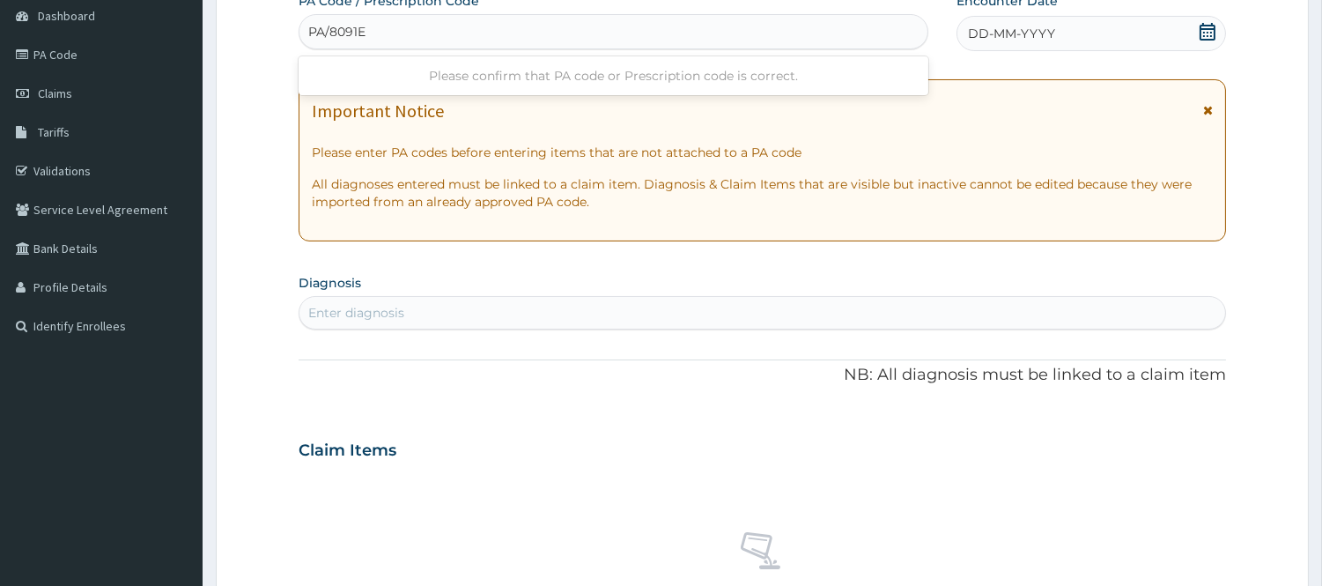
type input "PA/8091EE"
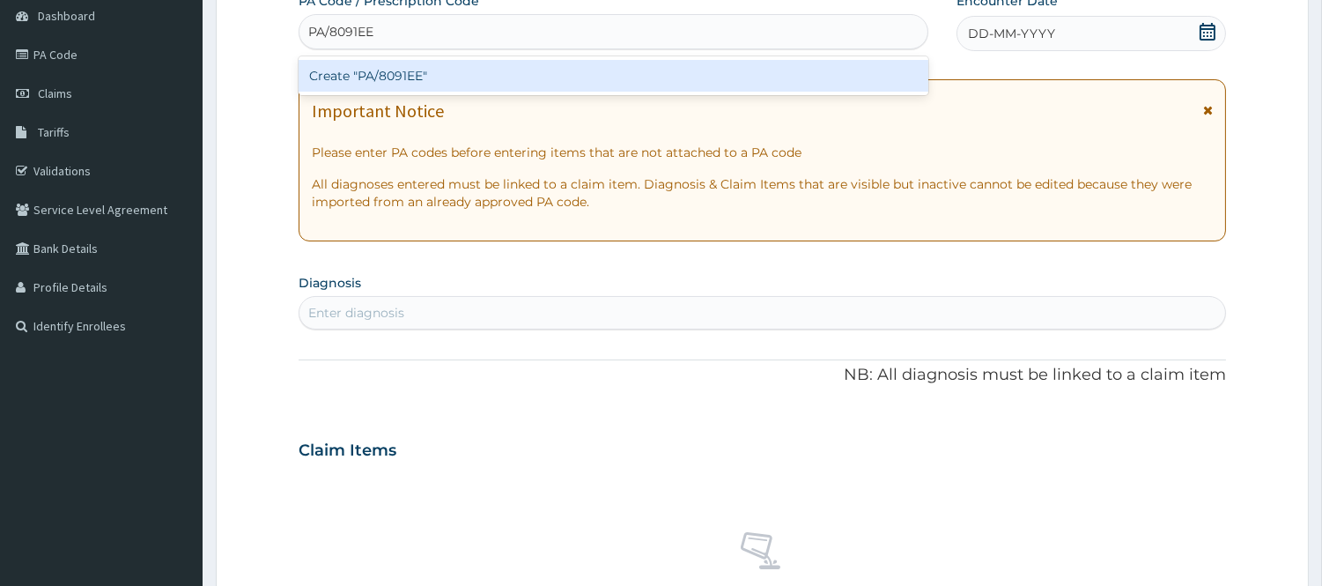
click at [568, 72] on div "Create "PA/8091EE"" at bounding box center [614, 76] width 630 height 32
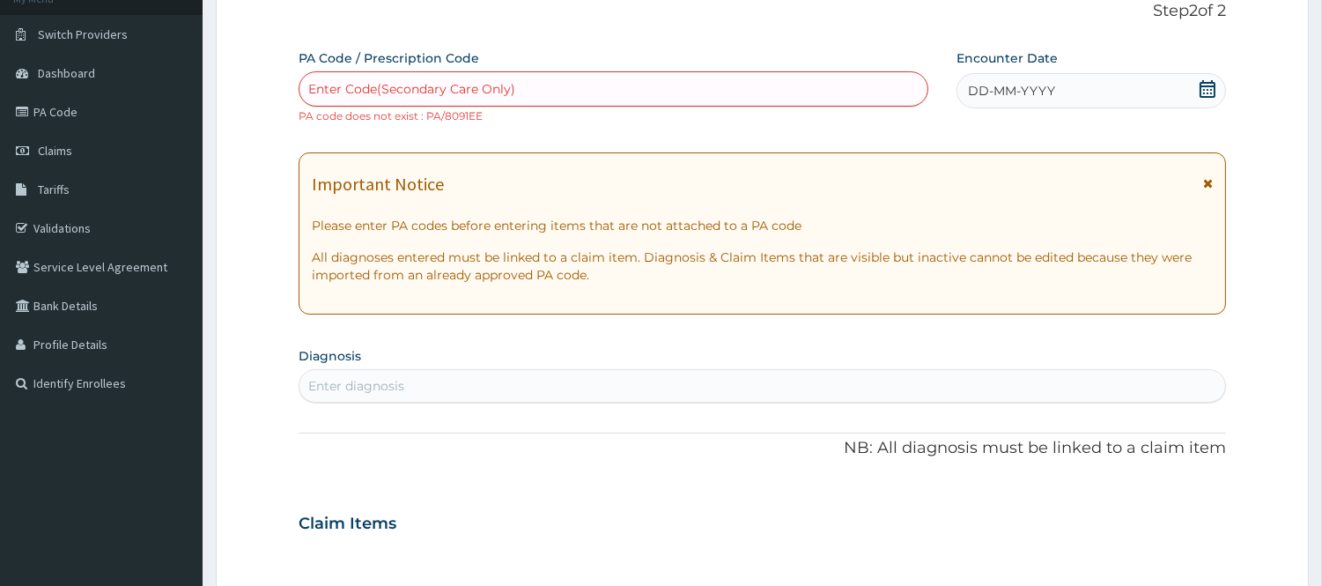
scroll to position [110, 0]
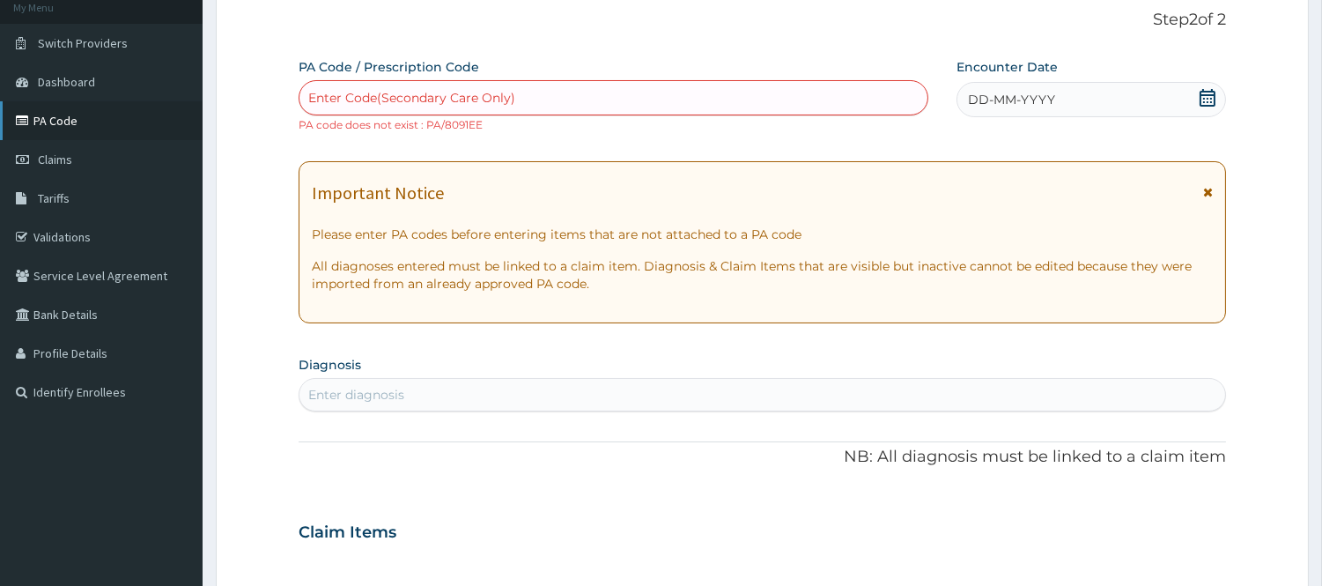
click at [113, 122] on link "PA Code" at bounding box center [101, 120] width 203 height 39
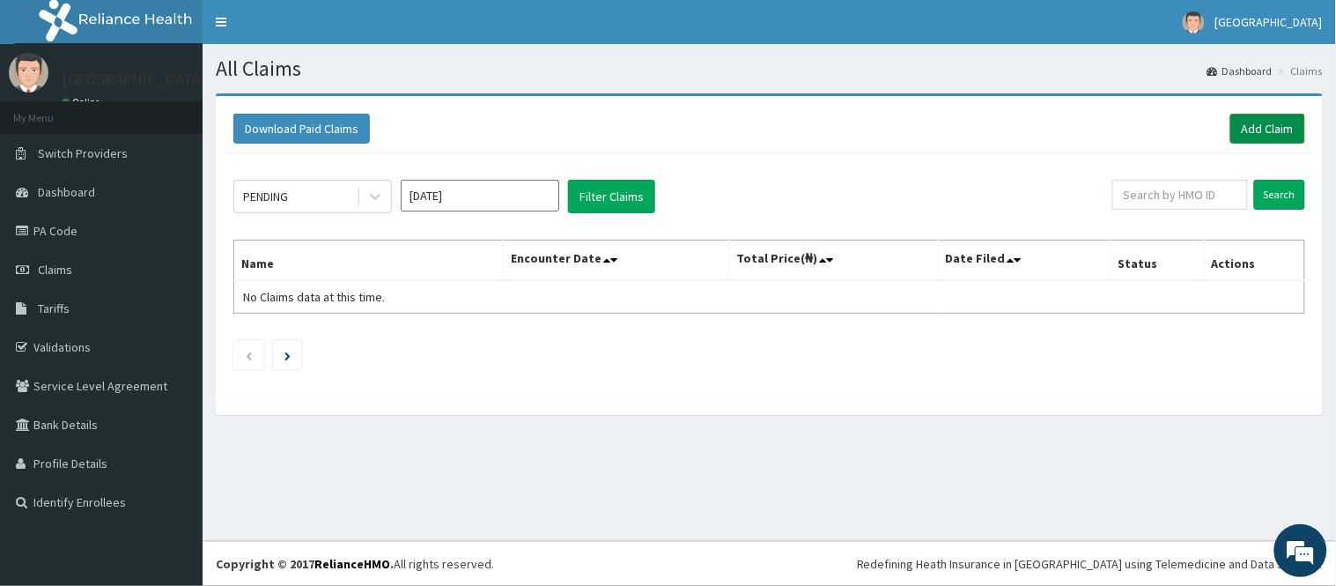
click at [1261, 124] on link "Add Claim" at bounding box center [1267, 129] width 75 height 30
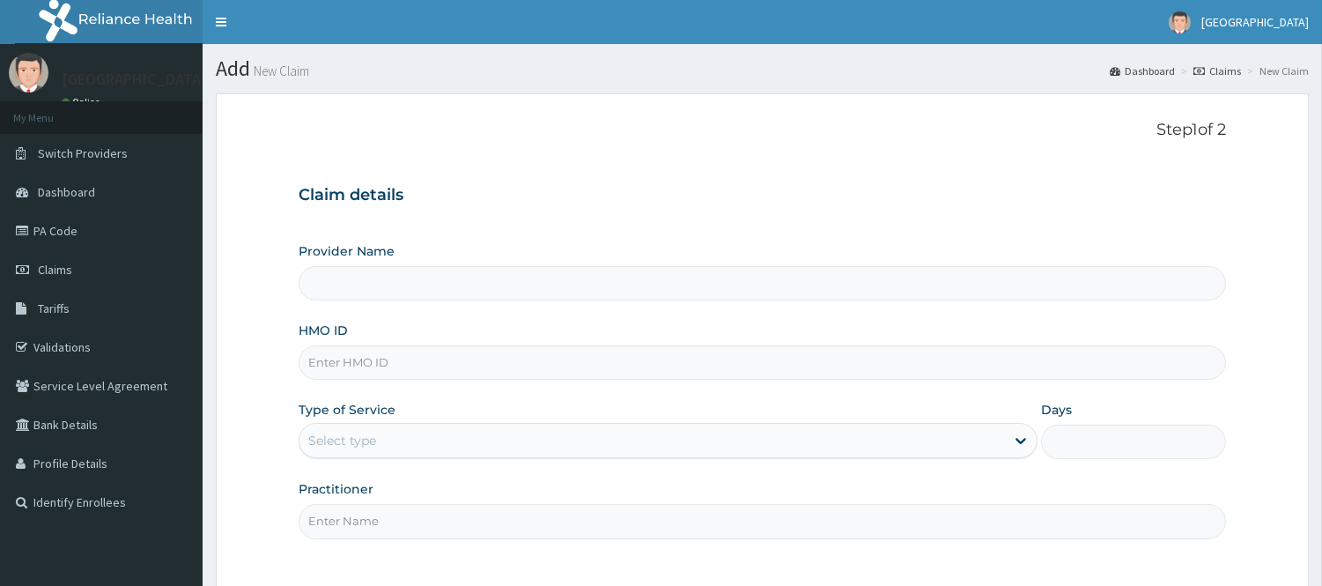
click at [710, 372] on input "HMO ID" at bounding box center [762, 362] width 927 height 34
type input "[GEOGRAPHIC_DATA]"
type input "enp/10350/b"
click at [324, 445] on div "Select type" at bounding box center [342, 440] width 68 height 18
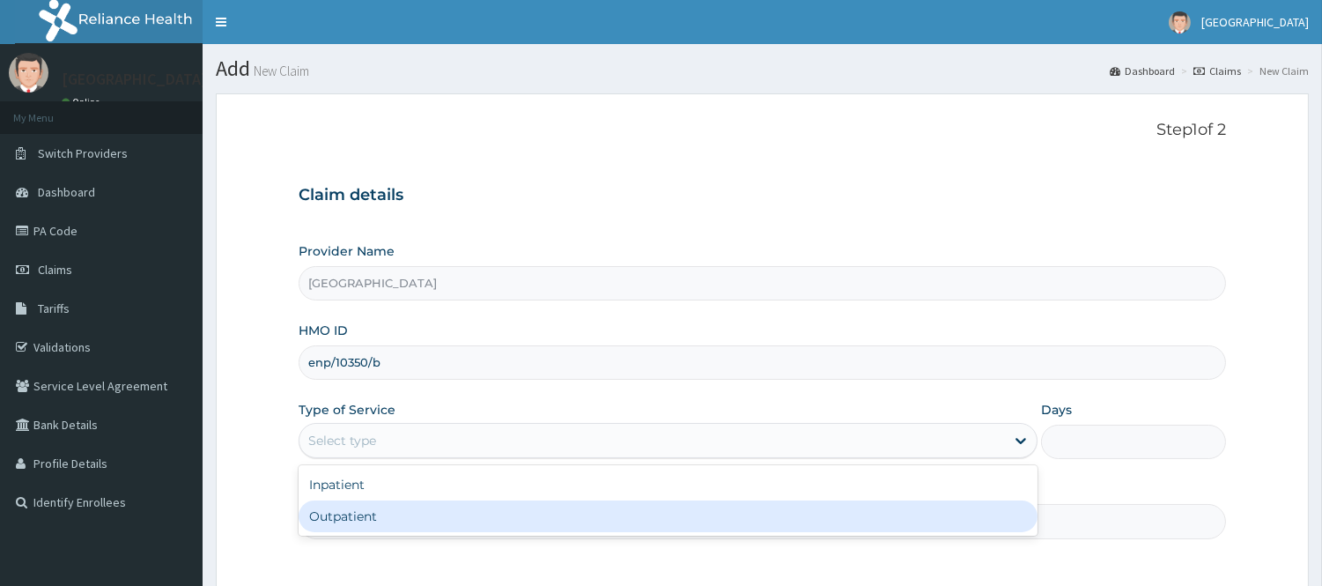
click at [324, 521] on div "Outpatient" at bounding box center [668, 516] width 739 height 32
type input "1"
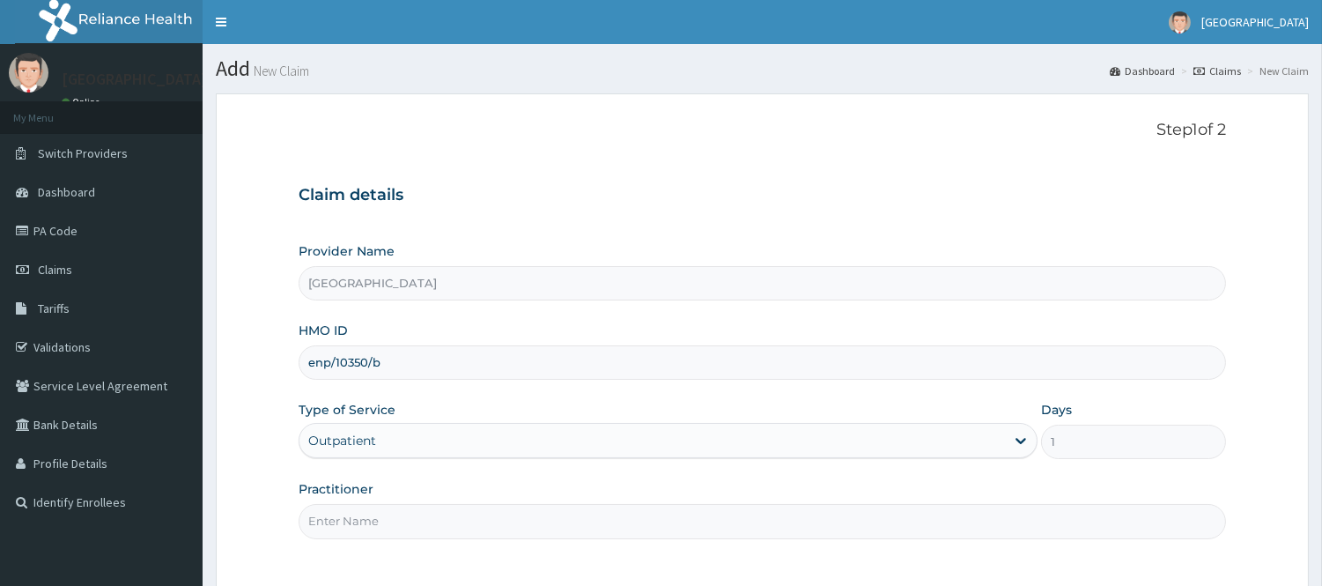
click at [386, 517] on input "Practitioner" at bounding box center [762, 521] width 927 height 34
type input "DR [PERSON_NAME]"
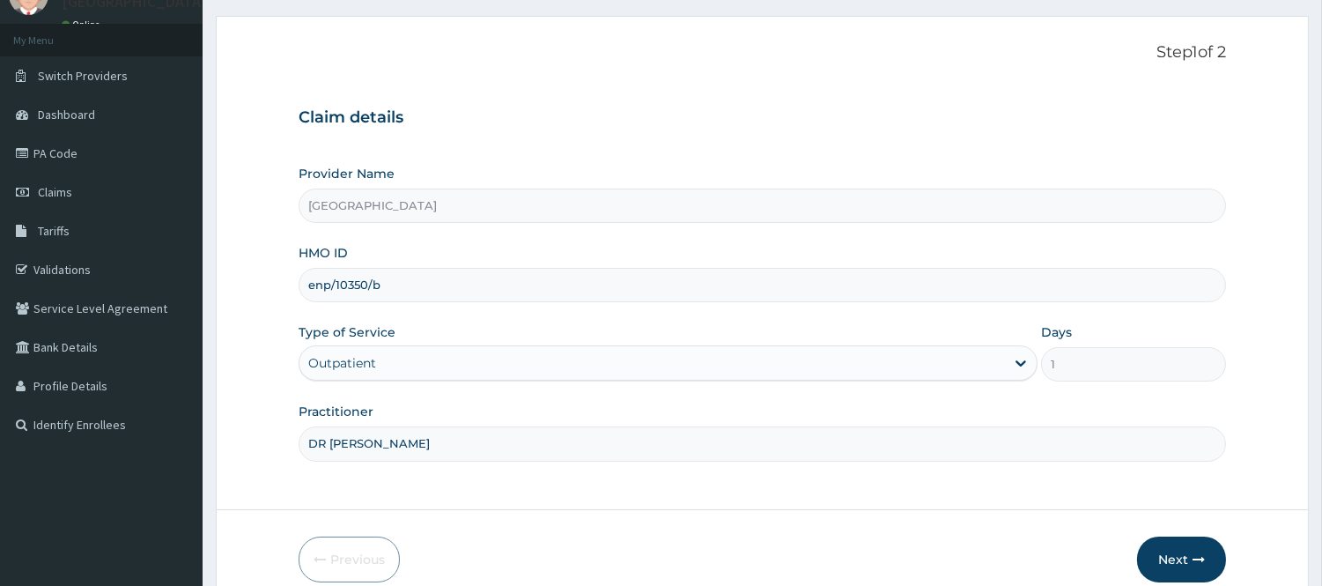
scroll to position [159, 0]
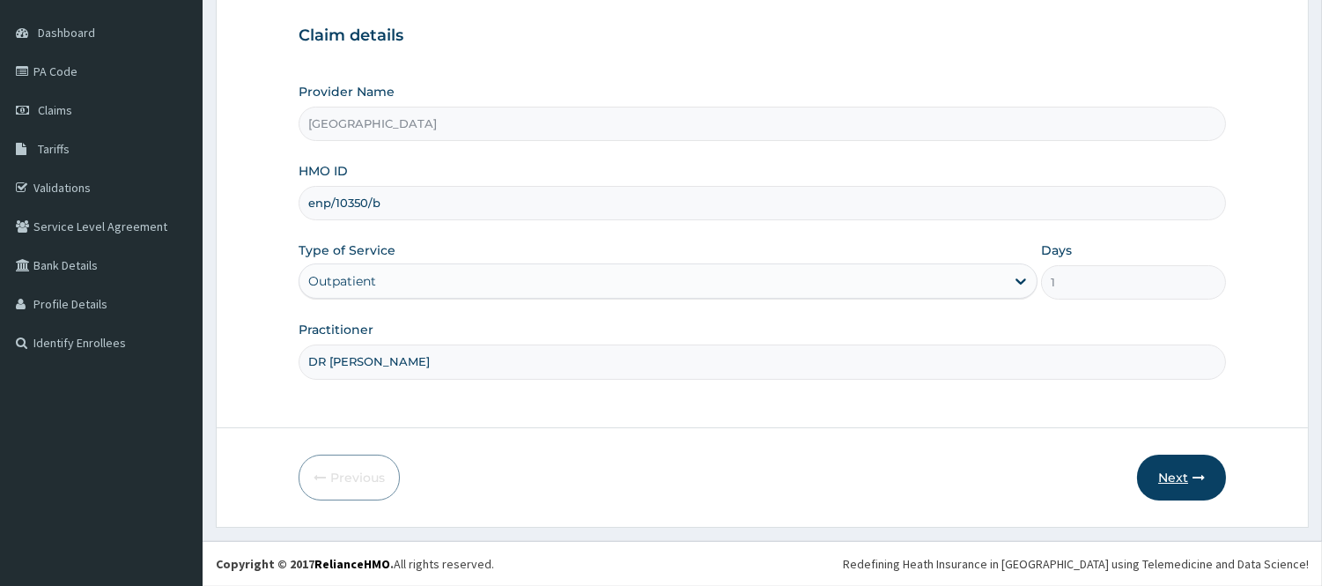
click at [1190, 476] on button "Next" at bounding box center [1181, 477] width 89 height 46
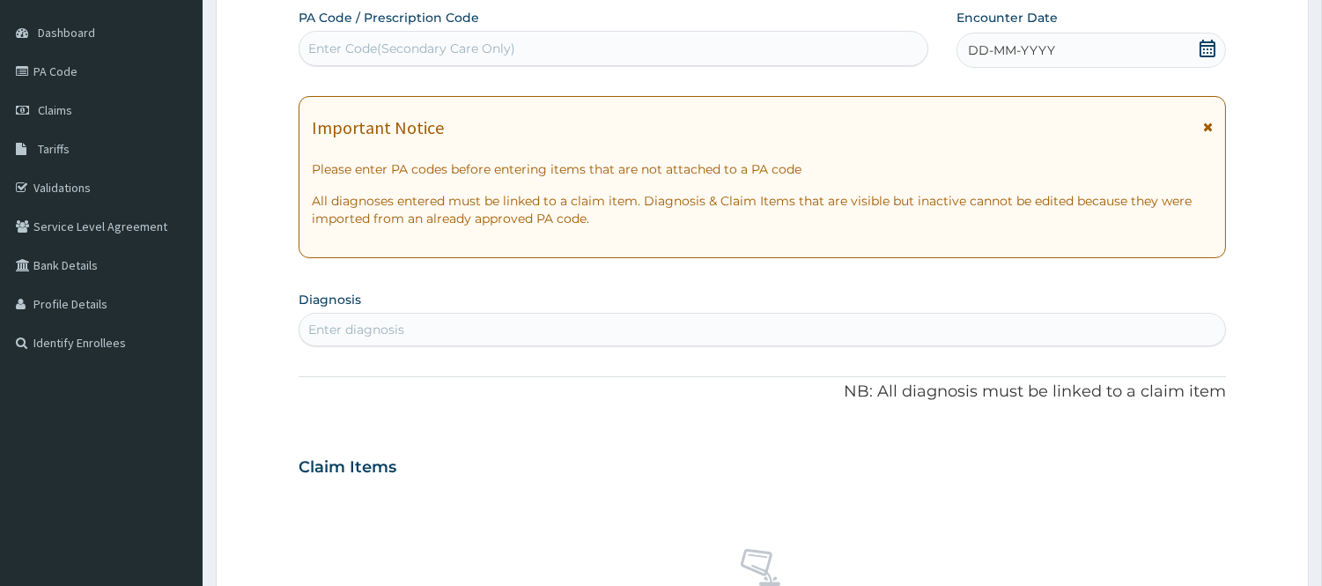
click at [469, 54] on div "Enter Code(Secondary Care Only)" at bounding box center [411, 49] width 207 height 18
paste input "PA/8091FE"
type input "PA/8091FE"
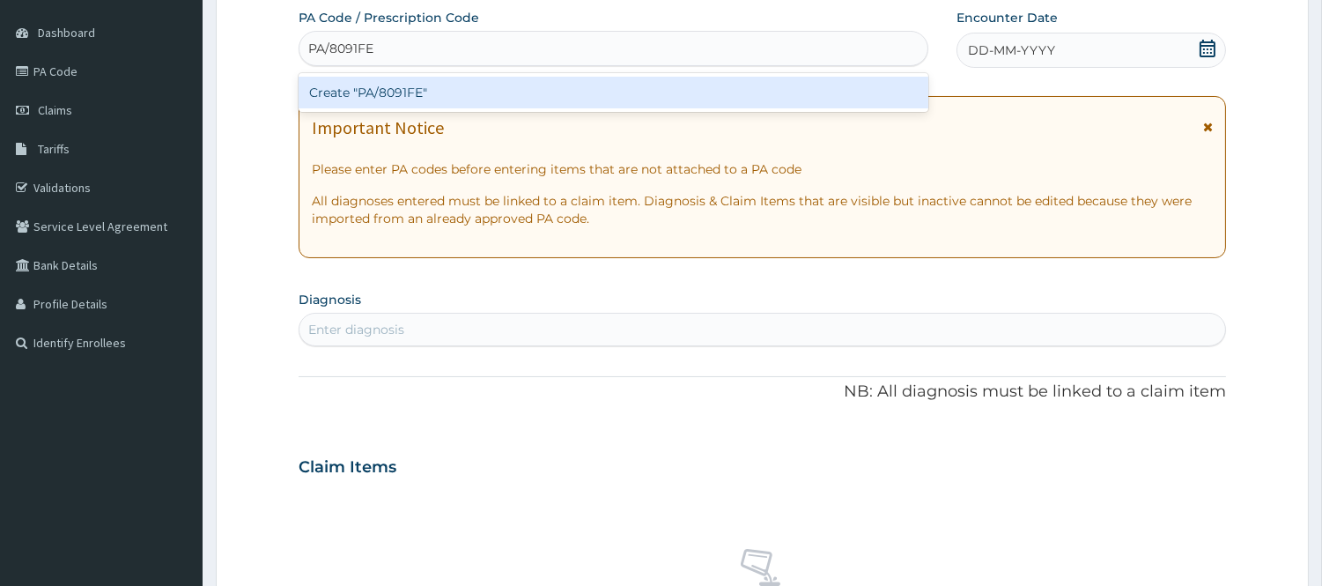
click at [458, 92] on div "Create "PA/8091FE"" at bounding box center [614, 93] width 630 height 32
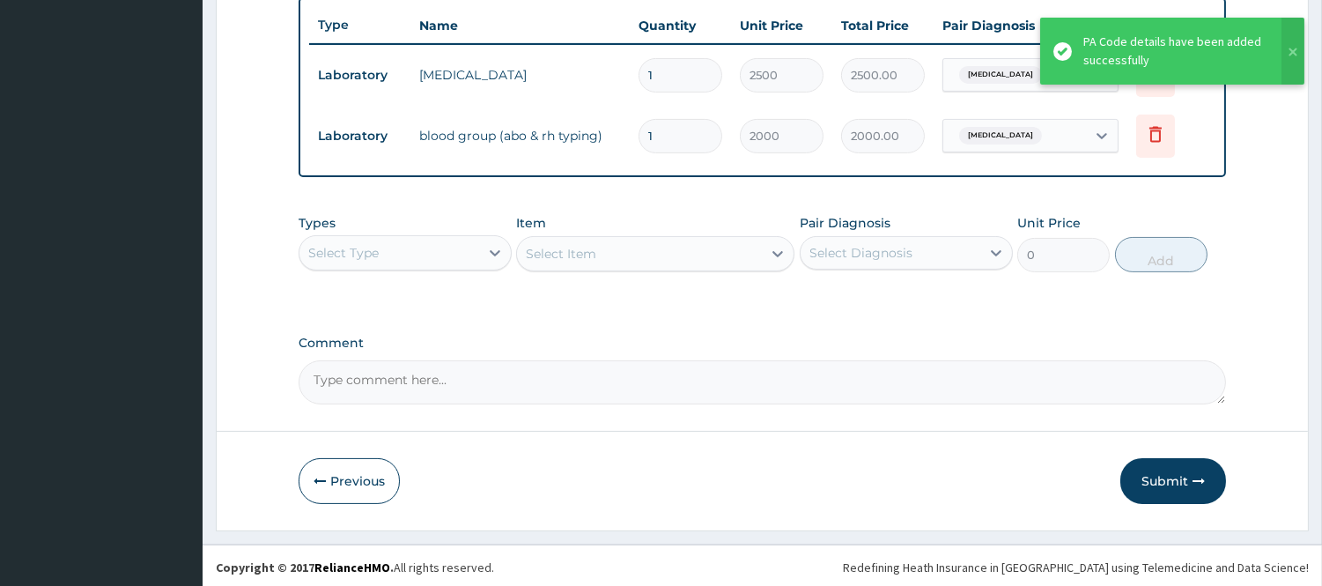
scroll to position [659, 0]
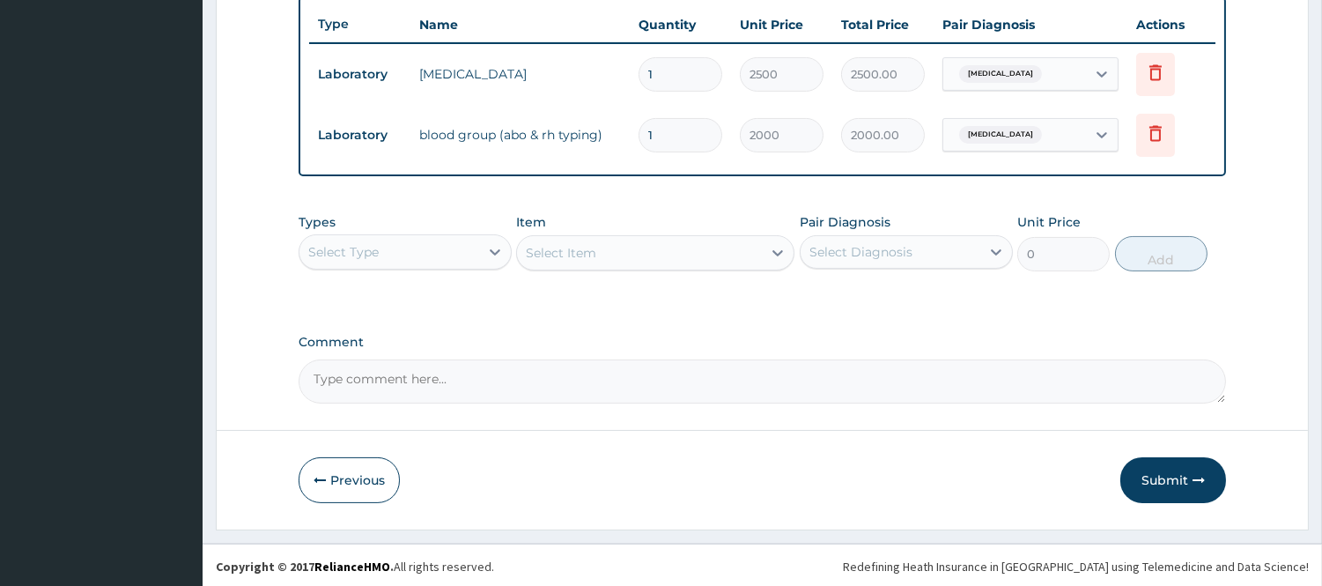
click at [432, 253] on div "Select Type" at bounding box center [389, 252] width 180 height 28
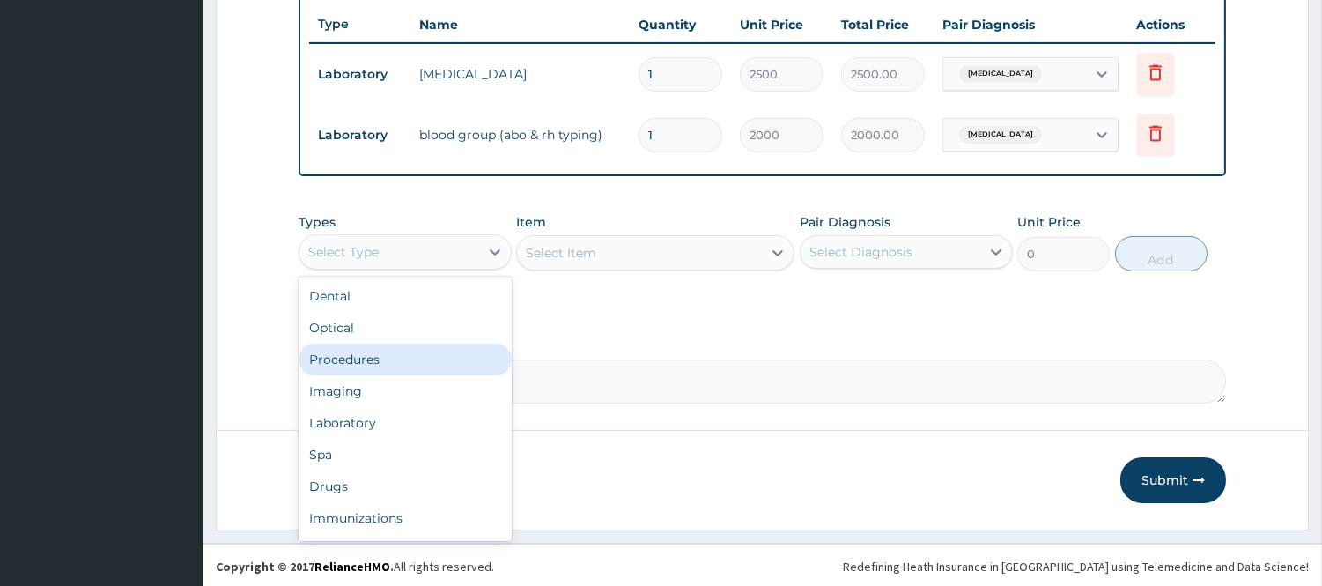
click at [411, 354] on div "Procedures" at bounding box center [405, 359] width 213 height 32
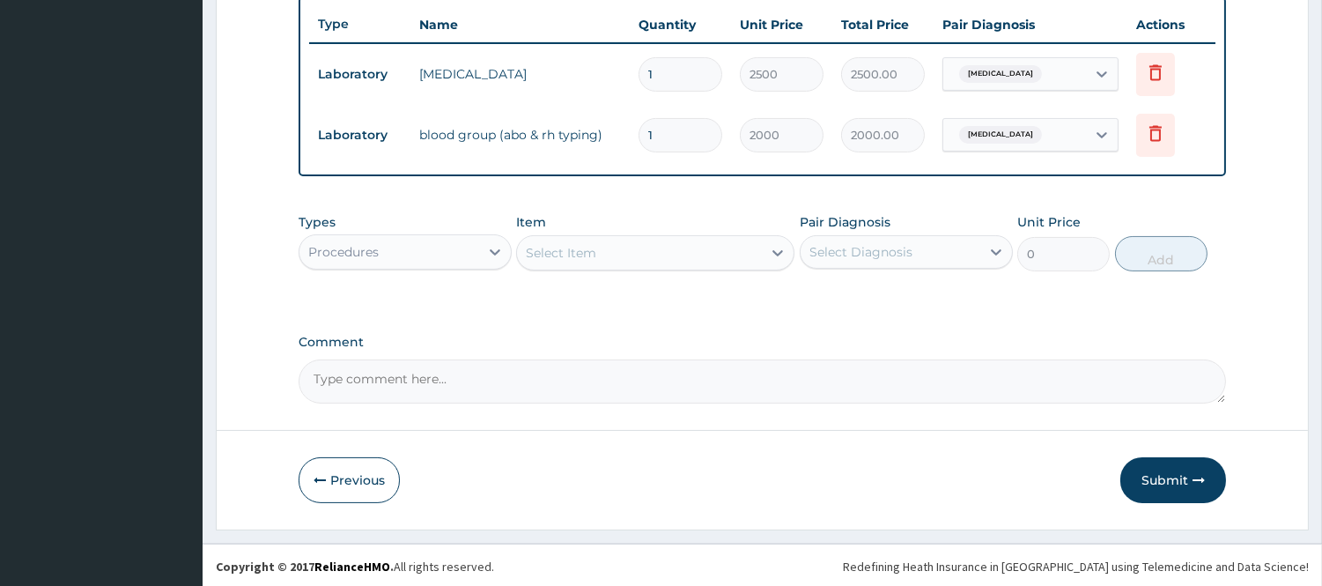
click at [605, 249] on div "Select Item" at bounding box center [639, 253] width 245 height 28
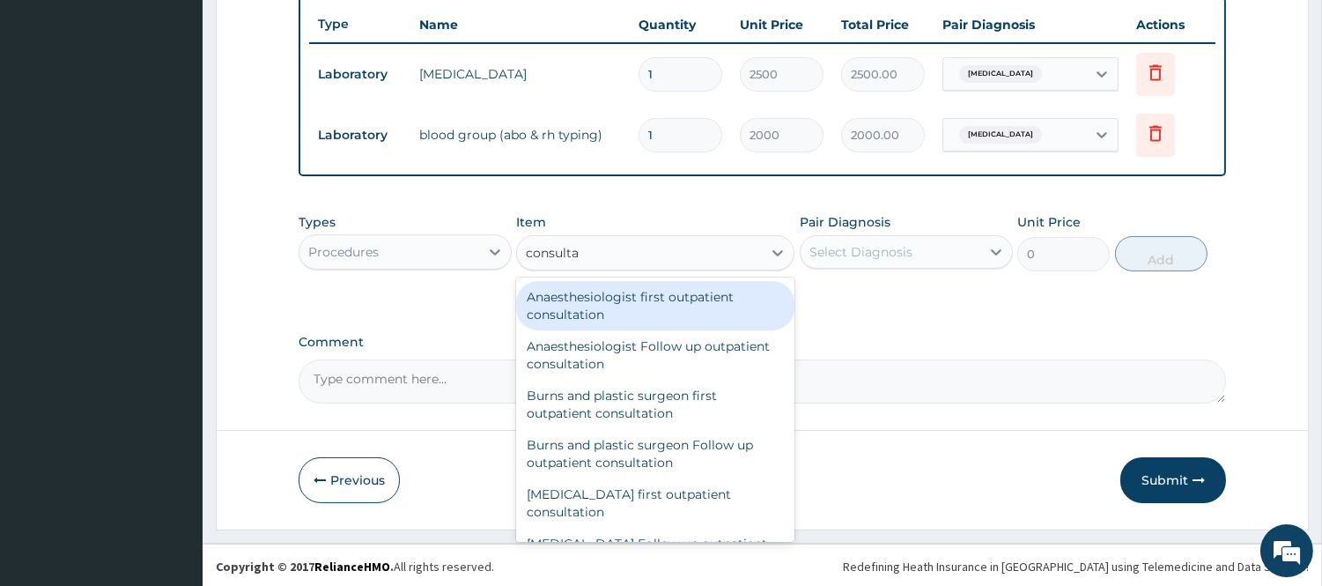
type input "consultat"
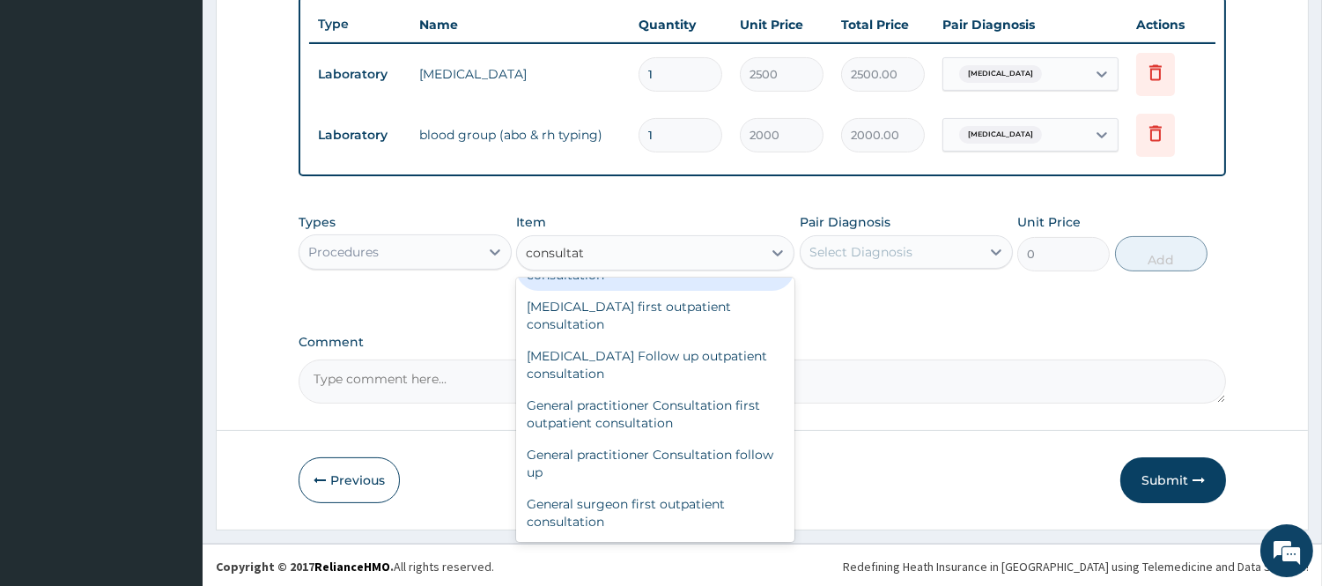
scroll to position [815, 0]
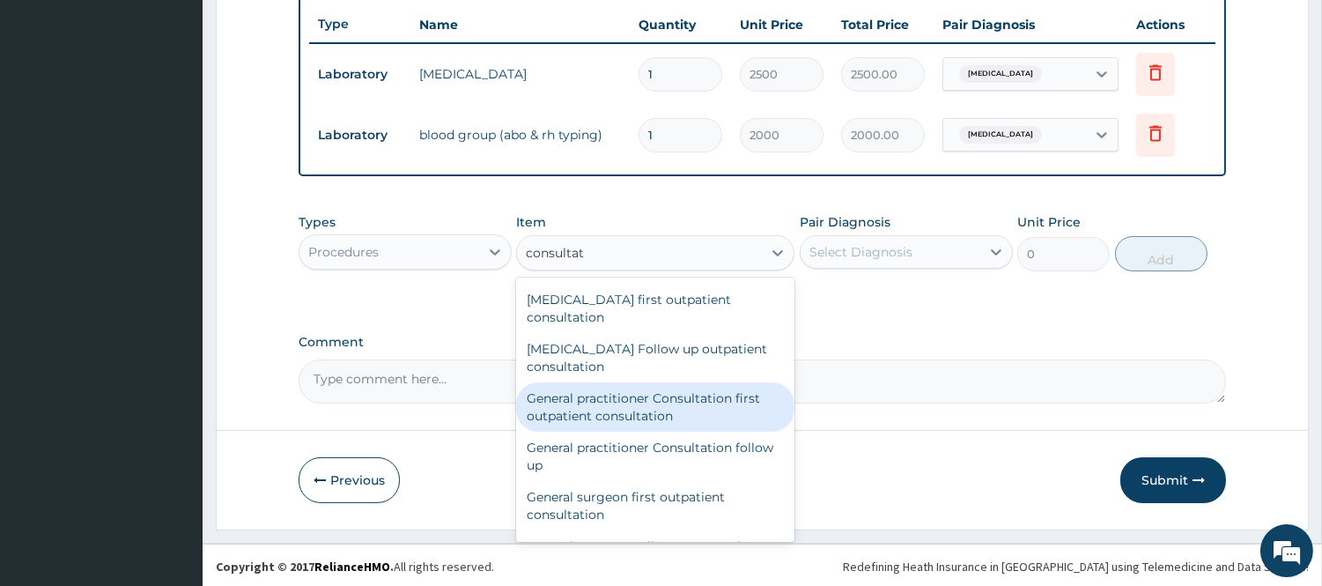
click at [645, 405] on div "General practitioner Consultation first outpatient consultation" at bounding box center [655, 406] width 278 height 49
type input "3000"
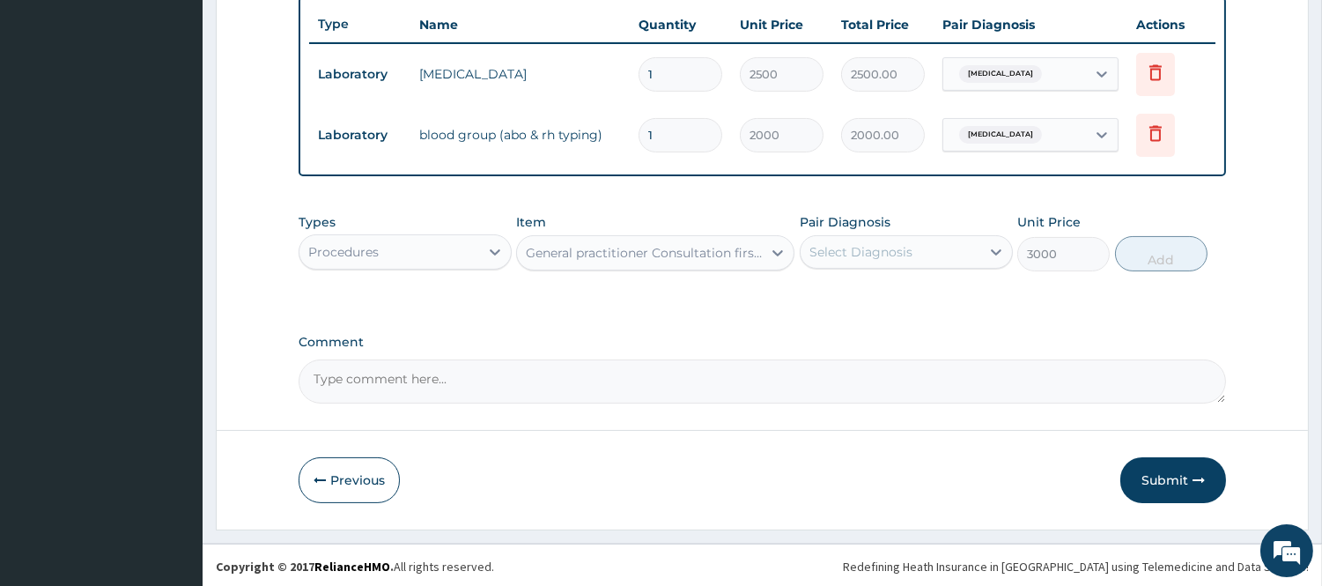
scroll to position [0, 0]
click at [937, 247] on div "Select Diagnosis" at bounding box center [890, 252] width 180 height 28
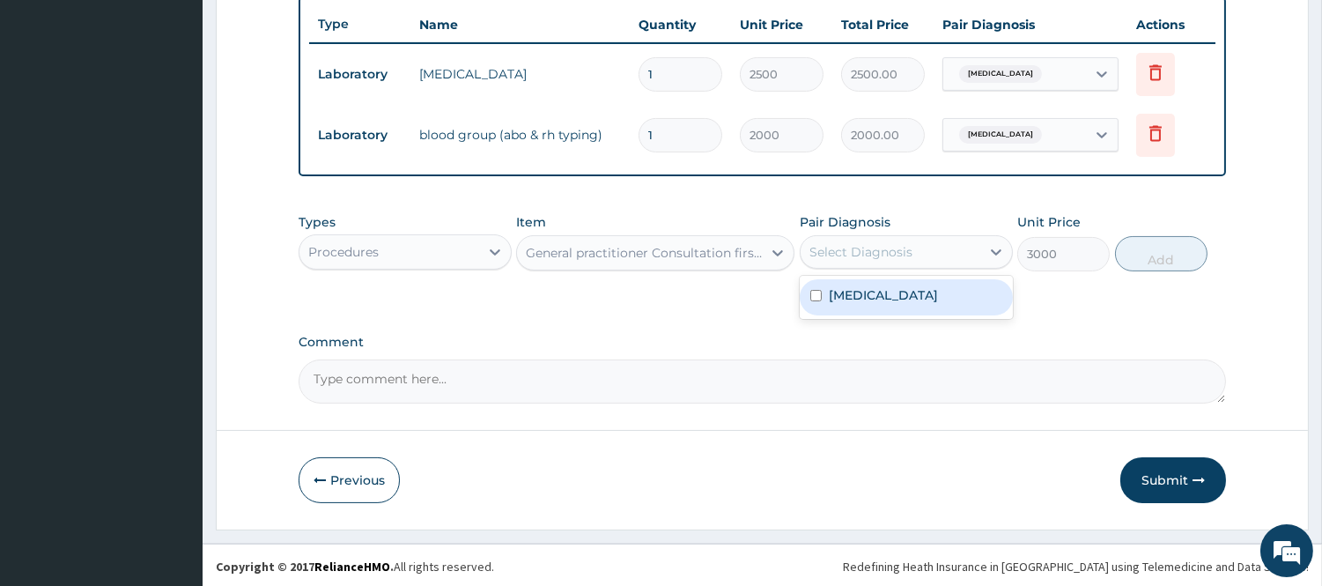
click at [814, 294] on input "checkbox" at bounding box center [815, 295] width 11 height 11
checkbox input "true"
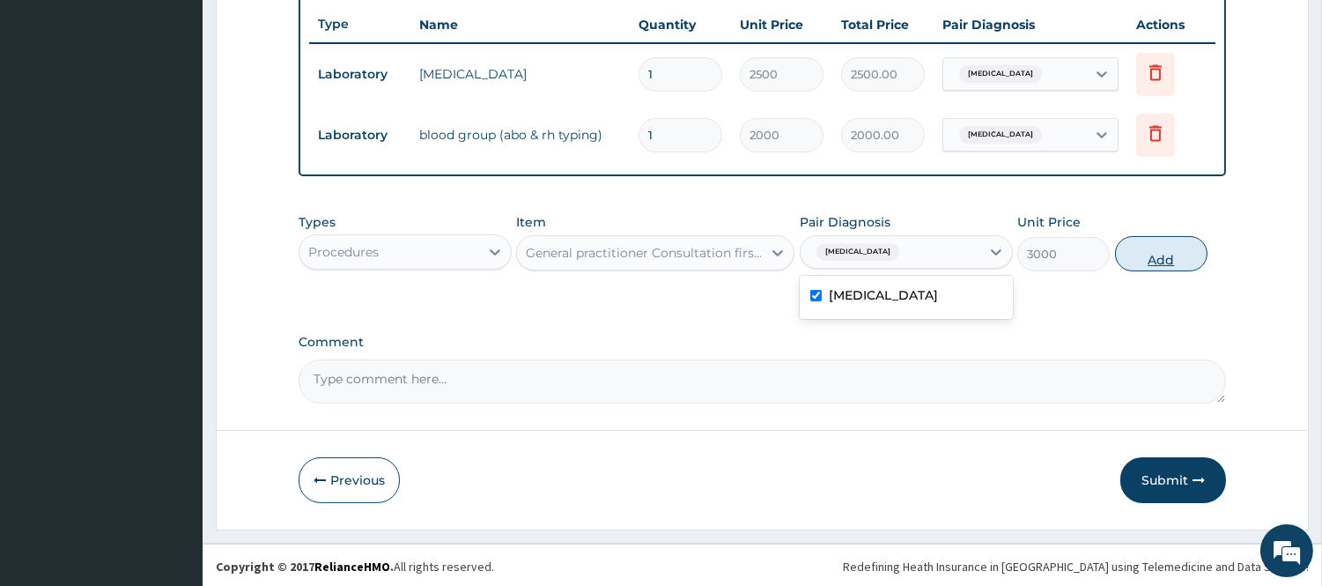
click at [1176, 252] on button "Add" at bounding box center [1161, 253] width 92 height 35
type input "0"
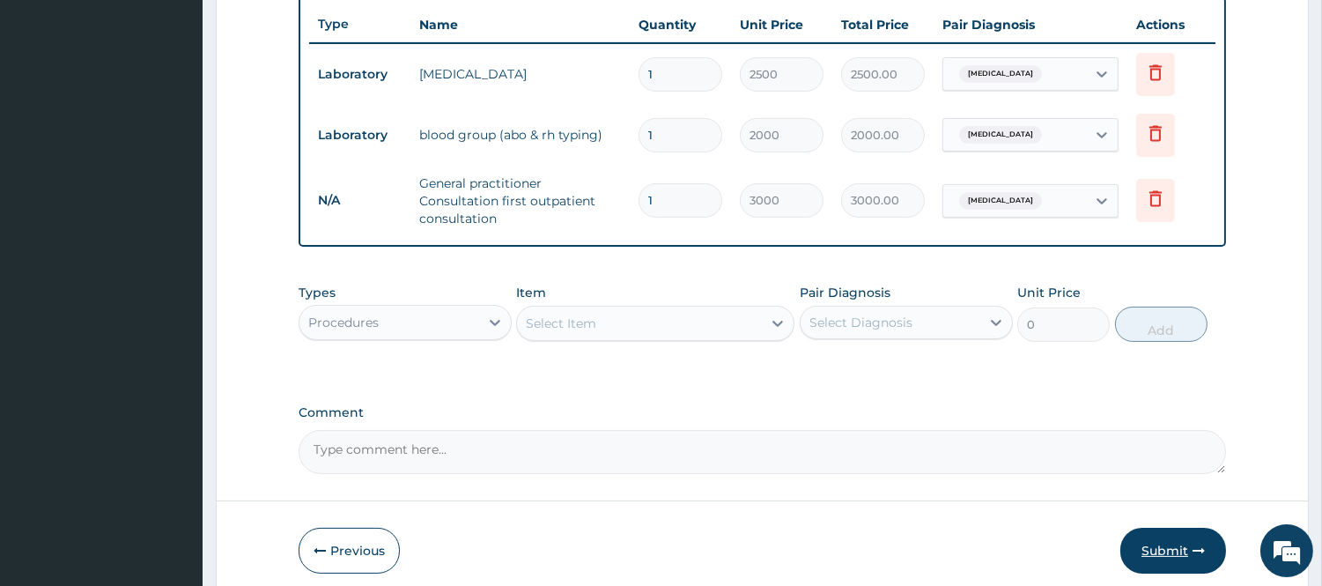
click at [1159, 540] on button "Submit" at bounding box center [1173, 550] width 106 height 46
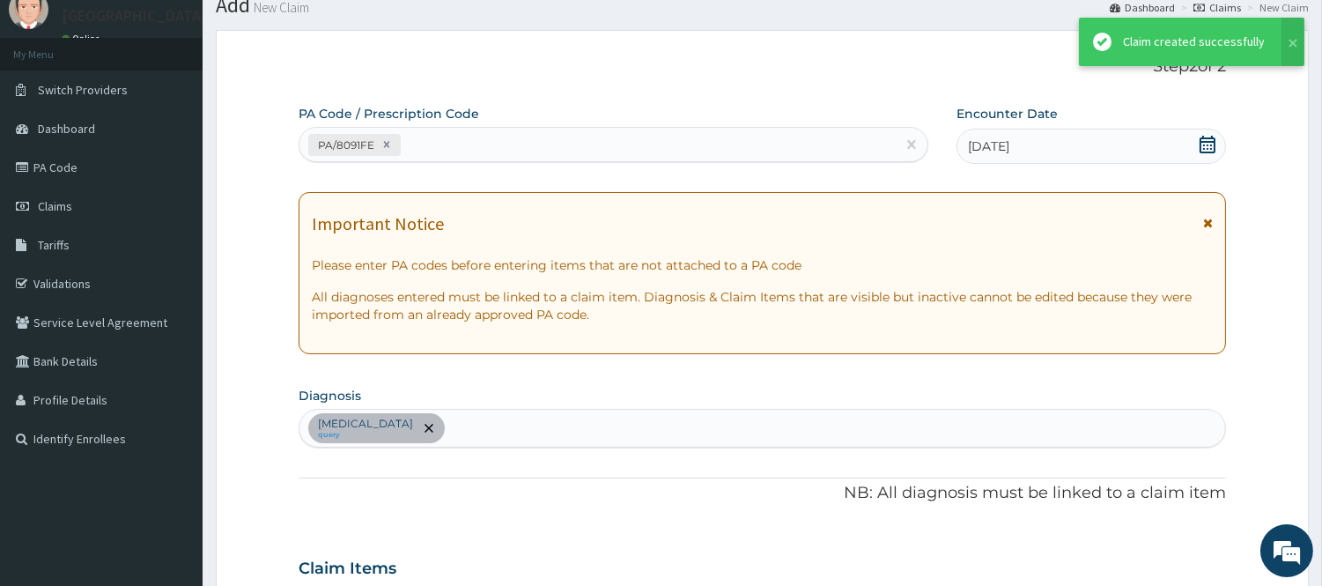
scroll to position [659, 0]
